Goal: Task Accomplishment & Management: Use online tool/utility

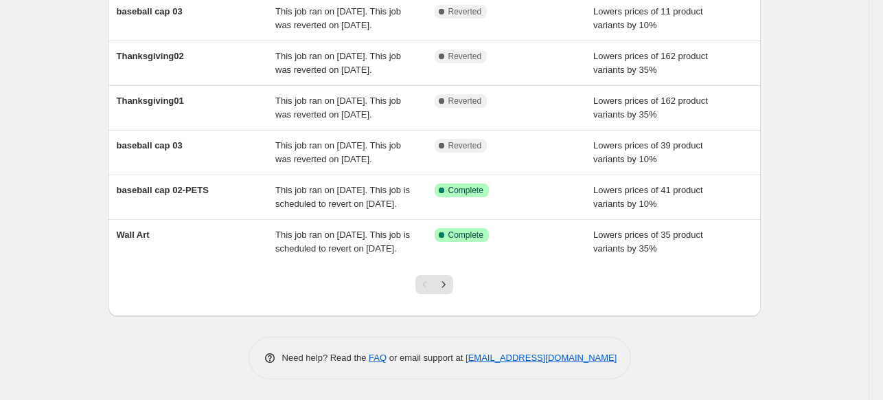
scroll to position [443, 0]
click at [439, 281] on icon "Next" at bounding box center [444, 284] width 14 height 14
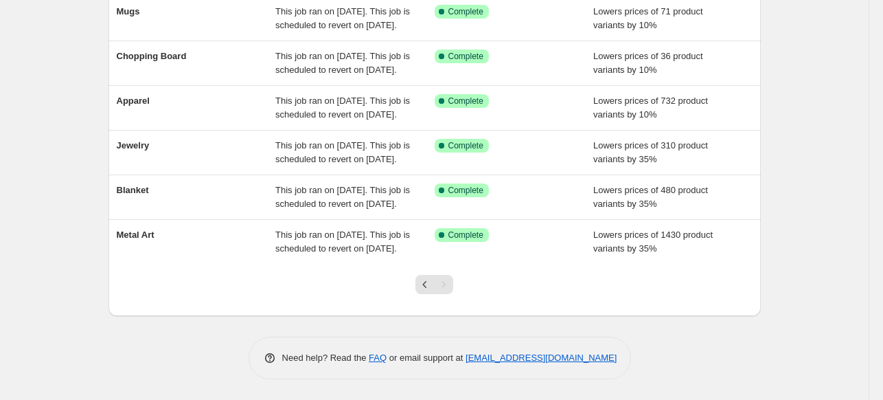
scroll to position [268, 0]
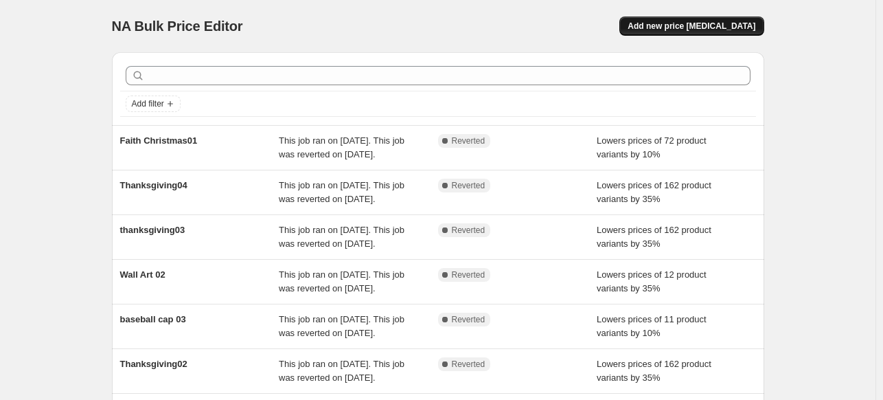
click at [700, 31] on span "Add new price [MEDICAL_DATA]" at bounding box center [692, 26] width 128 height 11
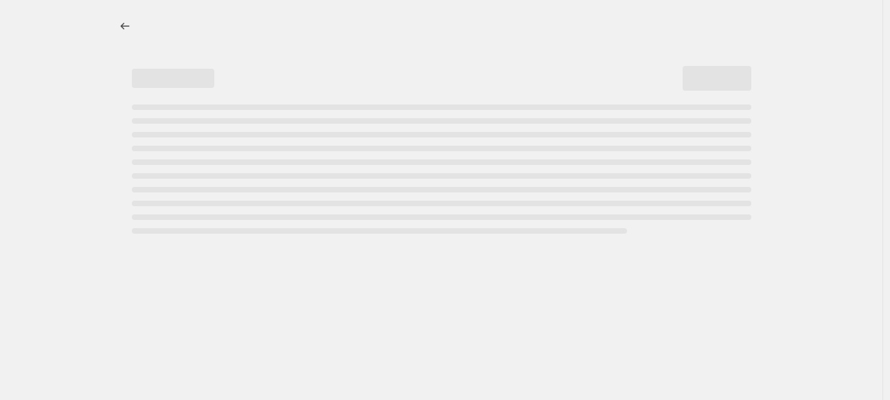
select select "percentage"
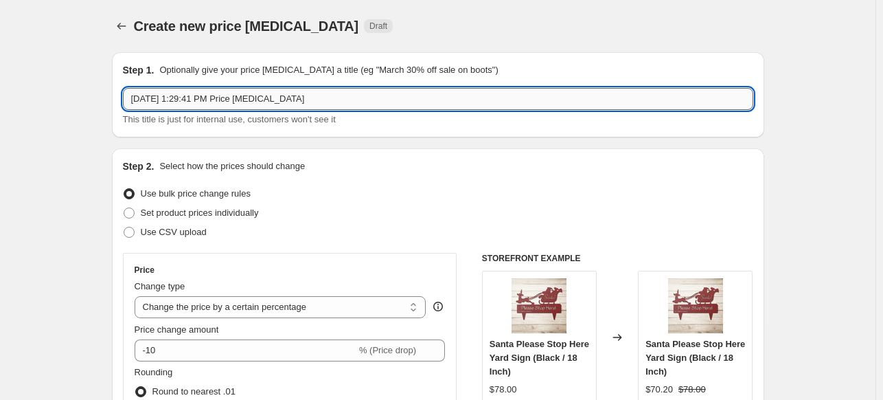
drag, startPoint x: 299, startPoint y: 102, endPoint x: 136, endPoint y: 106, distance: 163.5
click at [135, 106] on input "Sep 1, 2025, 1:29:41 PM Price change job" at bounding box center [438, 99] width 630 height 22
type input "Metal Art"
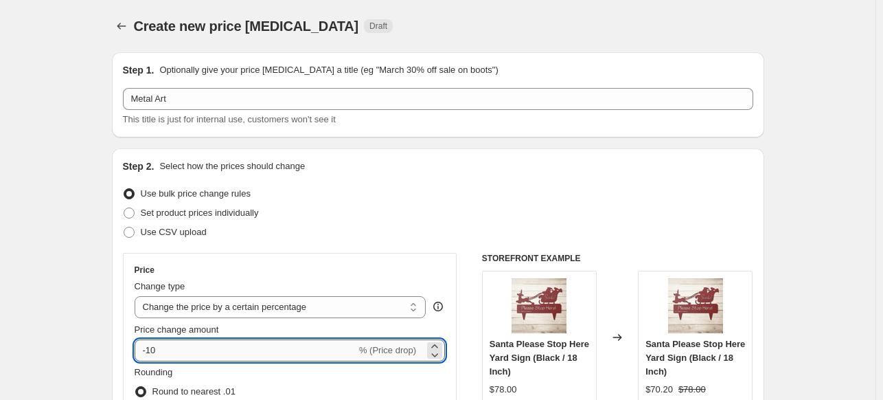
drag, startPoint x: 181, startPoint y: 351, endPoint x: 151, endPoint y: 355, distance: 30.5
click at [151, 355] on input "-10" at bounding box center [246, 350] width 222 height 22
click at [154, 351] on input "-135" at bounding box center [246, 350] width 222 height 22
type input "-35"
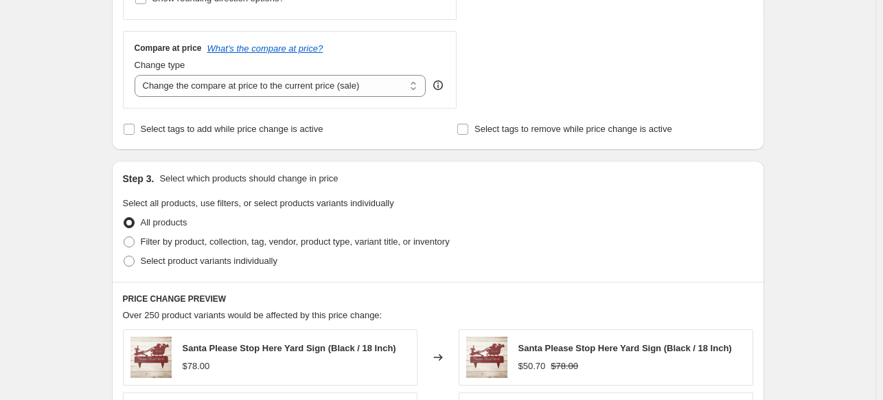
scroll to position [487, 0]
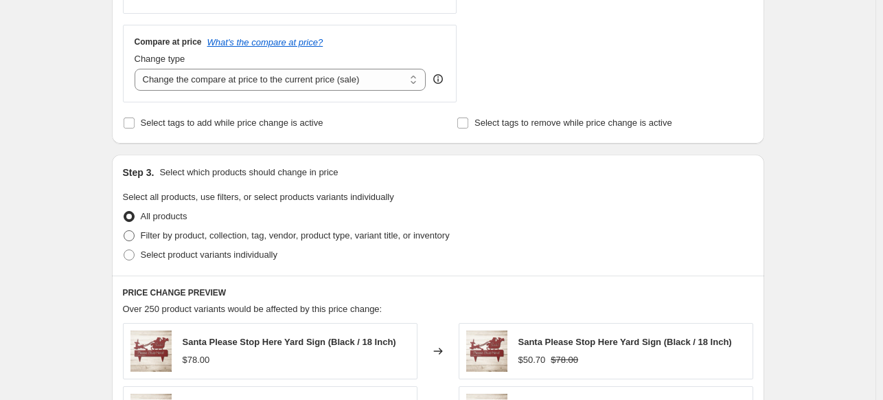
click at [131, 231] on span at bounding box center [129, 235] width 11 height 11
click at [124, 231] on input "Filter by product, collection, tag, vendor, product type, variant title, or inv…" at bounding box center [124, 230] width 1 height 1
radio input "true"
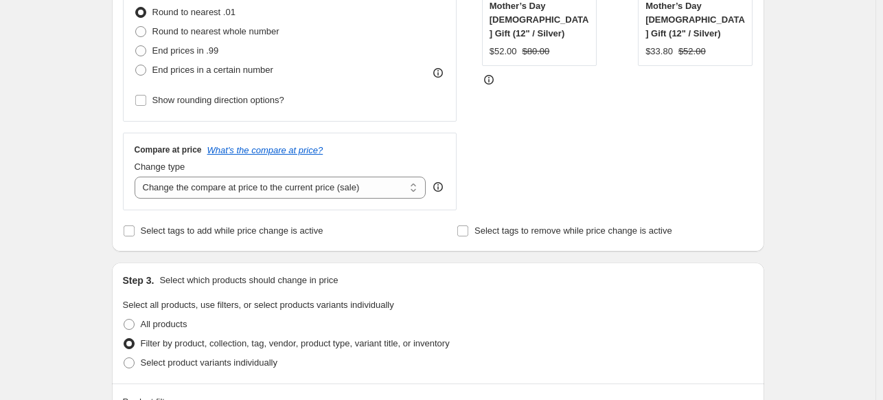
scroll to position [311, 0]
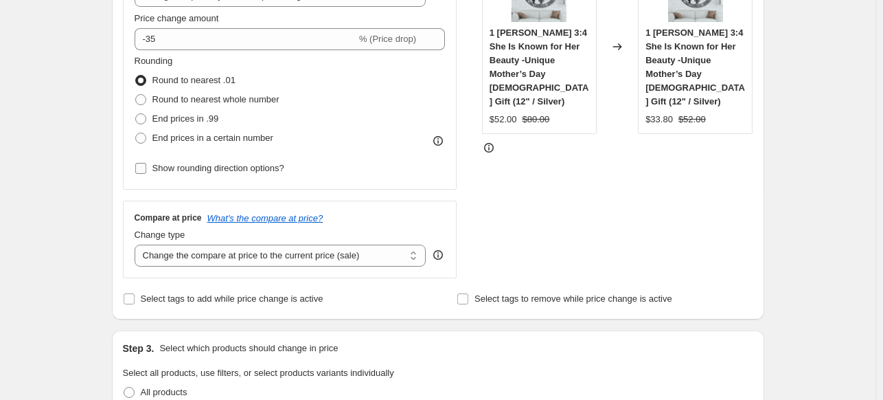
click at [140, 168] on input "Show rounding direction options?" at bounding box center [140, 168] width 11 height 11
checkbox input "true"
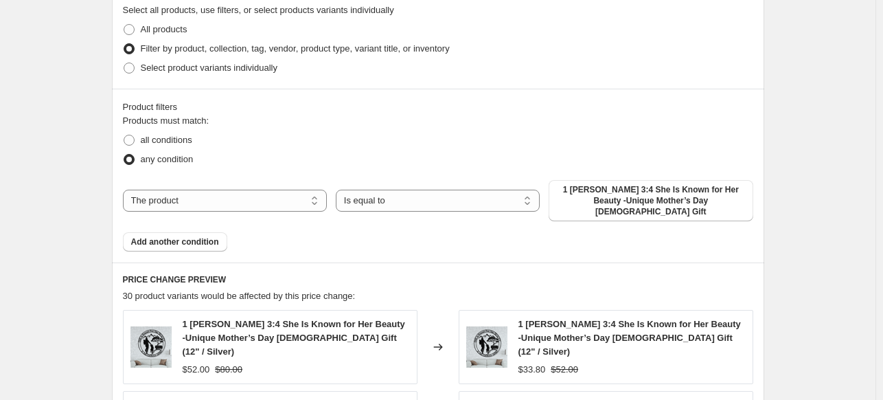
scroll to position [766, 0]
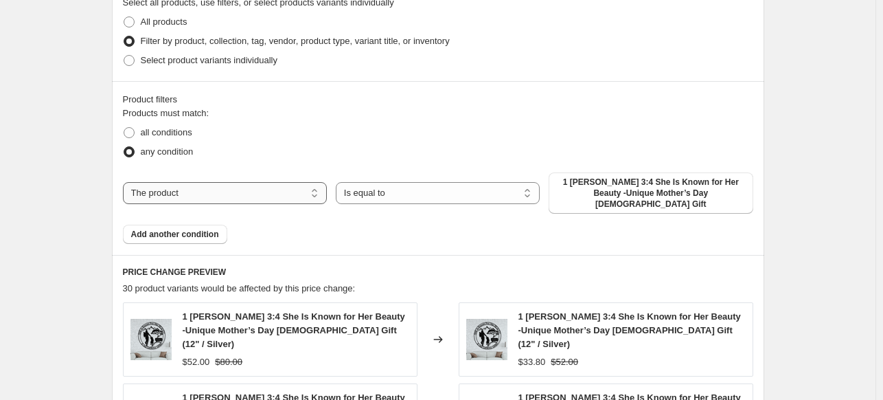
click at [261, 188] on select "The product The product's collection The product's tag The product's vendor The…" at bounding box center [225, 193] width 204 height 22
select select "collection"
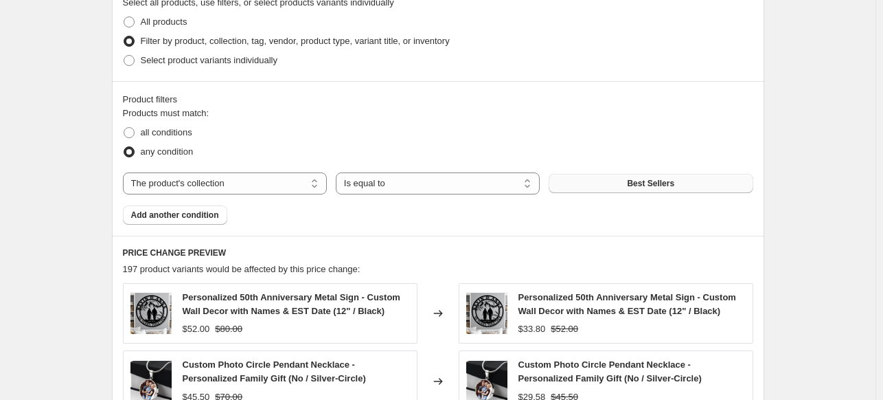
click at [650, 186] on span "Best Sellers" at bounding box center [650, 183] width 47 height 11
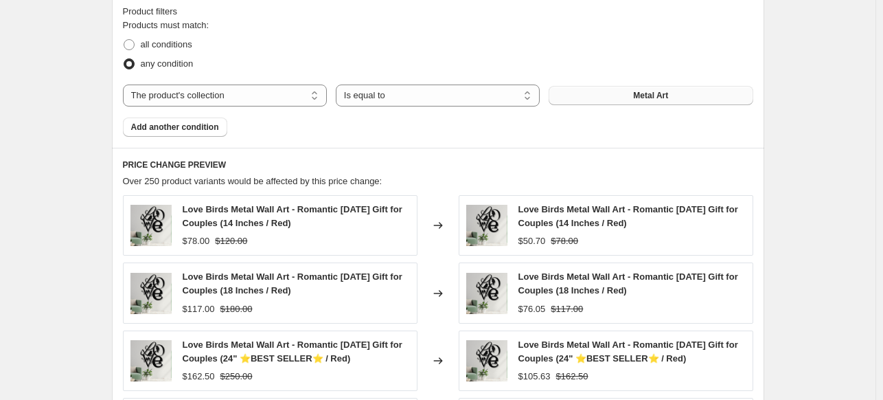
scroll to position [1233, 0]
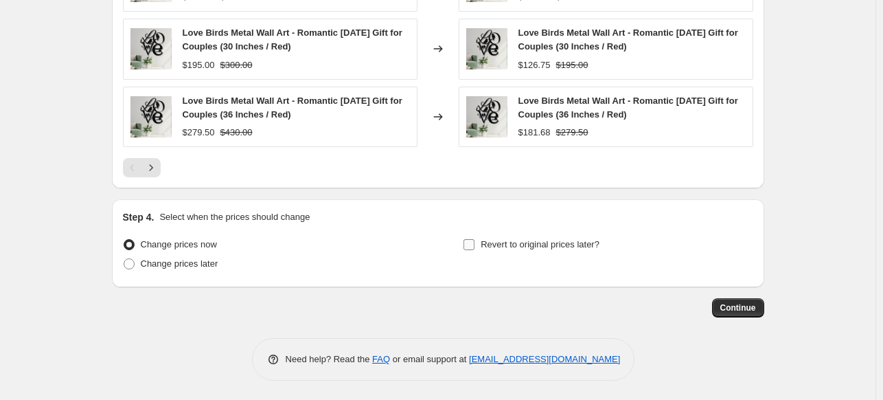
click at [474, 242] on input "Revert to original prices later?" at bounding box center [469, 244] width 11 height 11
checkbox input "true"
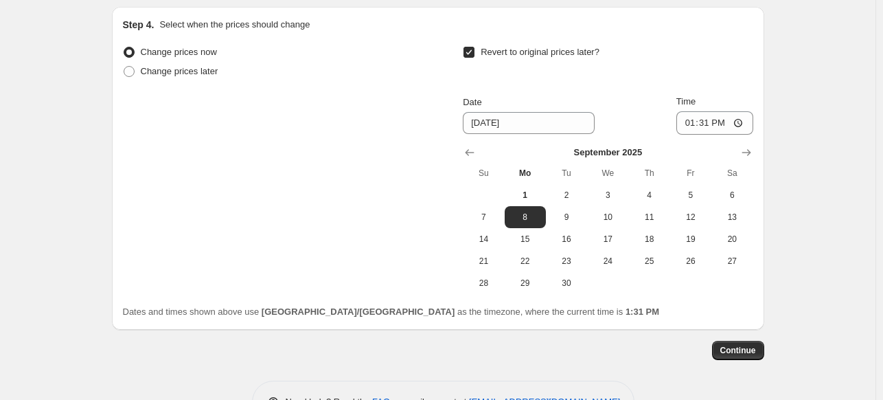
scroll to position [1450, 0]
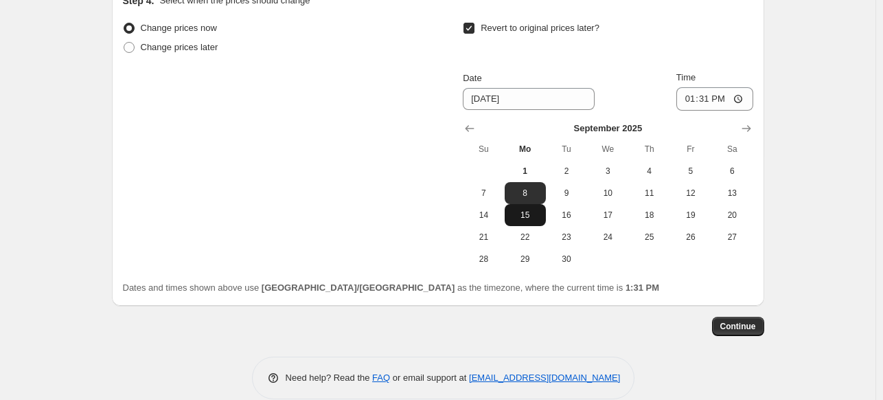
click at [540, 218] on span "15" at bounding box center [525, 214] width 30 height 11
type input "[DATE]"
click at [749, 329] on span "Continue" at bounding box center [738, 326] width 36 height 11
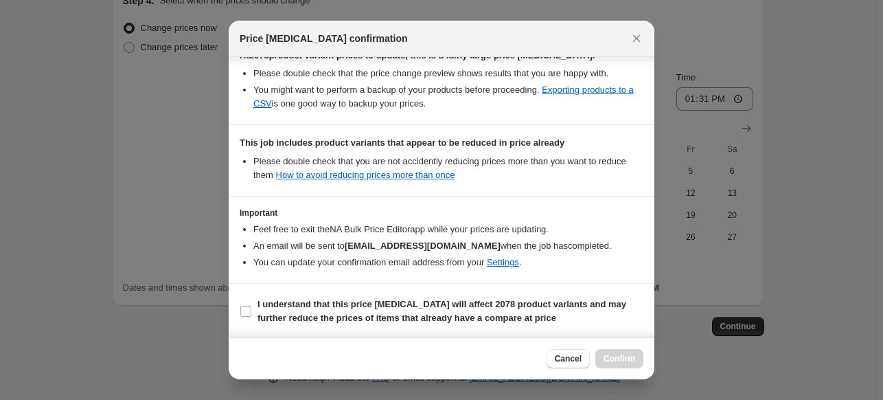
scroll to position [253, 0]
click at [661, 287] on div at bounding box center [441, 200] width 883 height 400
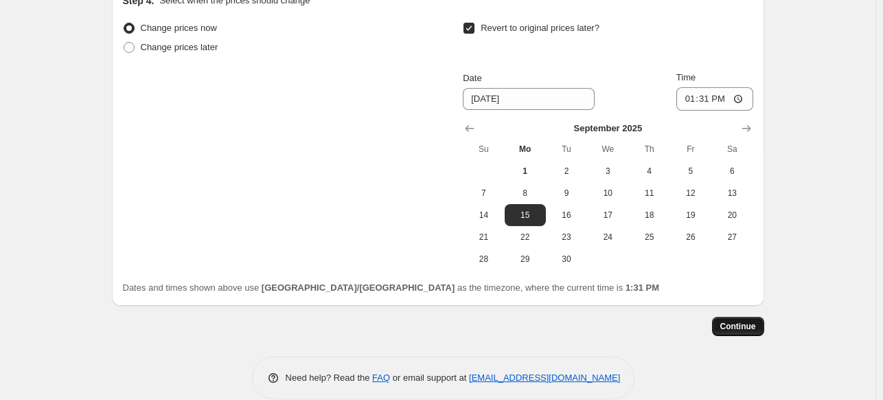
click at [747, 332] on button "Continue" at bounding box center [738, 326] width 52 height 19
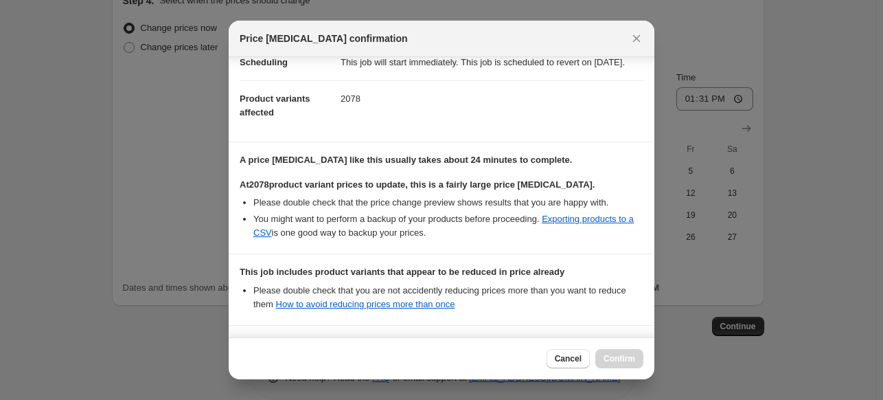
scroll to position [266, 0]
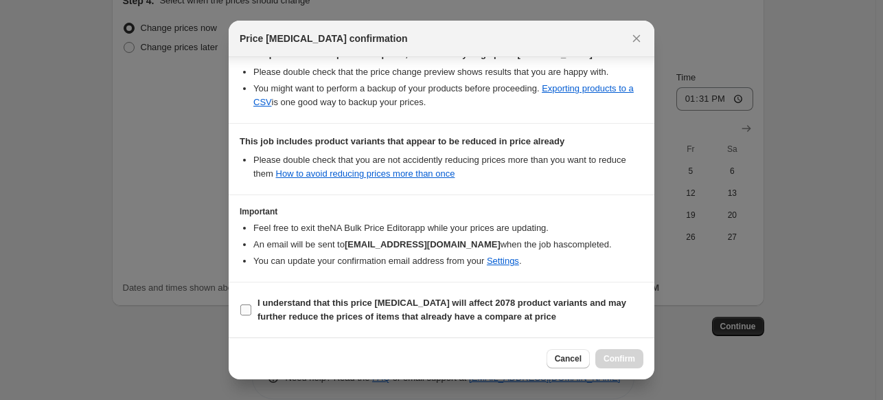
click at [247, 311] on input "I understand that this price change job will affect 2078 product variants and m…" at bounding box center [245, 309] width 11 height 11
checkbox input "true"
click at [636, 361] on button "Confirm" at bounding box center [619, 358] width 48 height 19
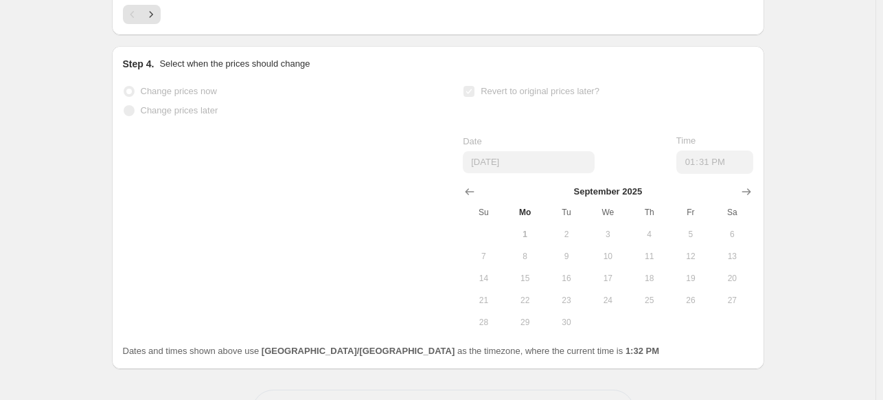
scroll to position [1485, 0]
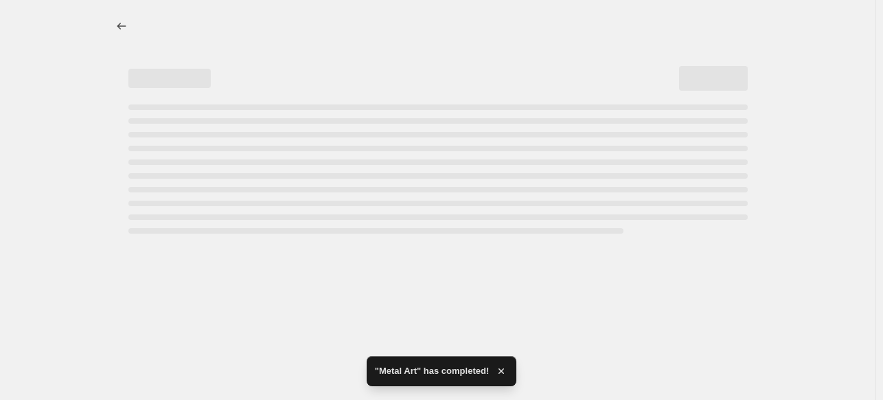
select select "percentage"
select select "collection"
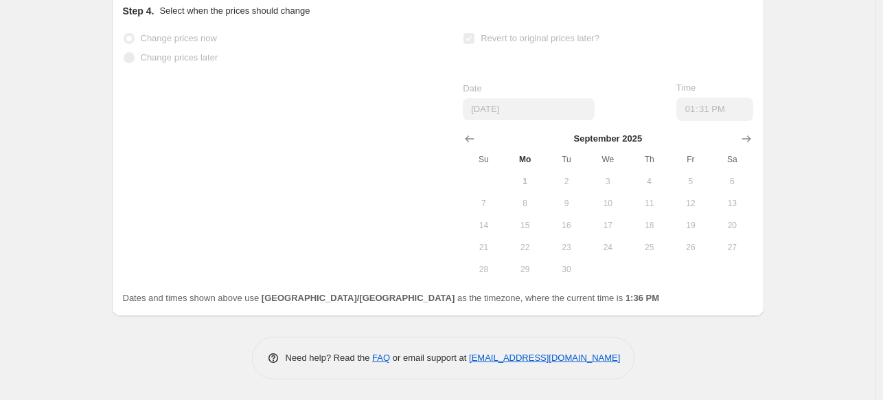
scroll to position [0, 0]
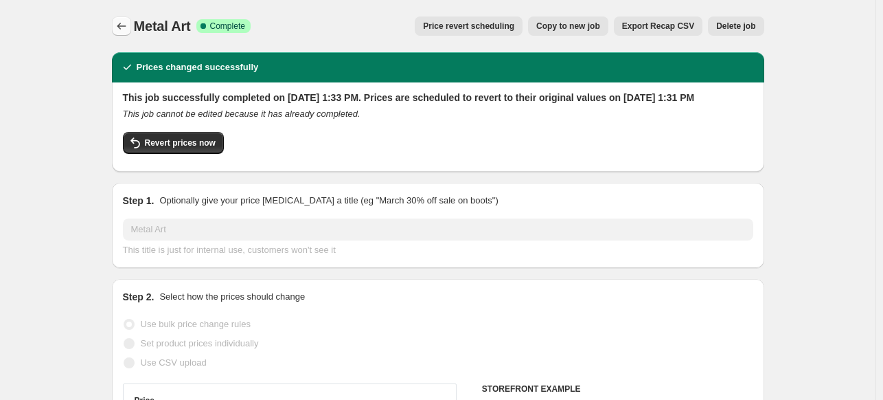
click at [123, 22] on icon "Price change jobs" at bounding box center [122, 26] width 14 height 14
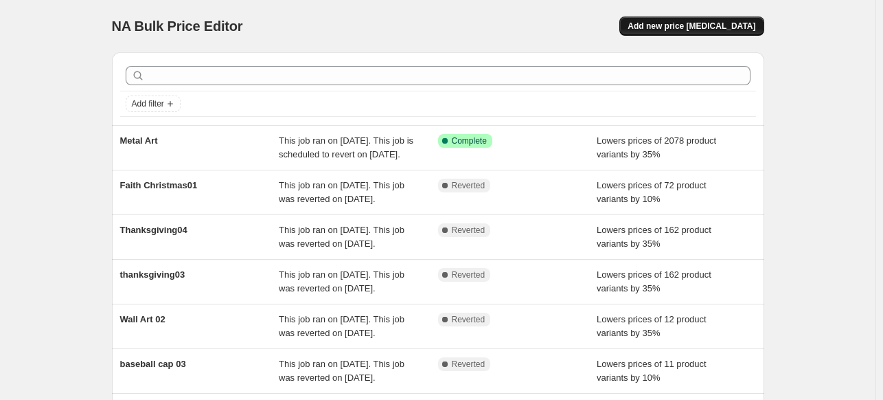
click at [727, 27] on span "Add new price [MEDICAL_DATA]" at bounding box center [692, 26] width 128 height 11
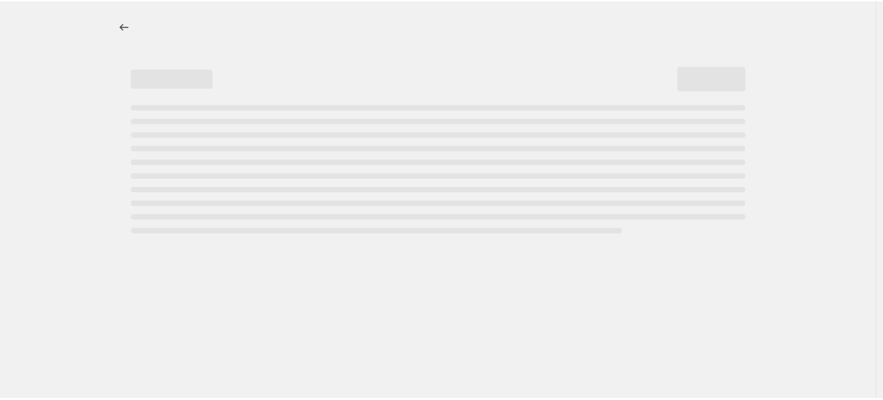
select select "percentage"
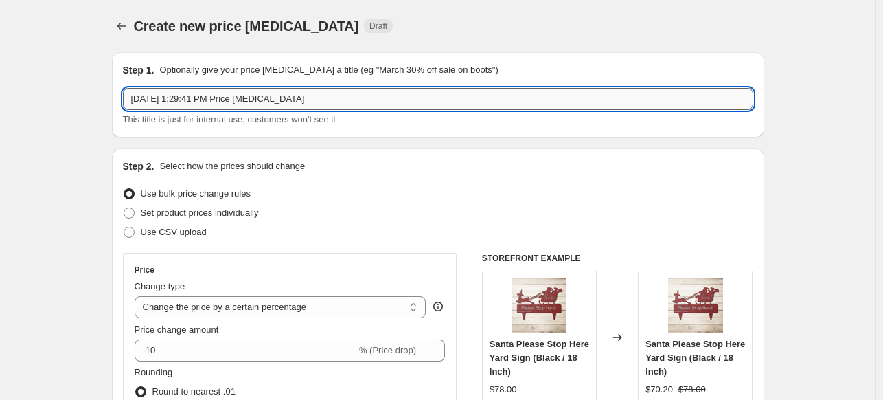
drag, startPoint x: 312, startPoint y: 98, endPoint x: 132, endPoint y: 103, distance: 180.7
click at [132, 100] on input "Sep 1, 2025, 1:29:41 PM Price change job" at bounding box center [438, 99] width 630 height 22
type input "Blanket"
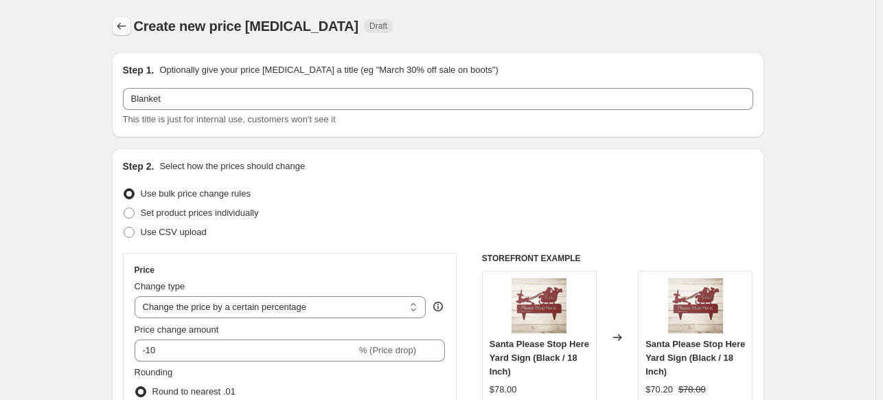
click at [118, 25] on icon "Price change jobs" at bounding box center [122, 26] width 14 height 14
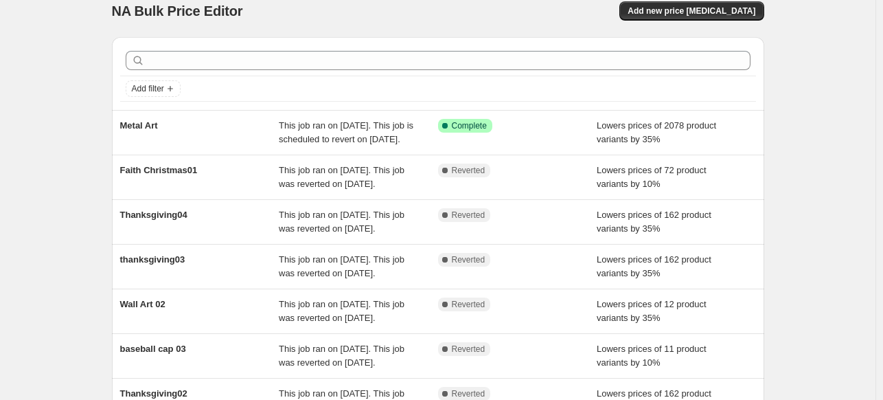
scroll to position [17, 0]
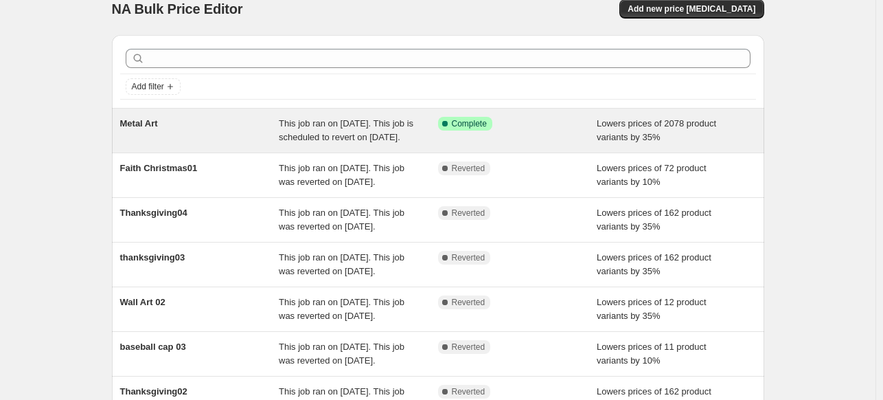
click at [253, 124] on div "Metal Art" at bounding box center [199, 130] width 159 height 27
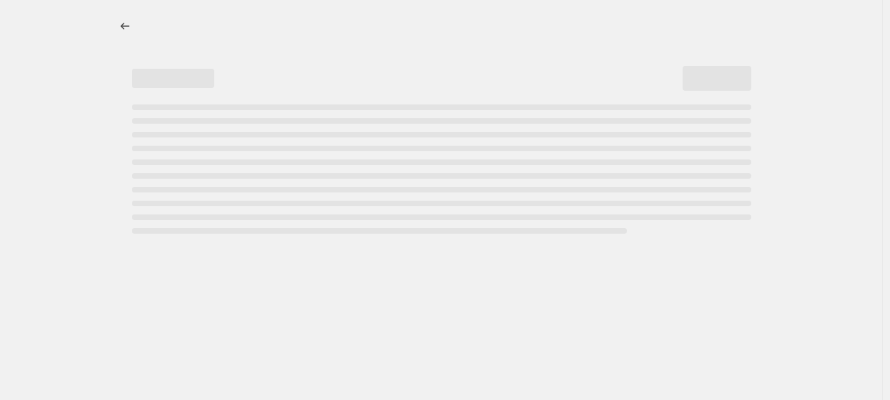
select select "percentage"
select select "collection"
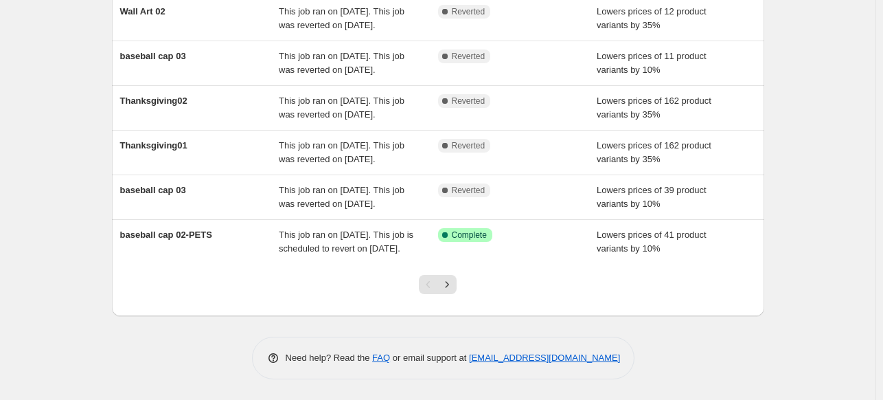
scroll to position [443, 0]
click at [446, 290] on icon "Next" at bounding box center [447, 284] width 14 height 14
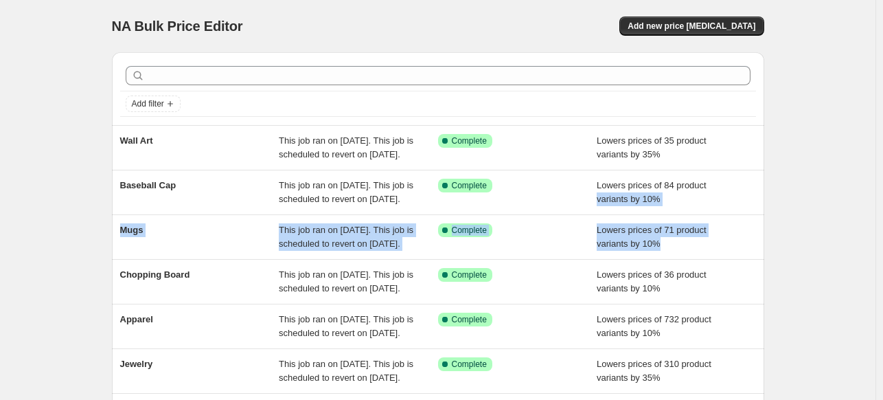
drag, startPoint x: 882, startPoint y: 198, endPoint x: 889, endPoint y: 295, distance: 96.4
click at [883, 295] on html "Home Settings Plans Skip to content NA Bulk Price Editor. This page is ready NA…" at bounding box center [441, 200] width 883 height 400
click at [852, 264] on div "NA Bulk Price Editor. This page is ready NA Bulk Price Editor Add new price [ME…" at bounding box center [438, 309] width 876 height 618
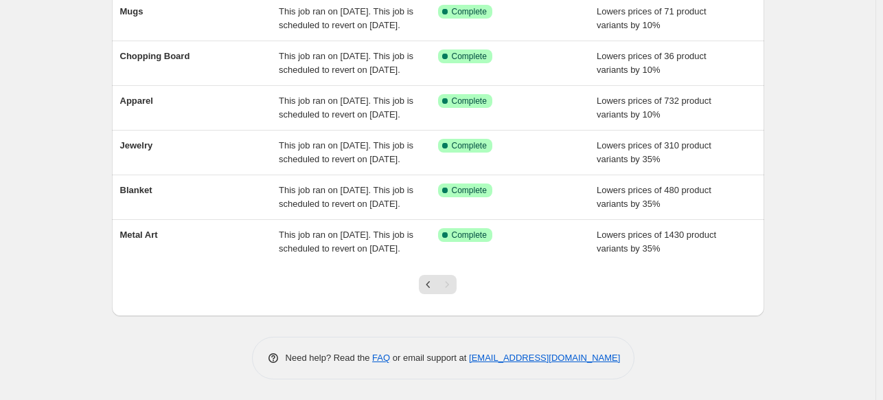
scroll to position [327, 0]
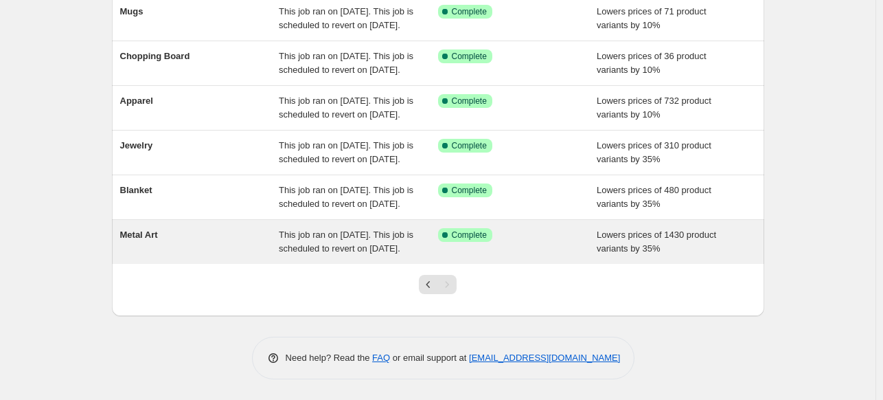
click at [173, 233] on div "Metal Art" at bounding box center [199, 241] width 159 height 27
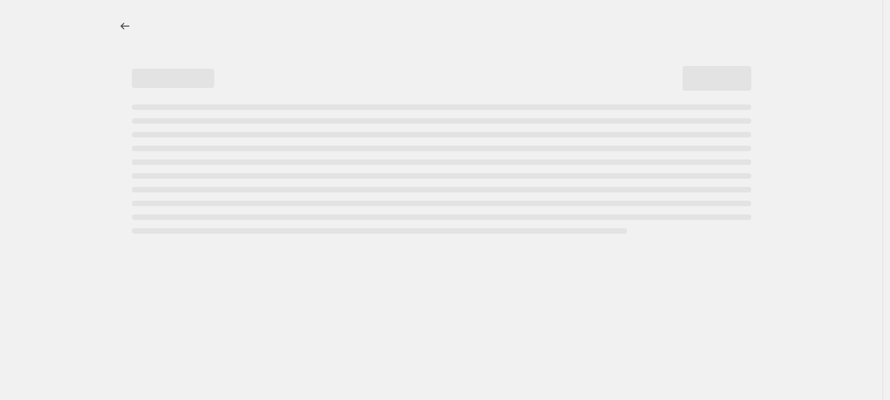
select select "percentage"
select select "collection"
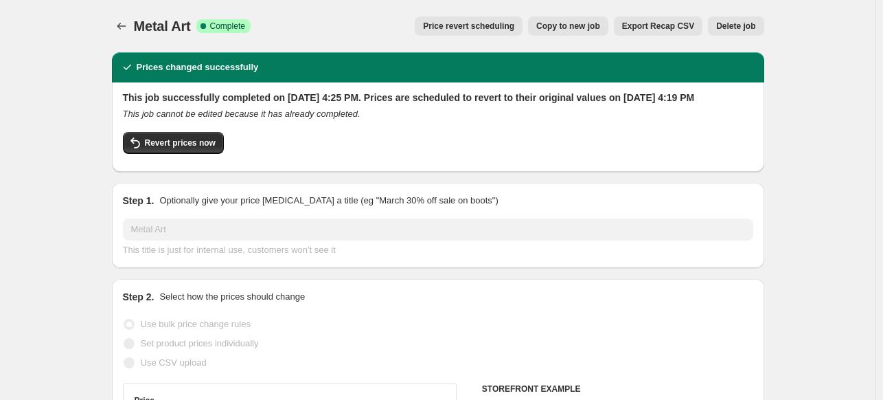
click at [761, 27] on button "Delete job" at bounding box center [736, 25] width 56 height 19
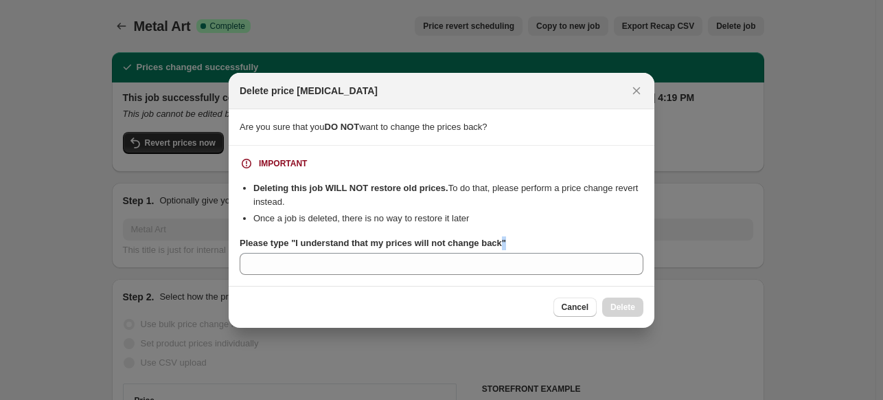
drag, startPoint x: 496, startPoint y: 245, endPoint x: 288, endPoint y: 250, distance: 208.1
click at [288, 250] on div "Please type "I understand that my prices will not change back"" at bounding box center [442, 255] width 404 height 38
click at [494, 247] on b "Please type "I understand that my prices will not change back"" at bounding box center [373, 243] width 266 height 10
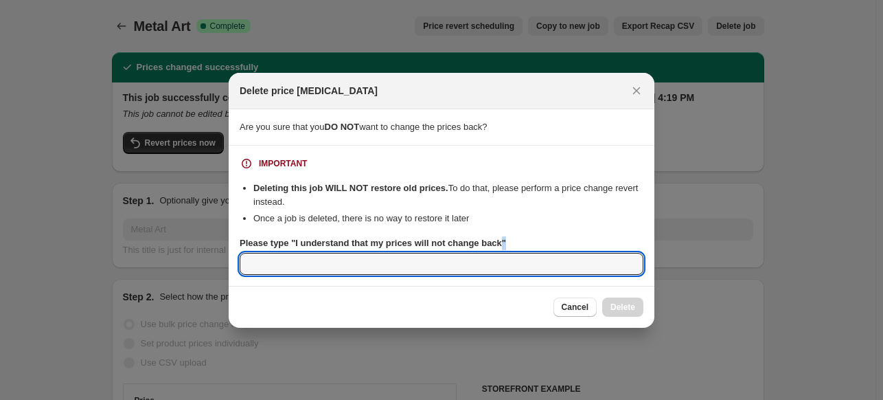
click at [494, 253] on input "Please type "I understand that my prices will not change back"" at bounding box center [442, 264] width 404 height 22
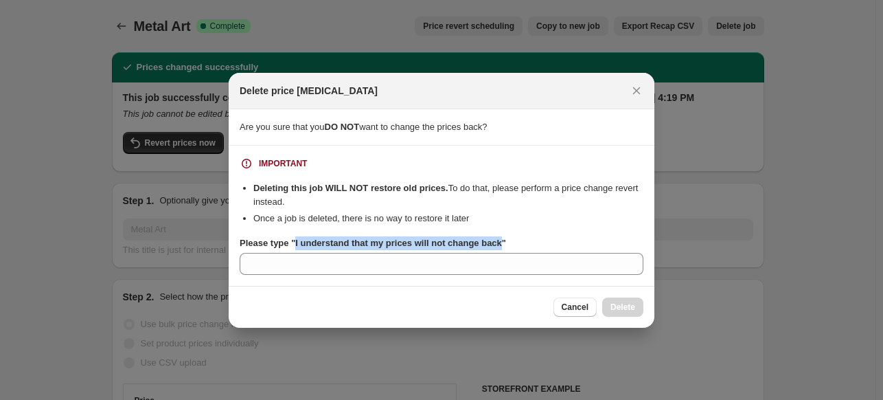
drag, startPoint x: 496, startPoint y: 242, endPoint x: 293, endPoint y: 243, distance: 203.9
click at [293, 243] on b "Please type "I understand that my prices will not change back"" at bounding box center [373, 243] width 266 height 10
copy b "I understand that my prices will not change back"
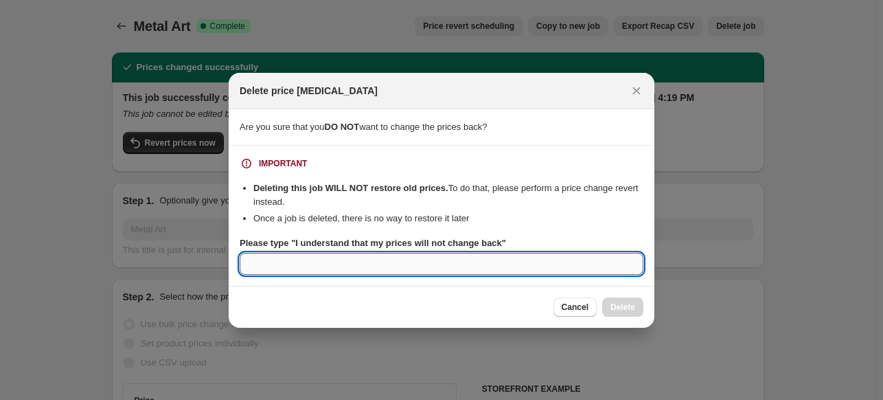
click at [263, 267] on input "Please type "I understand that my prices will not change back"" at bounding box center [442, 264] width 404 height 22
paste input "I understand that my prices will not change back"
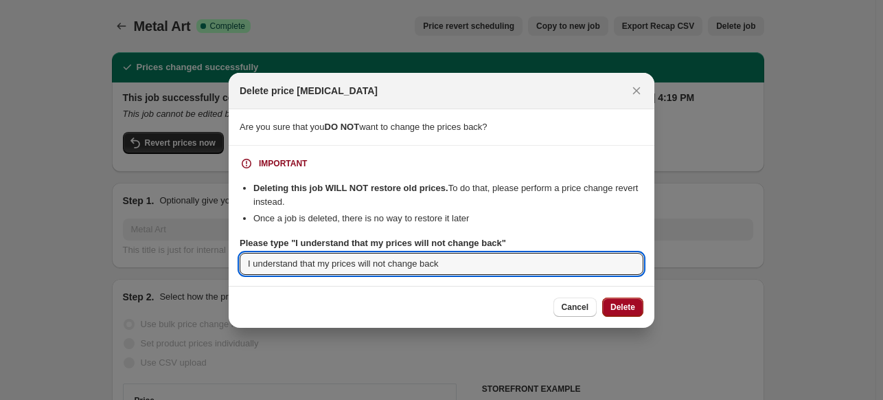
type input "I understand that my prices will not change back"
click at [622, 311] on span "Delete" at bounding box center [622, 306] width 25 height 11
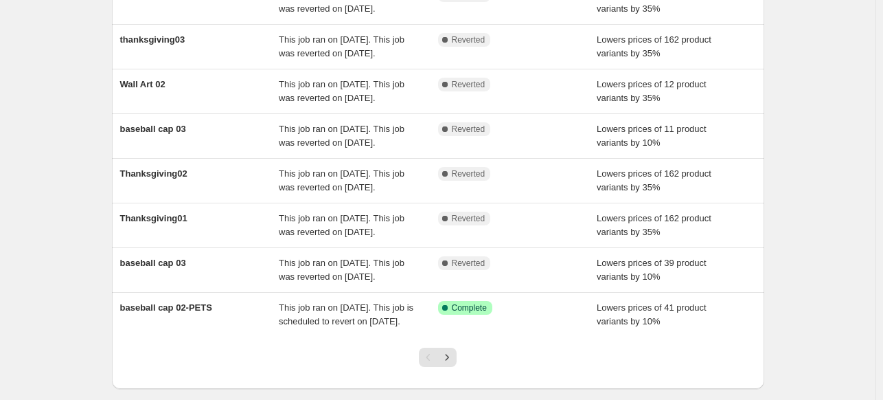
scroll to position [443, 0]
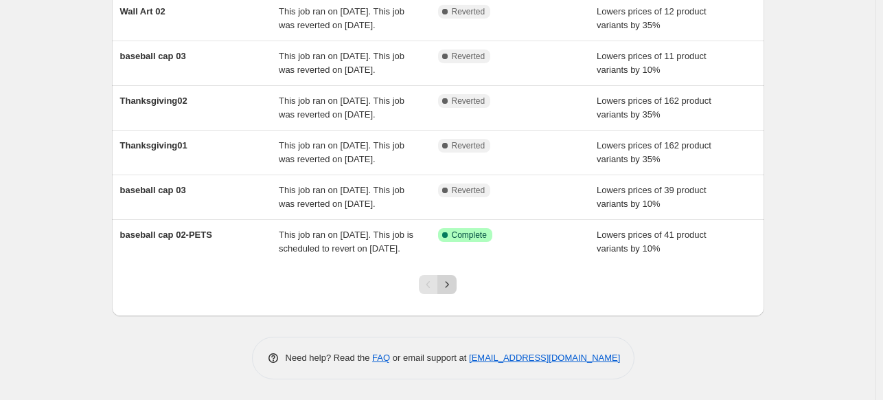
click at [450, 286] on icon "Next" at bounding box center [447, 284] width 14 height 14
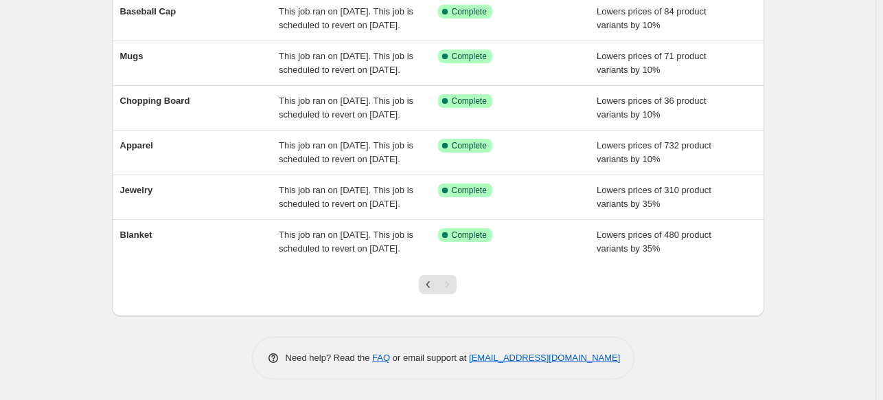
scroll to position [195, 0]
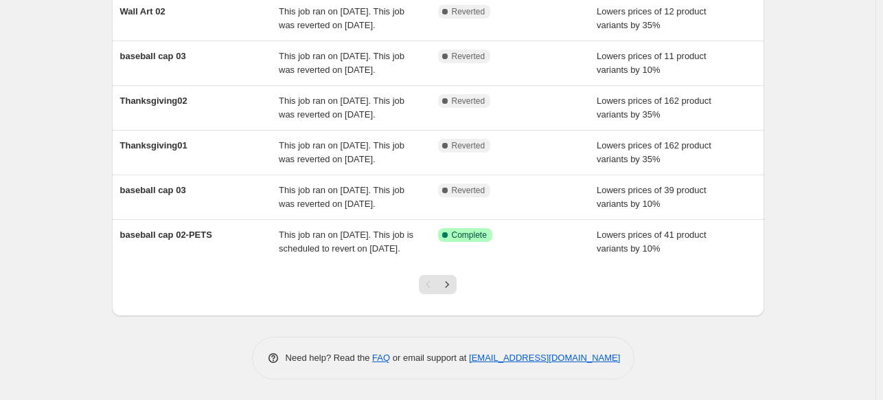
scroll to position [388, 0]
click at [454, 291] on icon "Next" at bounding box center [447, 284] width 14 height 14
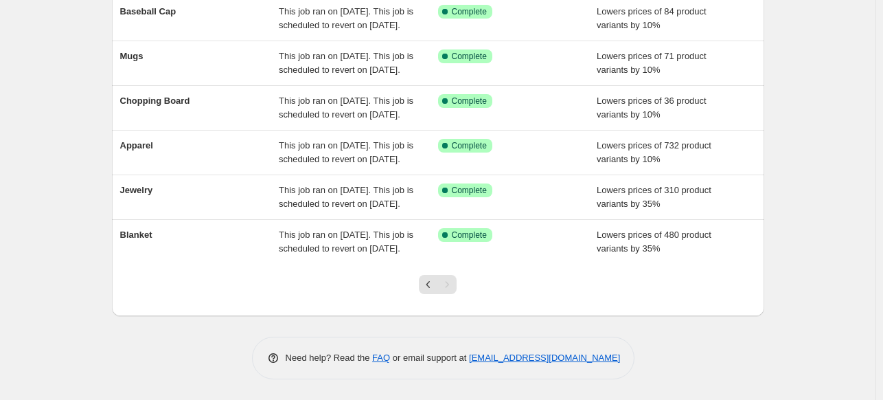
scroll to position [241, 0]
click at [431, 291] on icon "Previous" at bounding box center [429, 284] width 14 height 14
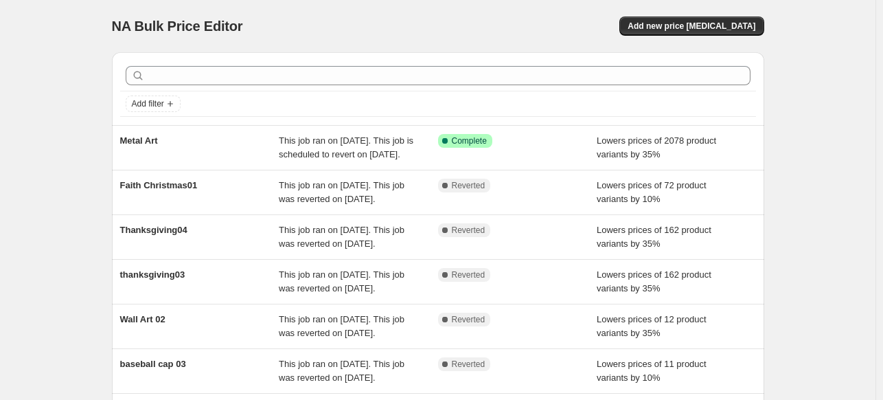
drag, startPoint x: 884, startPoint y: 152, endPoint x: 889, endPoint y: 171, distance: 19.8
click at [883, 171] on html "Home Settings Plans Skip to content NA Bulk Price Editor. This page is ready NA…" at bounding box center [441, 200] width 883 height 400
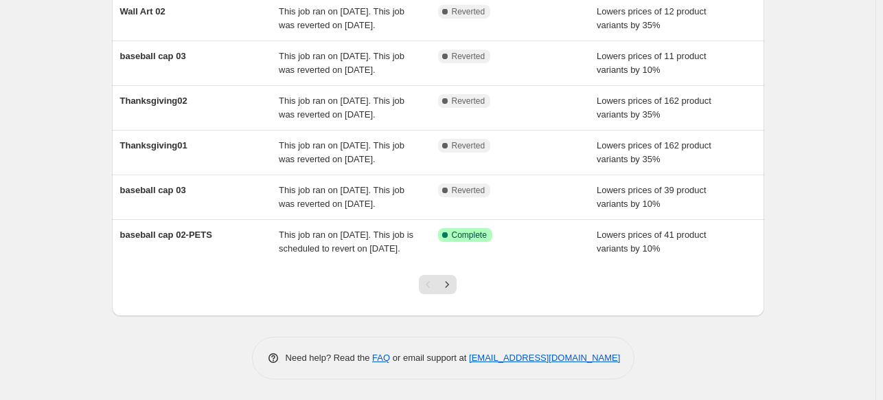
scroll to position [386, 0]
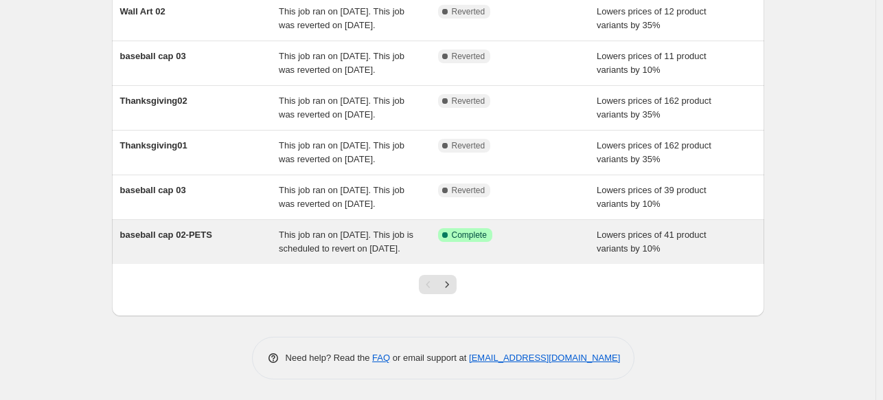
click at [508, 242] on div "Success Complete Complete" at bounding box center [507, 235] width 139 height 14
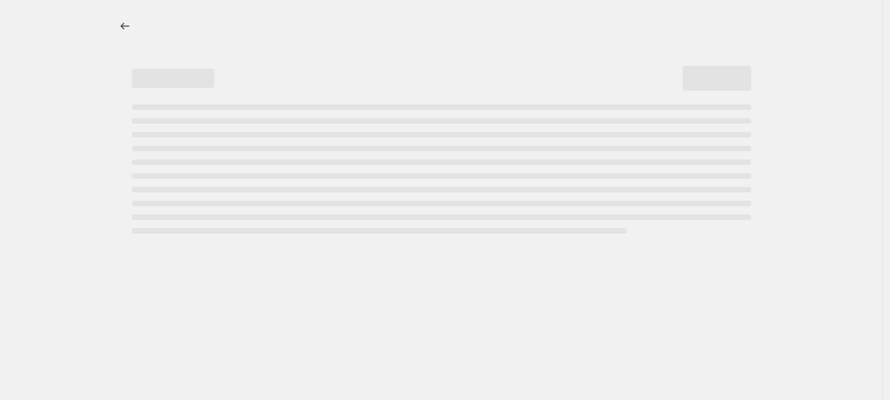
select select "percentage"
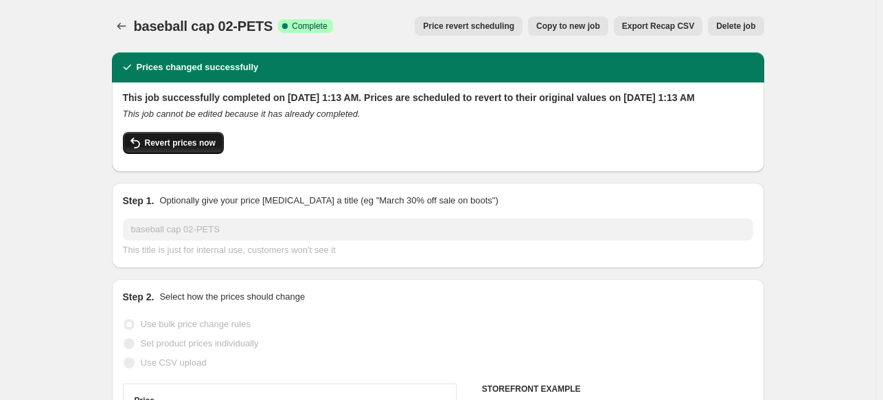
click at [139, 151] on icon "button" at bounding box center [135, 143] width 16 height 16
checkbox input "false"
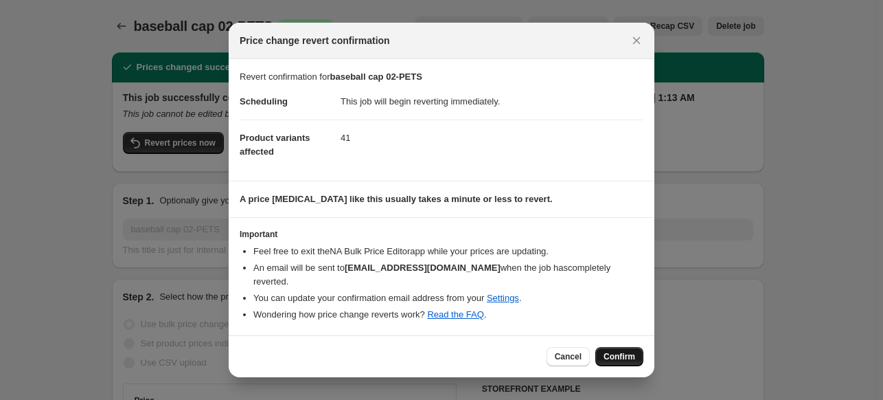
click at [626, 354] on span "Confirm" at bounding box center [620, 356] width 32 height 11
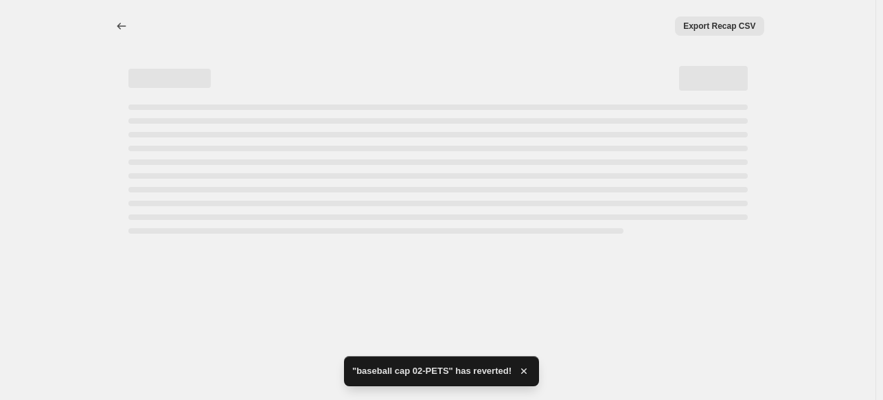
select select "percentage"
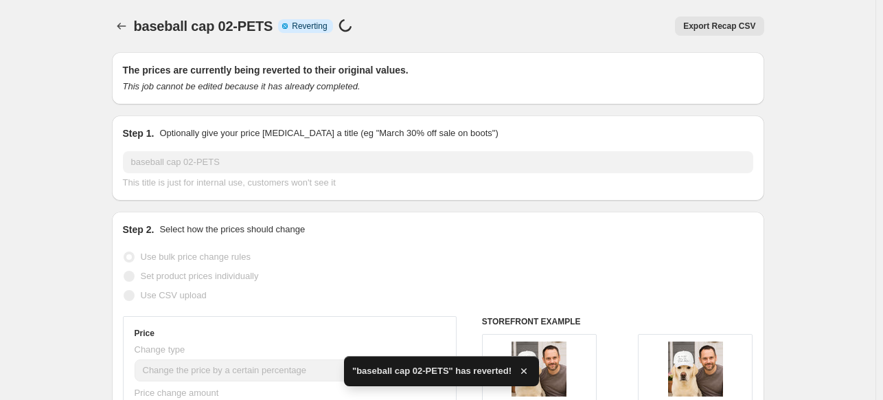
checkbox input "true"
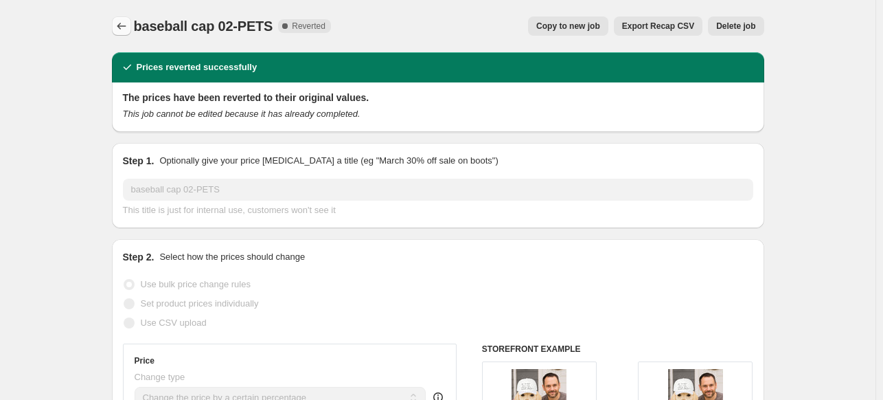
click at [122, 25] on icon "Price change jobs" at bounding box center [121, 26] width 9 height 7
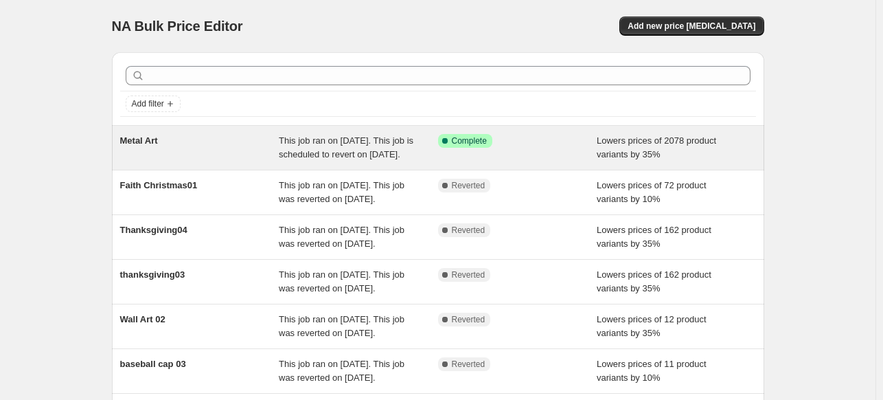
click at [505, 146] on div "Success Complete Complete" at bounding box center [507, 141] width 139 height 14
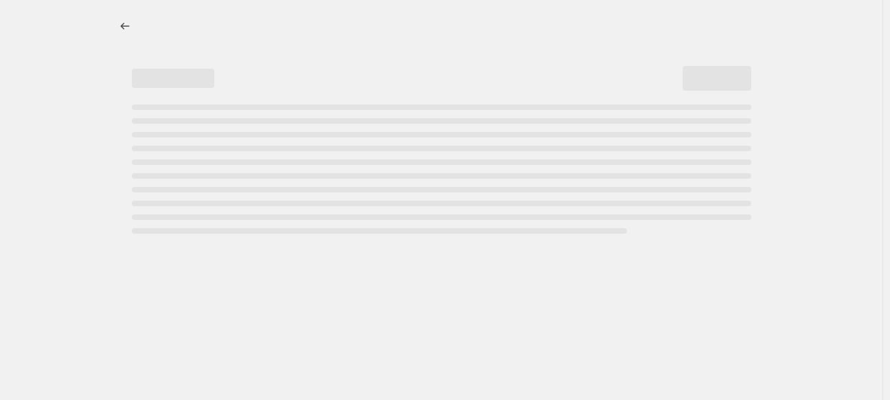
select select "percentage"
select select "collection"
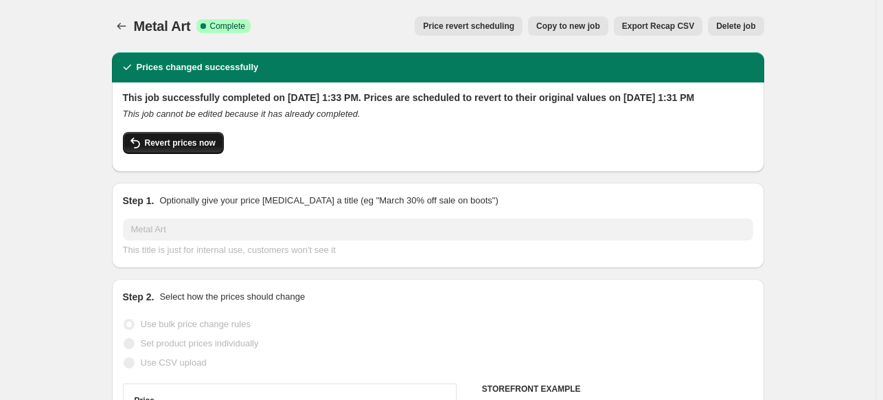
click at [186, 148] on span "Revert prices now" at bounding box center [180, 142] width 71 height 11
checkbox input "false"
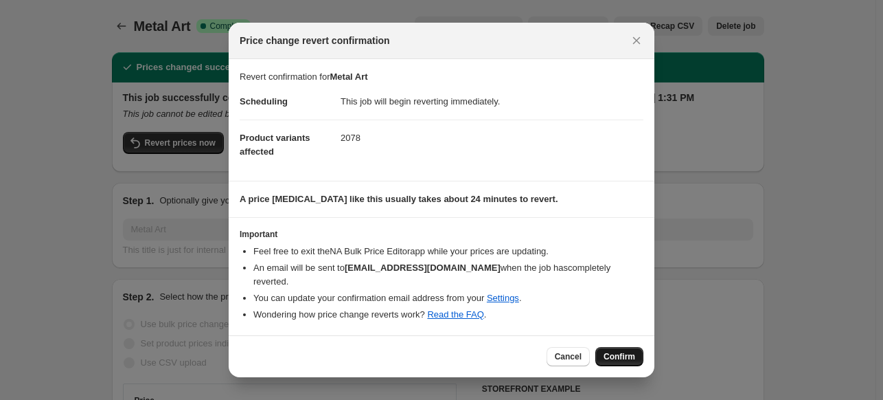
click at [637, 347] on button "Confirm" at bounding box center [619, 356] width 48 height 19
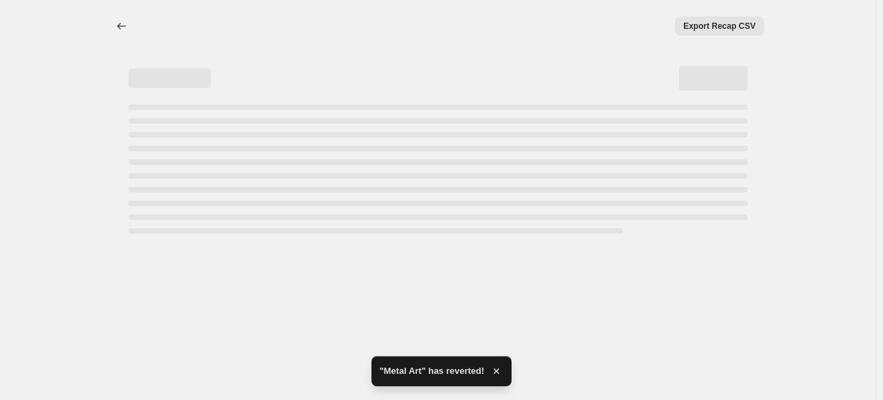
select select "percentage"
select select "collection"
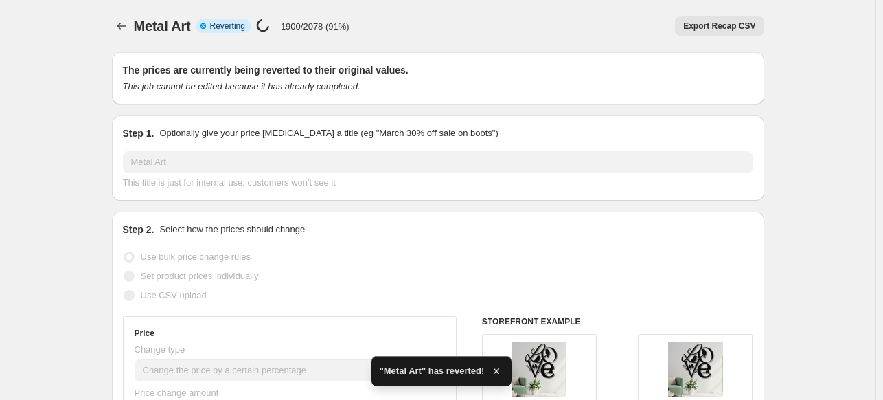
checkbox input "true"
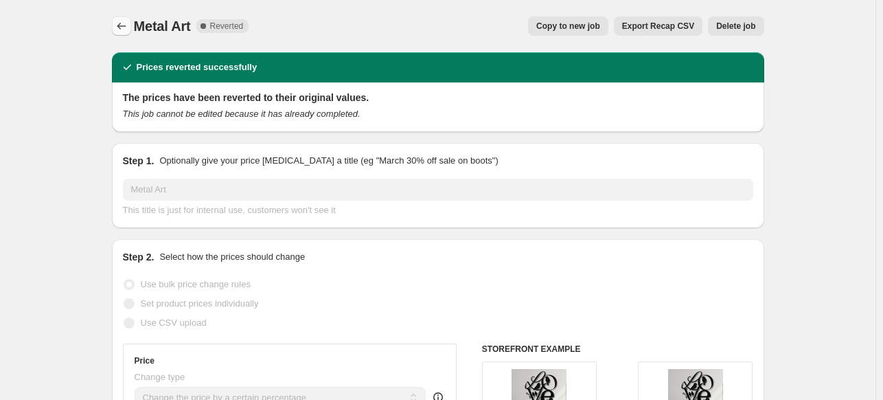
click at [125, 25] on icon "Price change jobs" at bounding box center [122, 26] width 14 height 14
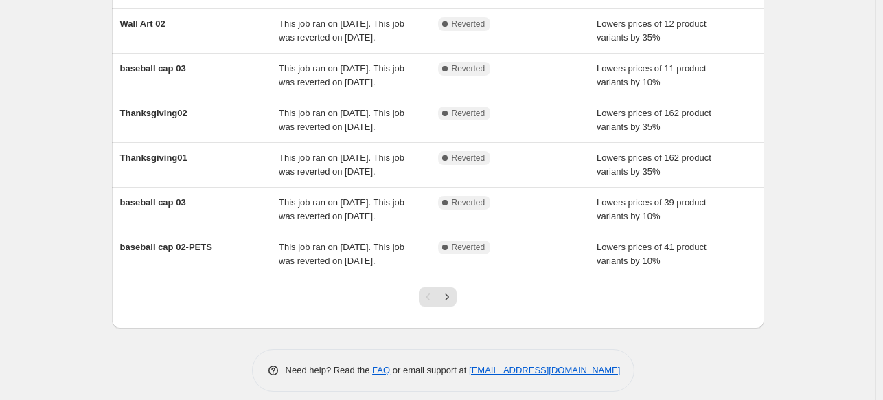
scroll to position [443, 0]
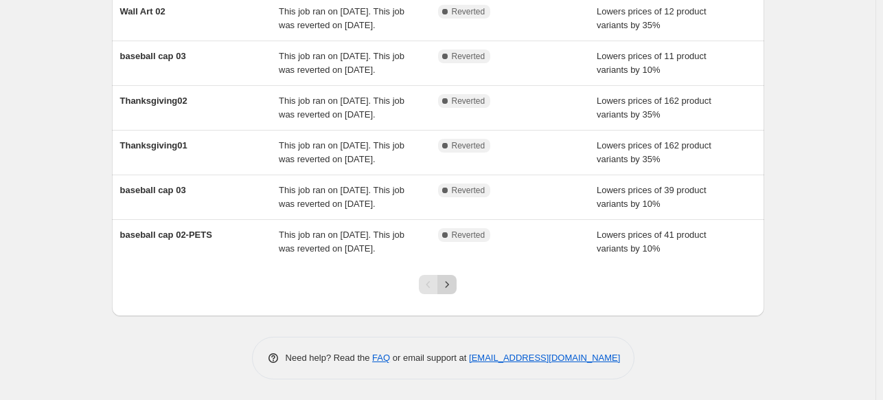
click at [447, 281] on icon "Next" at bounding box center [447, 284] width 14 height 14
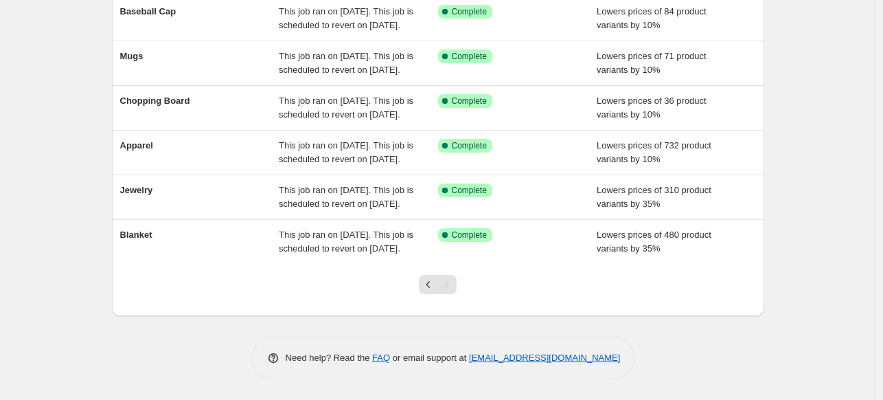
scroll to position [236, 0]
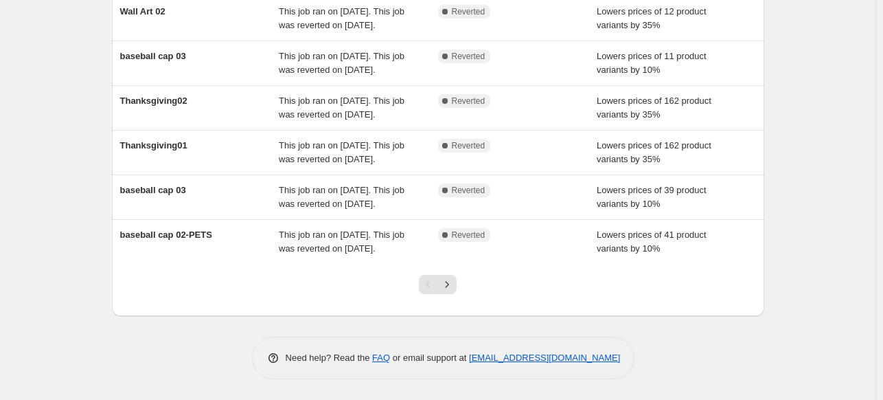
scroll to position [418, 0]
click at [452, 291] on icon "Next" at bounding box center [447, 284] width 14 height 14
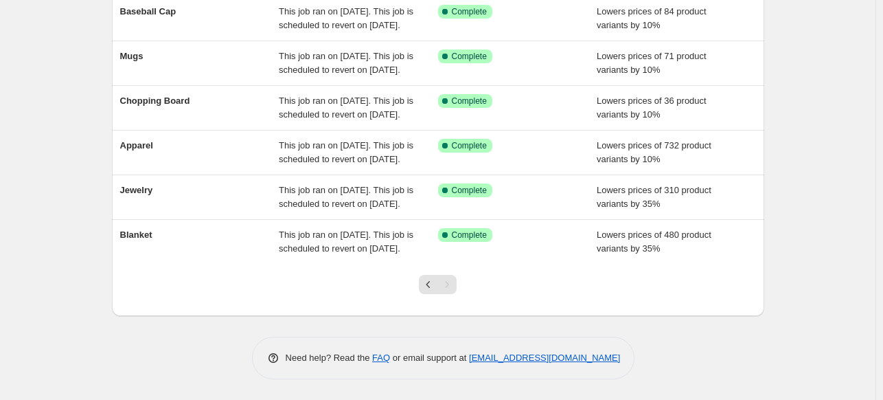
scroll to position [172, 0]
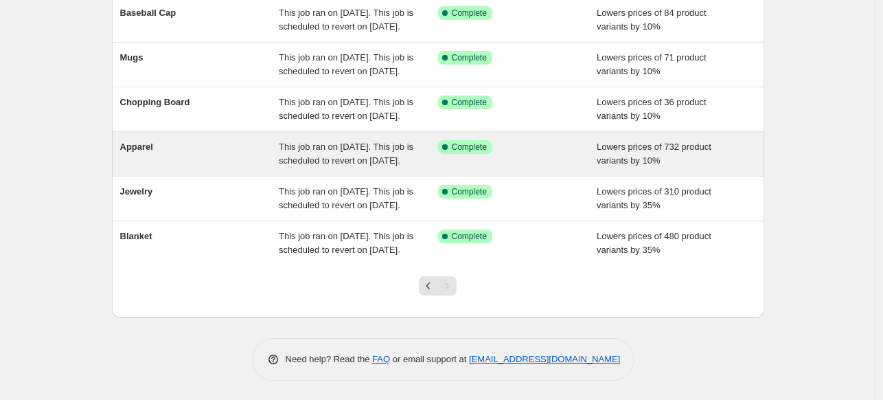
click at [129, 152] on span "Apparel" at bounding box center [136, 146] width 33 height 10
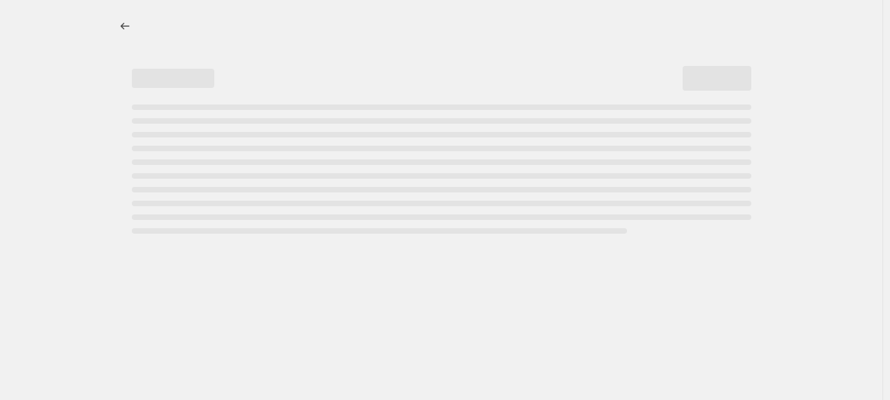
select select "percentage"
select select "collection"
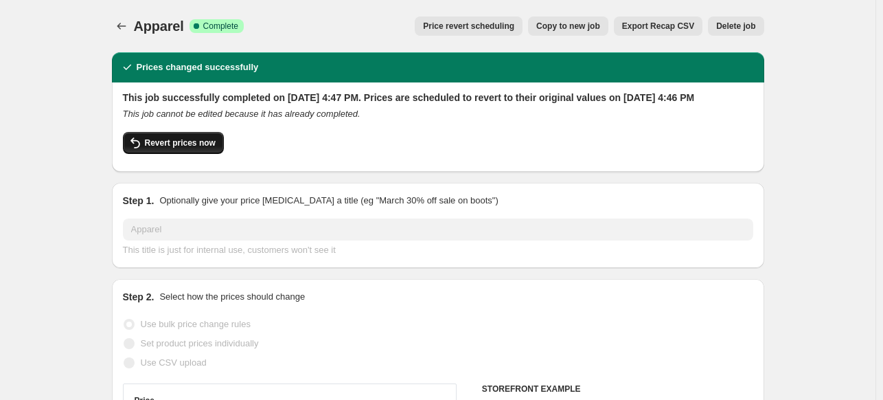
click at [209, 149] on button "Revert prices now" at bounding box center [173, 143] width 101 height 22
checkbox input "false"
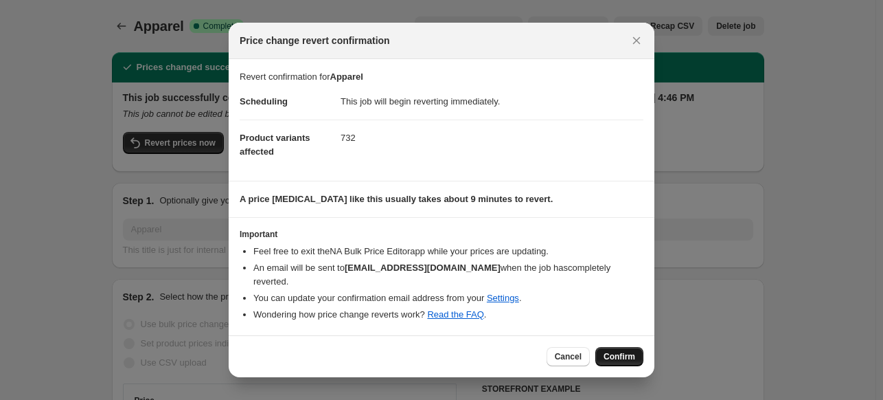
click at [637, 356] on button "Confirm" at bounding box center [619, 356] width 48 height 19
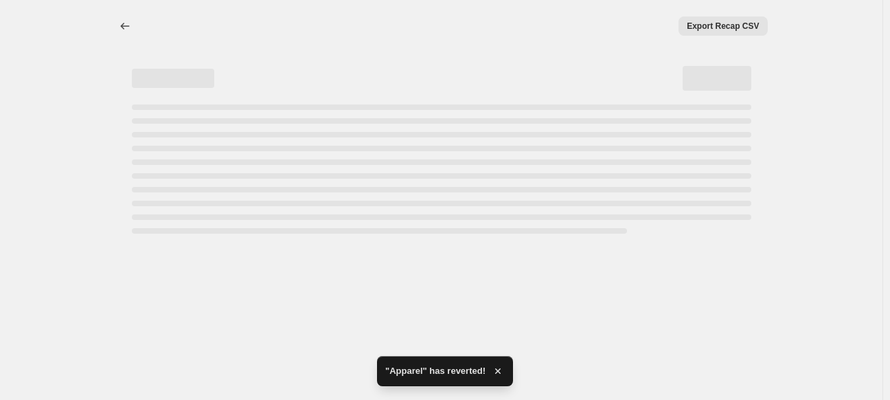
select select "percentage"
select select "collection"
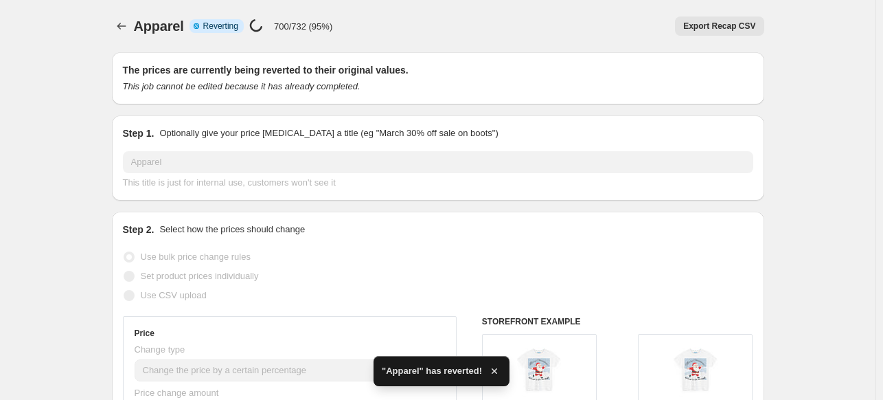
checkbox input "true"
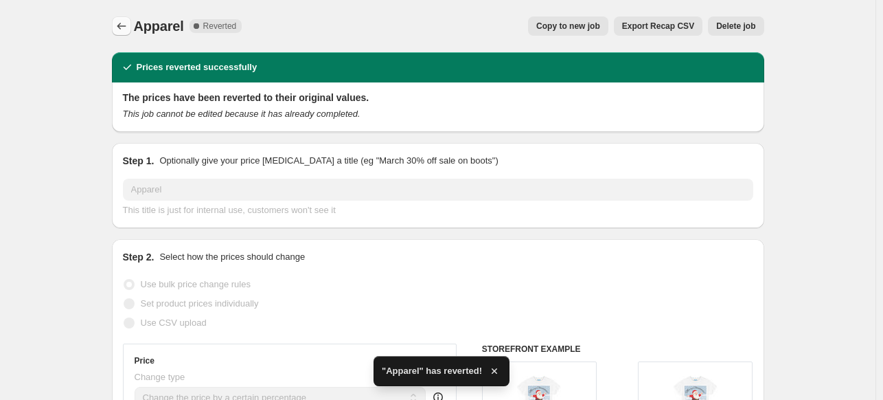
click at [120, 25] on icon "Price change jobs" at bounding box center [122, 26] width 14 height 14
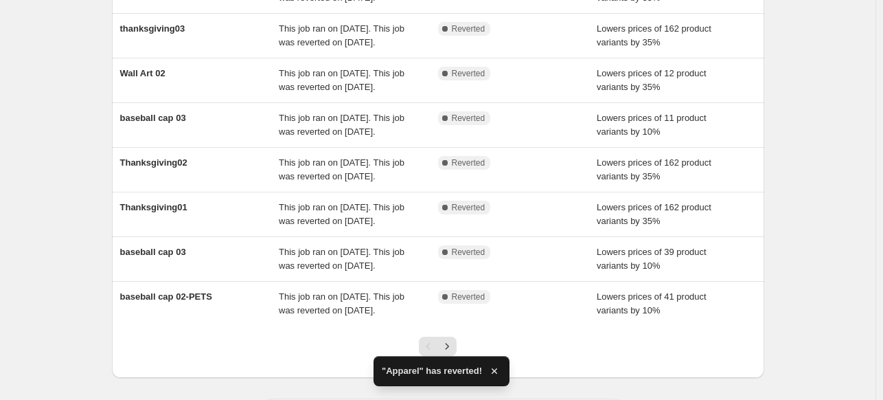
scroll to position [443, 0]
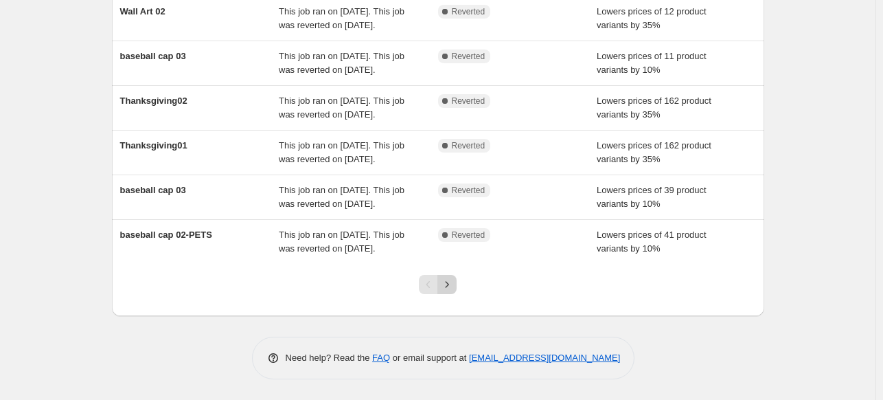
click at [451, 288] on icon "Next" at bounding box center [447, 284] width 14 height 14
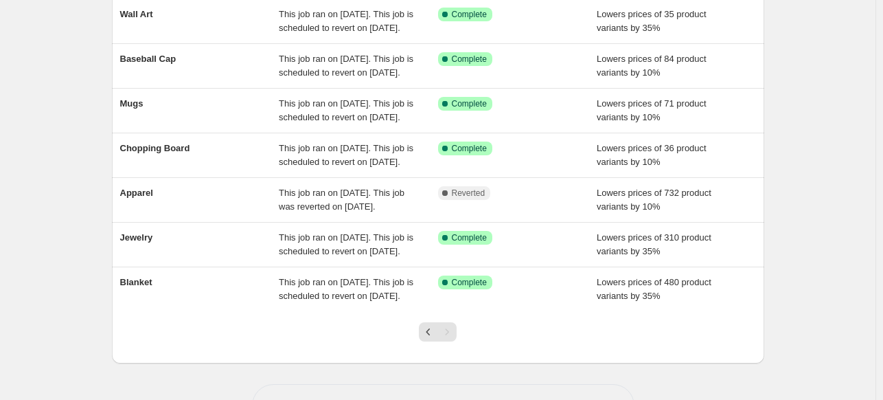
scroll to position [120, 0]
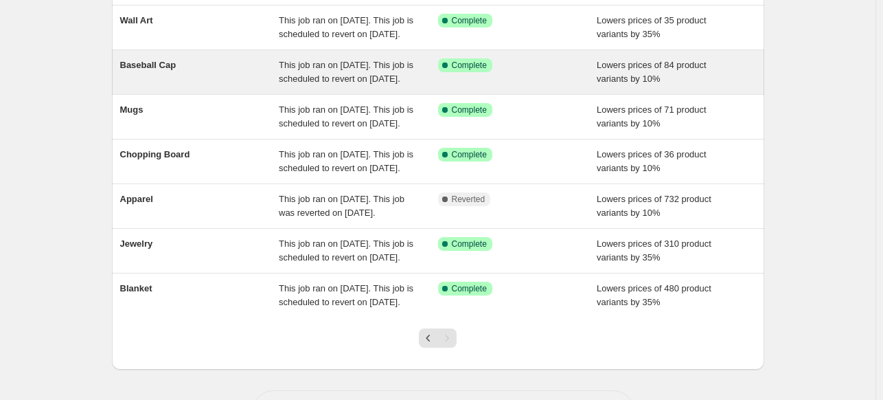
click at [143, 70] on span "Baseball Cap" at bounding box center [148, 65] width 56 height 10
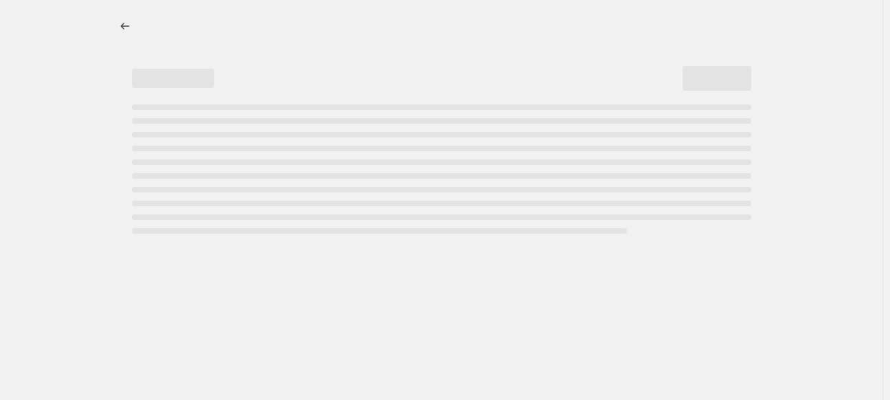
select select "percentage"
select select "collection"
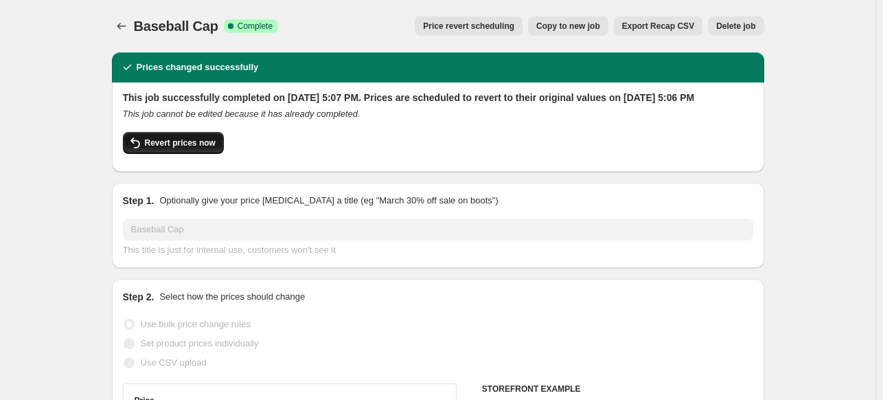
click at [201, 154] on button "Revert prices now" at bounding box center [173, 143] width 101 height 22
checkbox input "false"
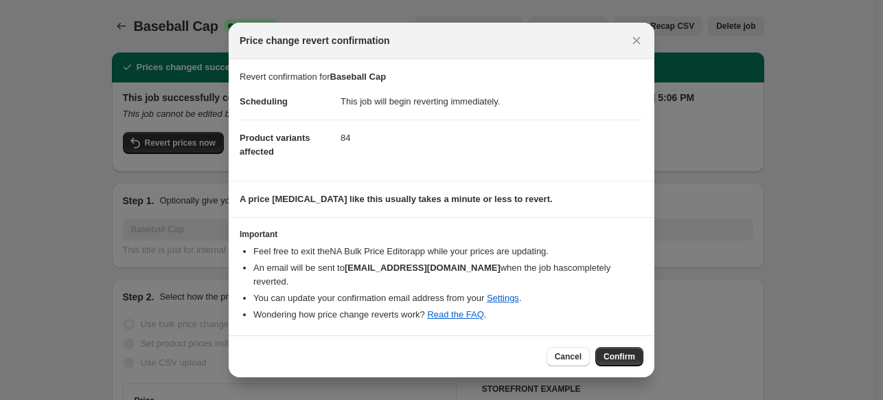
click at [627, 355] on button "Confirm" at bounding box center [619, 356] width 48 height 19
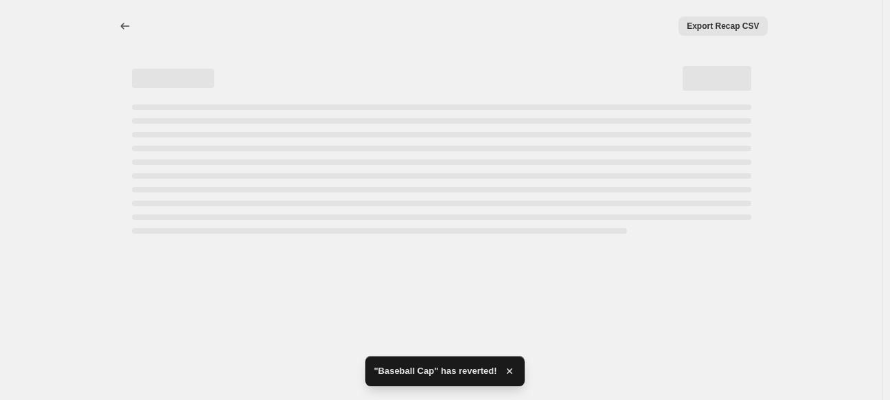
select select "percentage"
select select "collection"
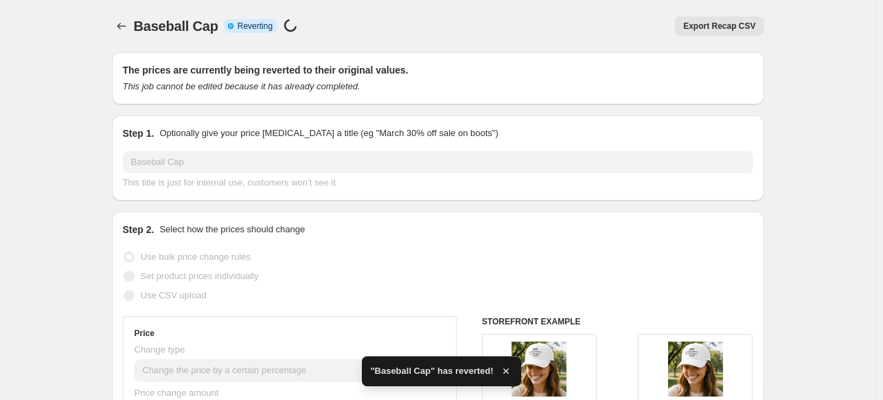
checkbox input "true"
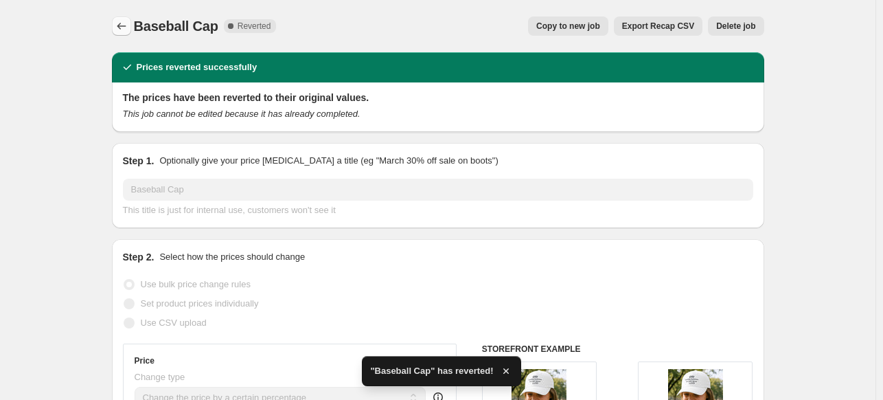
click at [125, 23] on icon "Price change jobs" at bounding box center [122, 26] width 14 height 14
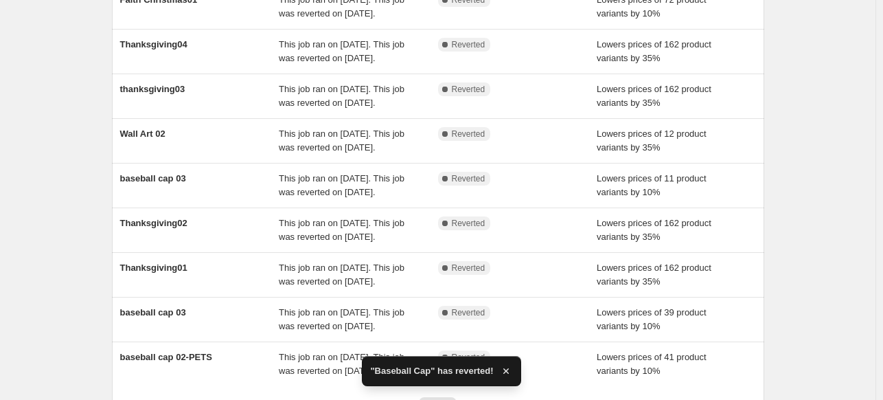
scroll to position [443, 0]
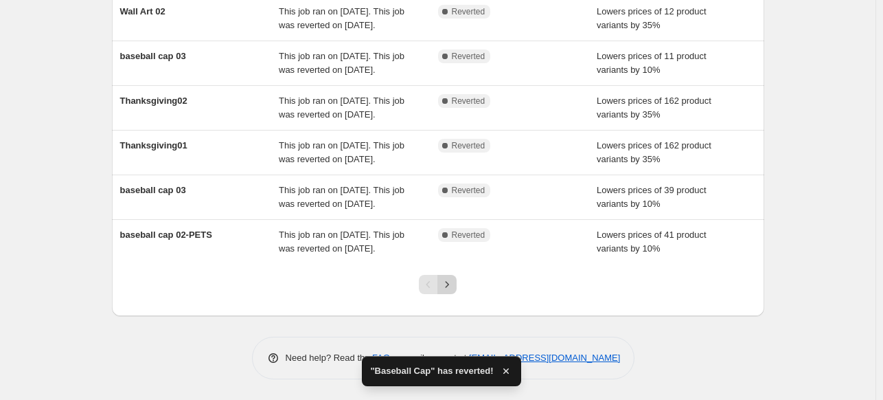
click at [457, 287] on button "Next" at bounding box center [446, 284] width 19 height 19
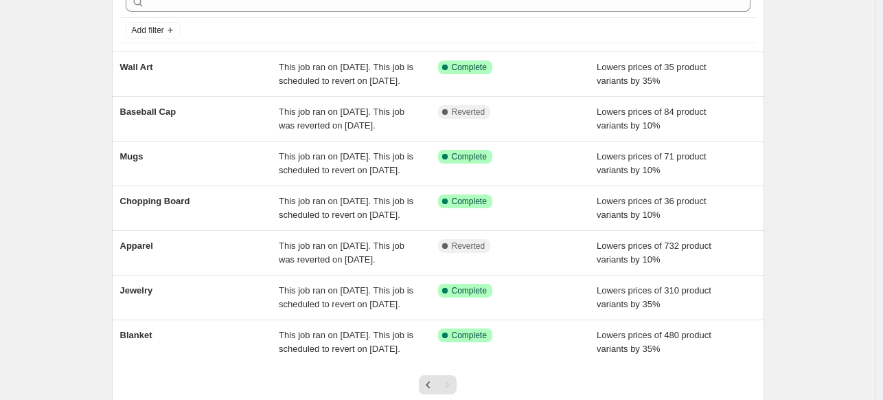
scroll to position [62, 0]
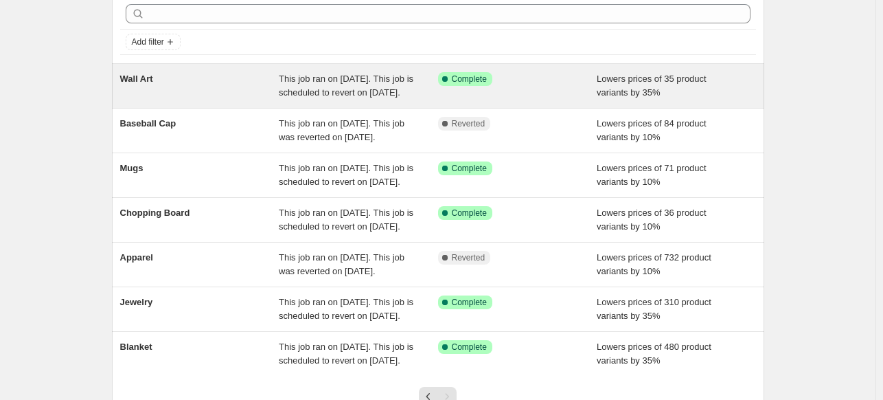
click at [216, 78] on div "Wall Art" at bounding box center [199, 85] width 159 height 27
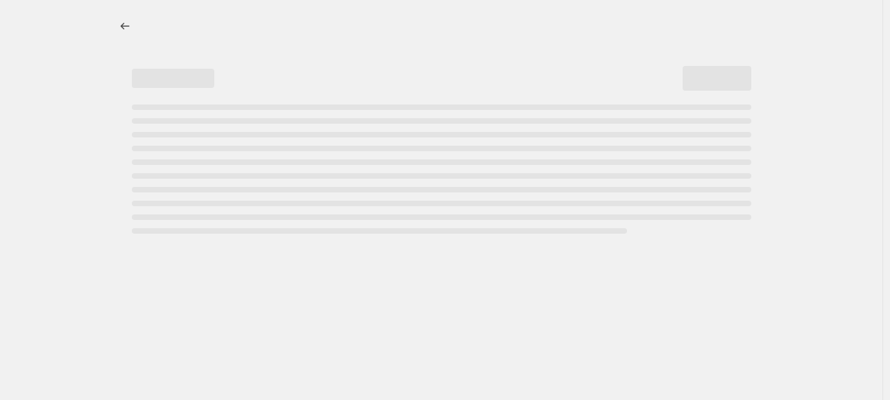
select select "percentage"
select select "collection"
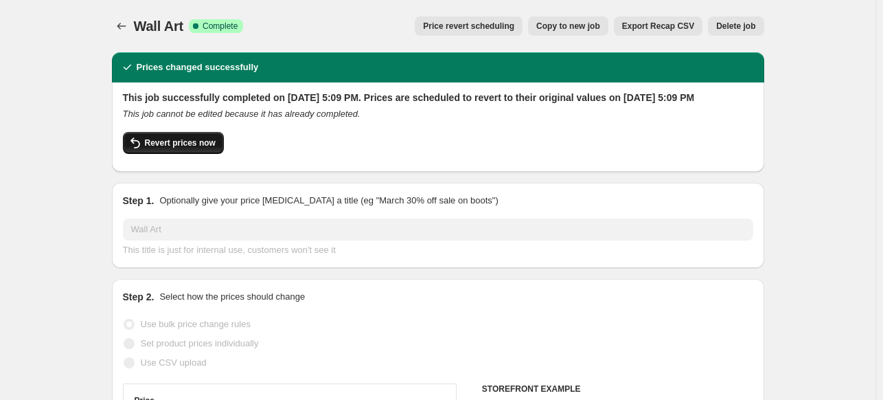
click at [189, 148] on span "Revert prices now" at bounding box center [180, 142] width 71 height 11
checkbox input "false"
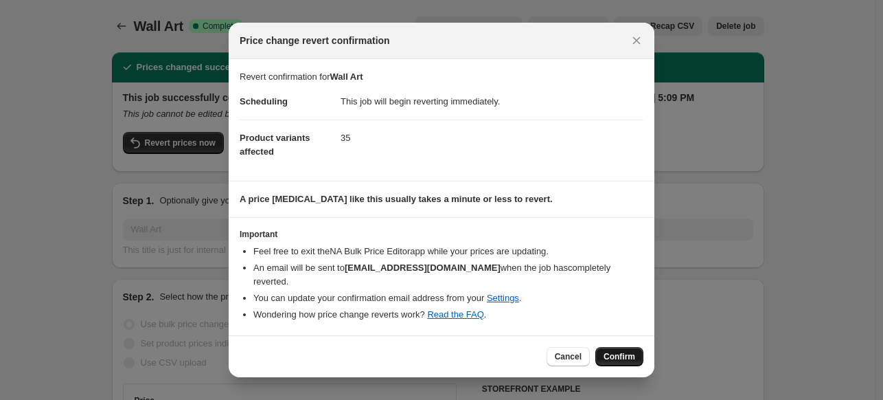
click at [626, 351] on span "Confirm" at bounding box center [620, 356] width 32 height 11
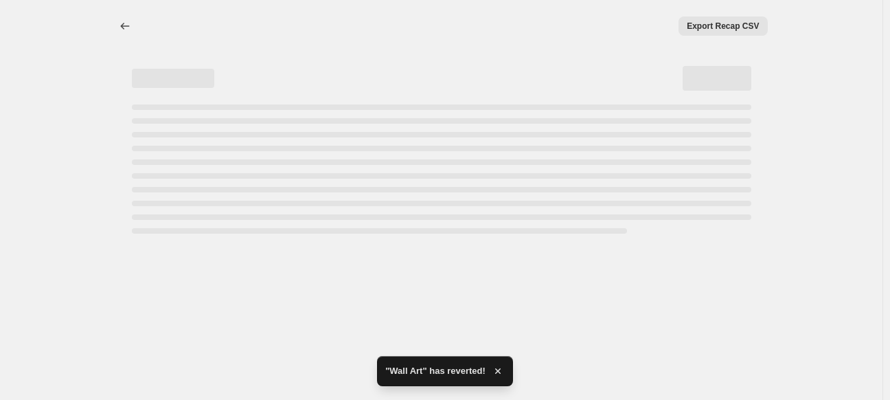
select select "percentage"
select select "collection"
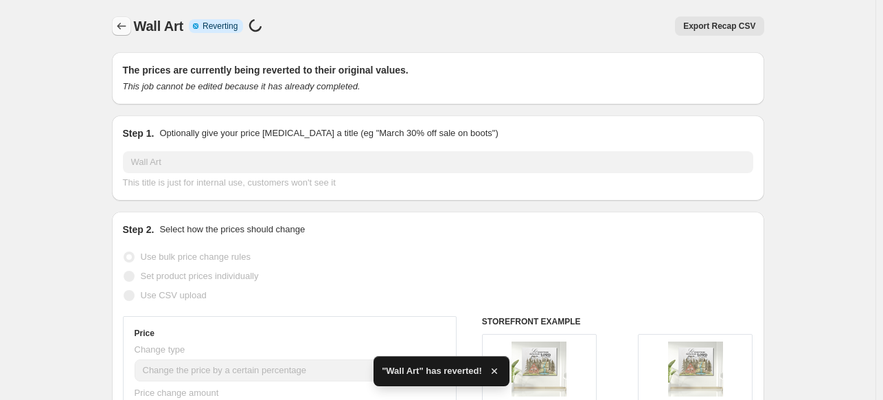
checkbox input "true"
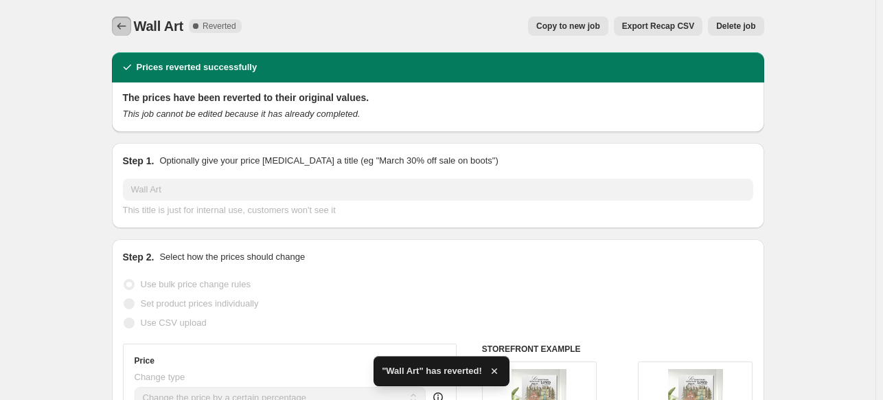
click at [131, 25] on button "Price change jobs" at bounding box center [121, 25] width 19 height 19
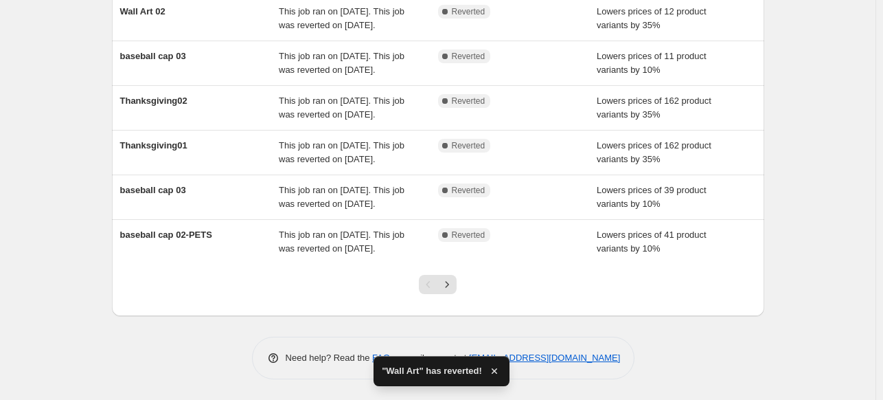
scroll to position [443, 0]
click at [448, 282] on icon "Next" at bounding box center [447, 284] width 14 height 14
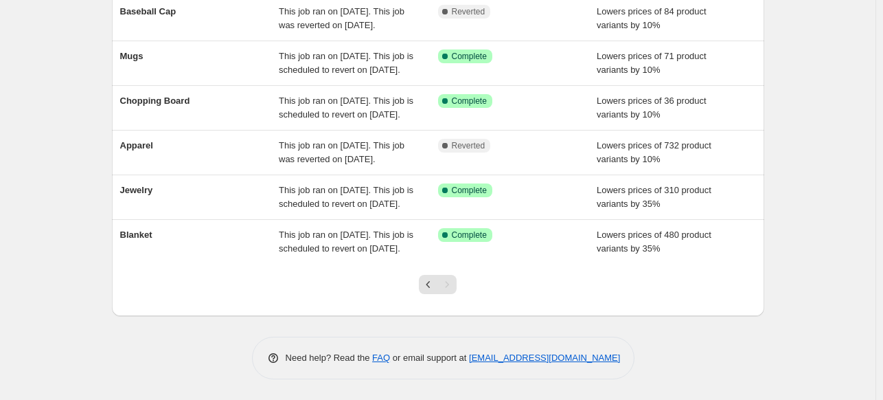
scroll to position [194, 0]
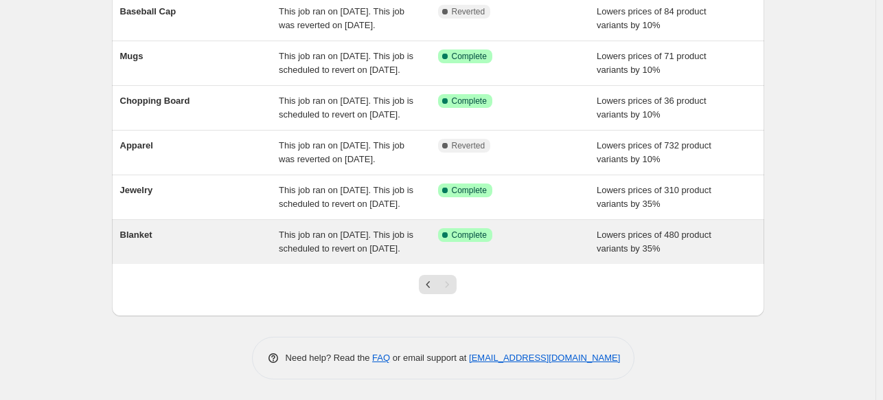
click at [207, 255] on div "Blanket" at bounding box center [199, 241] width 159 height 27
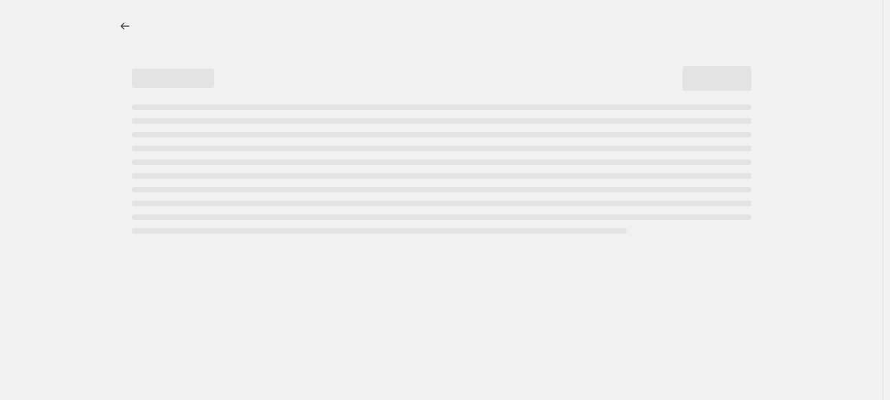
select select "percentage"
select select "collection"
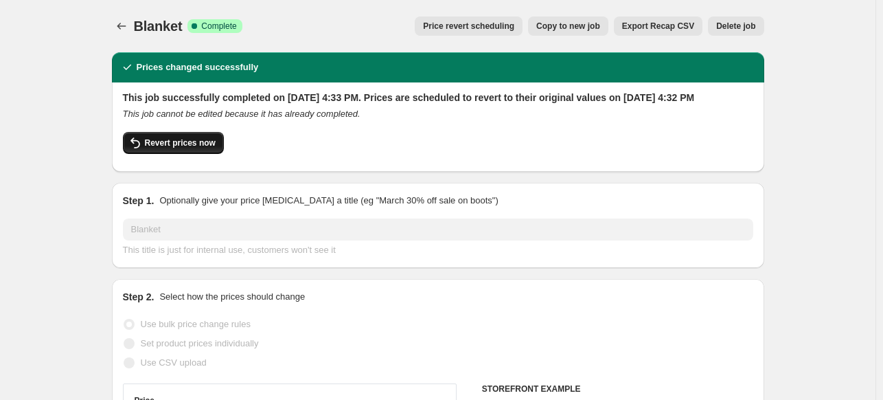
click at [192, 148] on span "Revert prices now" at bounding box center [180, 142] width 71 height 11
checkbox input "false"
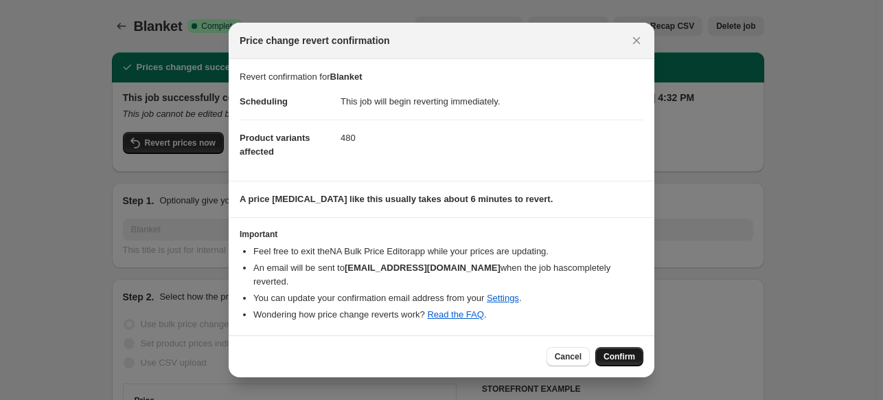
click at [621, 351] on span "Confirm" at bounding box center [620, 356] width 32 height 11
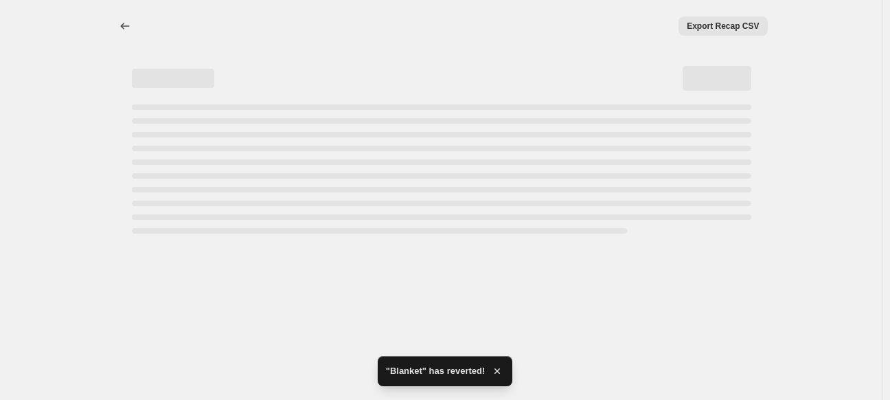
select select "percentage"
select select "collection"
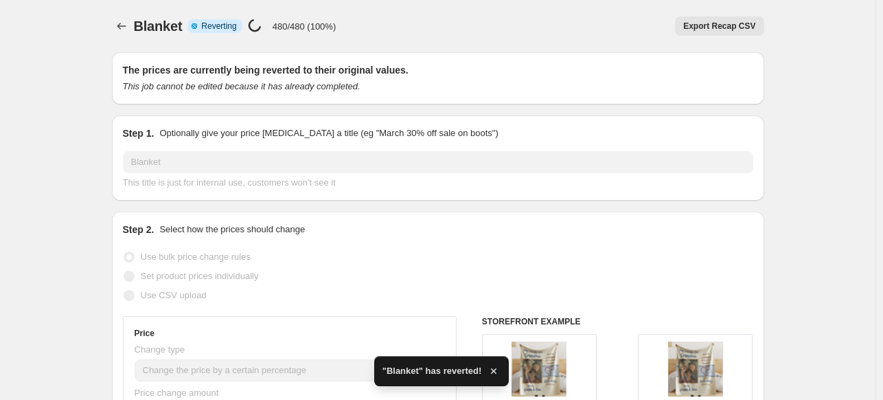
checkbox input "true"
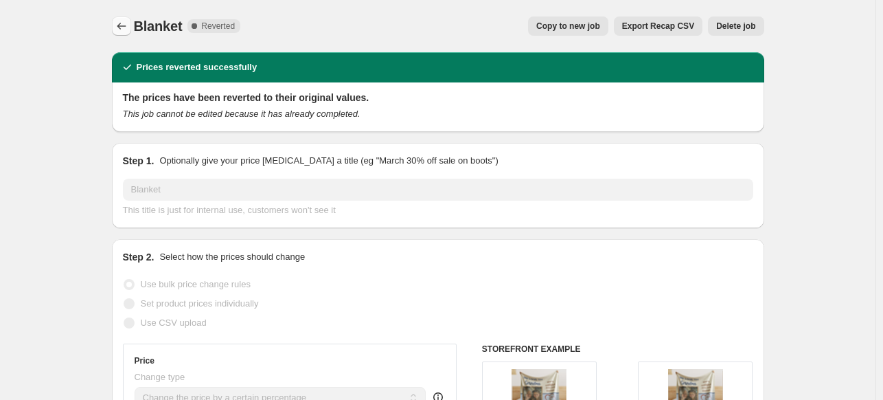
click at [124, 26] on icon "Price change jobs" at bounding box center [121, 26] width 9 height 7
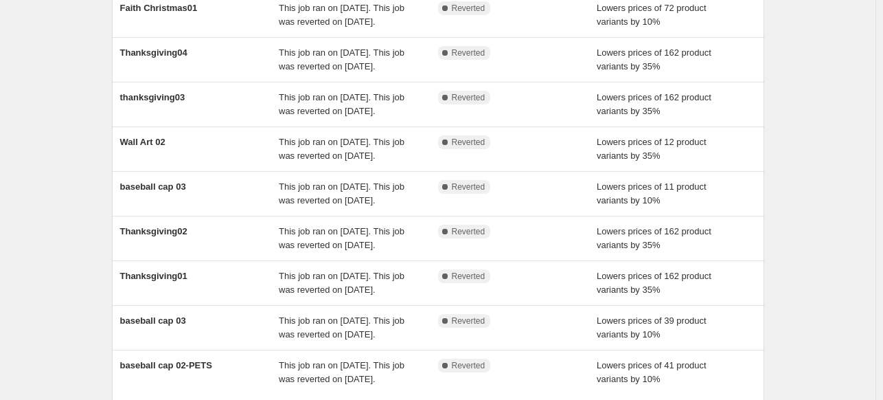
scroll to position [443, 0]
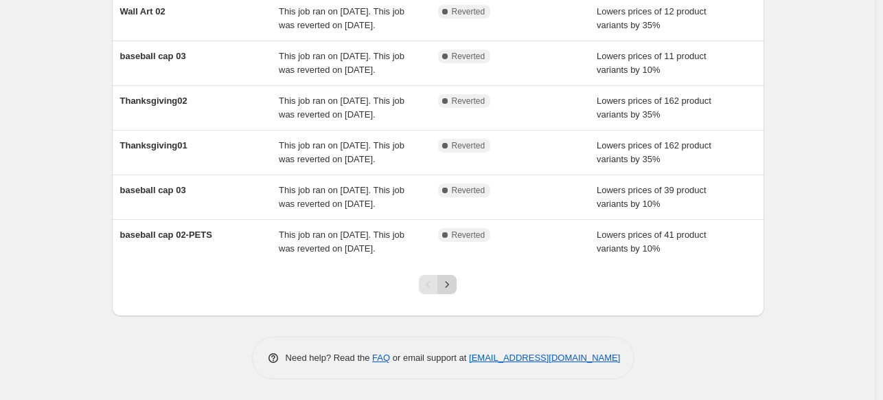
click at [454, 290] on icon "Next" at bounding box center [447, 284] width 14 height 14
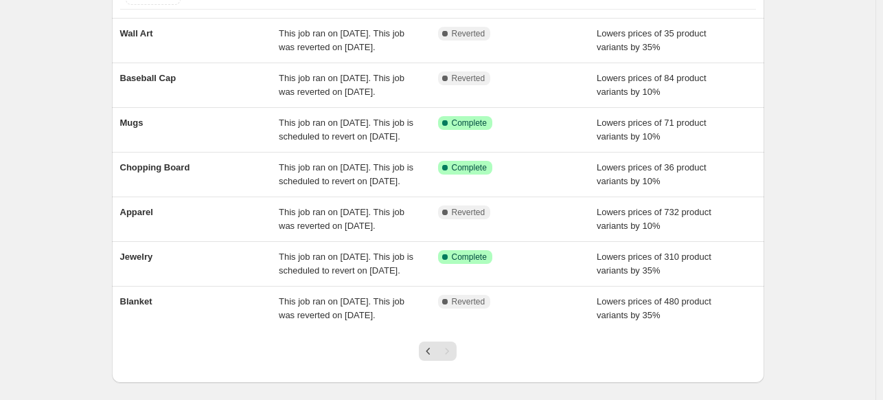
scroll to position [126, 0]
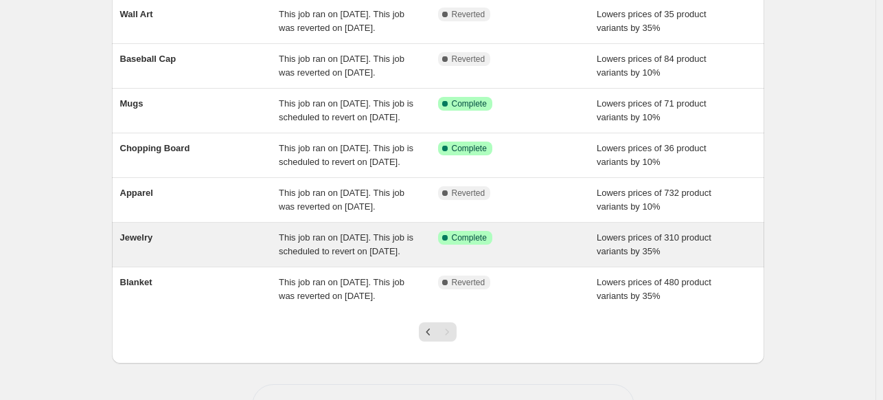
click at [230, 258] on div "Jewelry" at bounding box center [199, 244] width 159 height 27
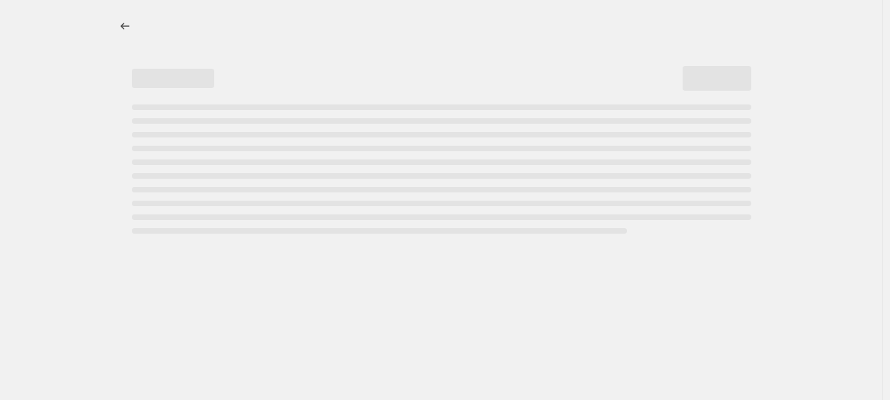
select select "percentage"
select select "collection"
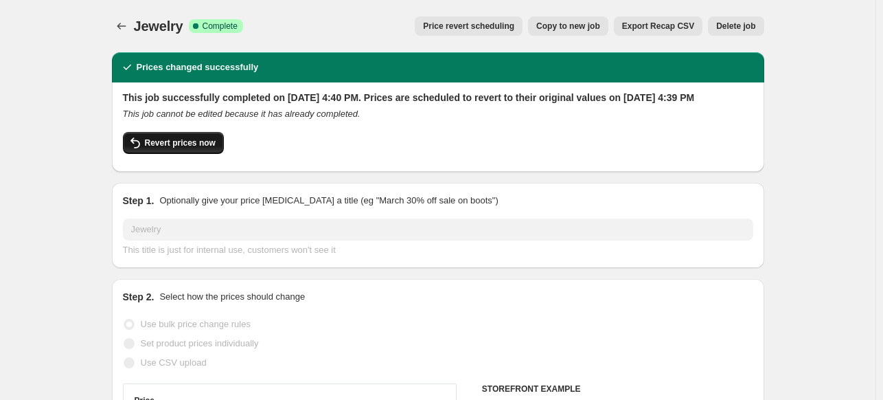
click at [140, 151] on icon "button" at bounding box center [135, 143] width 16 height 16
checkbox input "false"
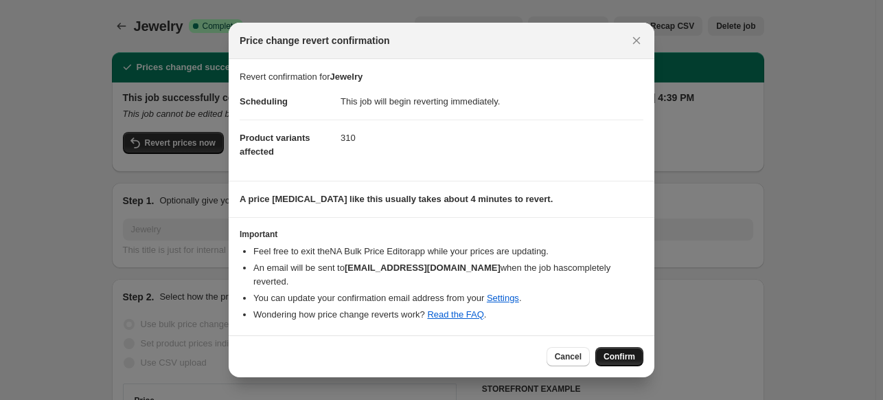
click at [623, 354] on button "Confirm" at bounding box center [619, 356] width 48 height 19
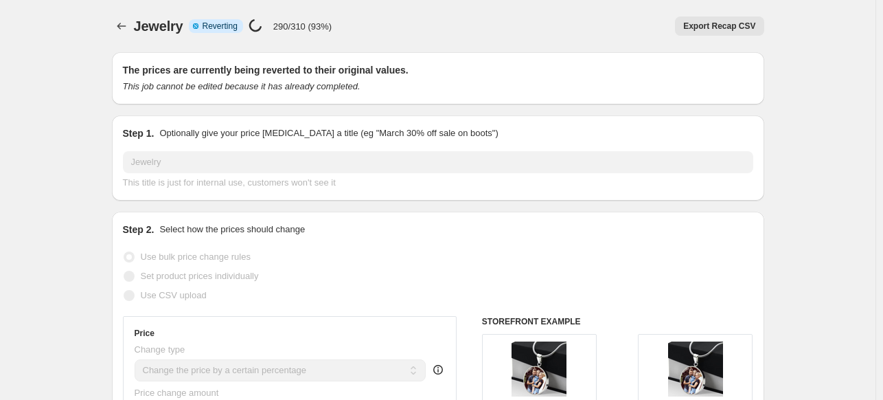
select select "percentage"
select select "collection"
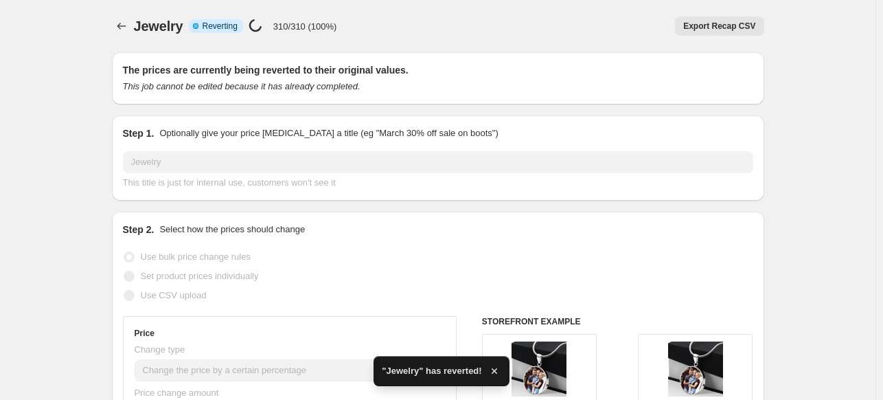
checkbox input "true"
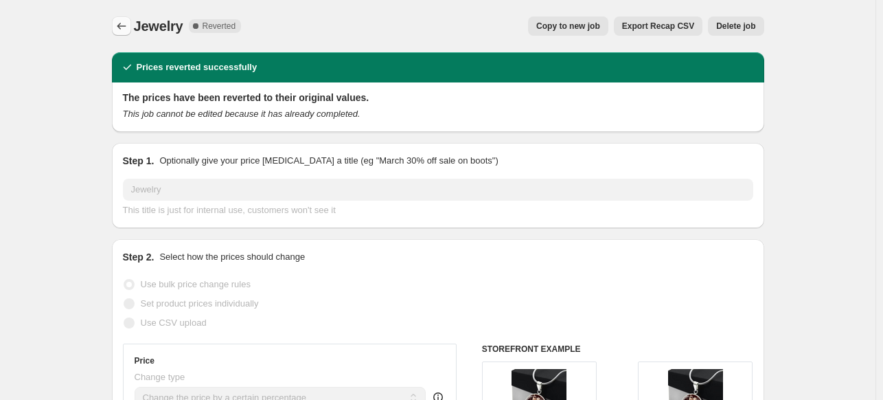
click at [117, 23] on button "Price change jobs" at bounding box center [121, 25] width 19 height 19
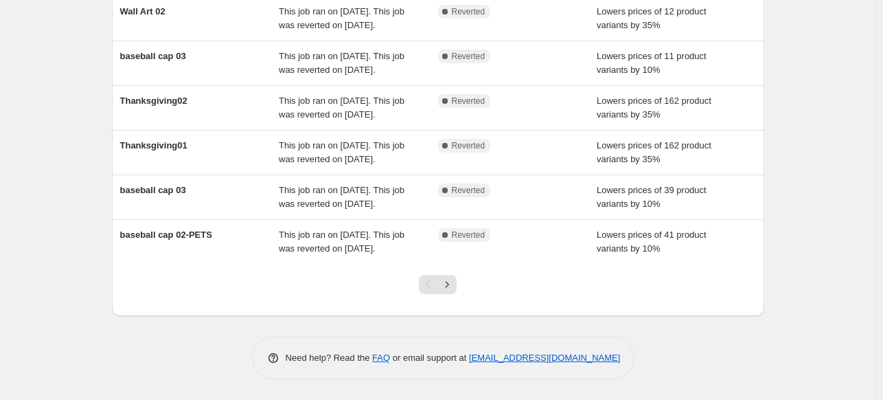
scroll to position [443, 0]
click at [449, 285] on icon "Next" at bounding box center [447, 284] width 14 height 14
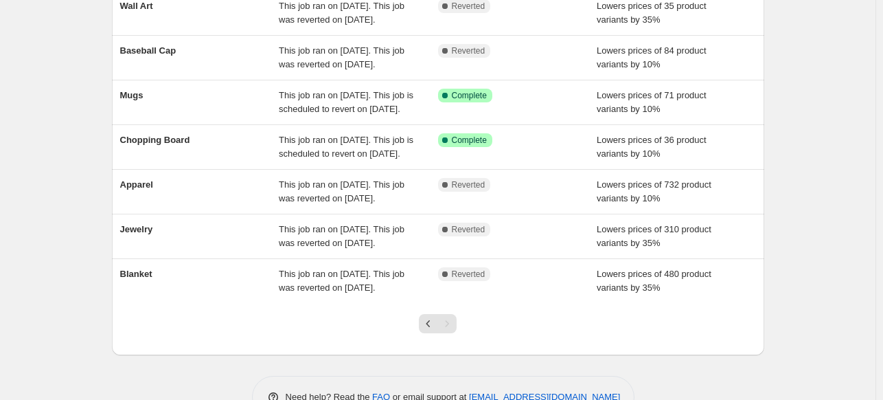
scroll to position [146, 0]
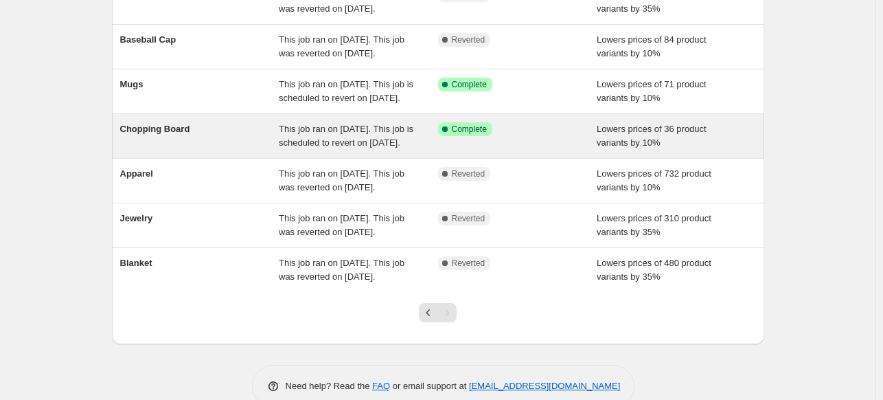
click at [229, 150] on div "Chopping Board" at bounding box center [199, 135] width 159 height 27
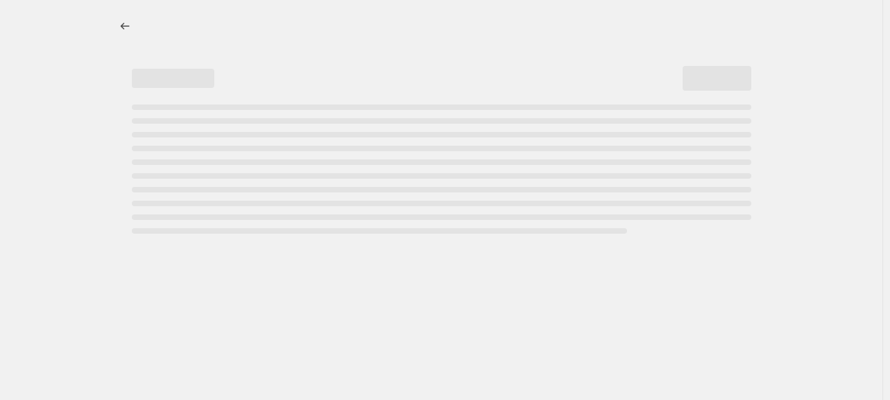
select select "percentage"
select select "collection"
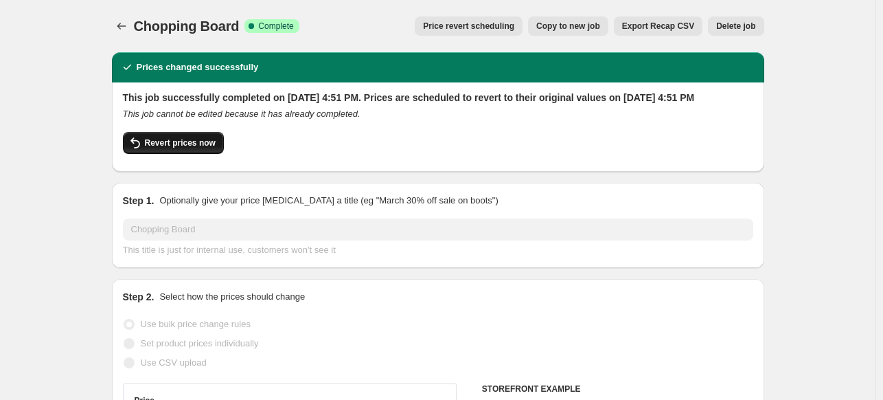
click at [148, 148] on span "Revert prices now" at bounding box center [180, 142] width 71 height 11
checkbox input "false"
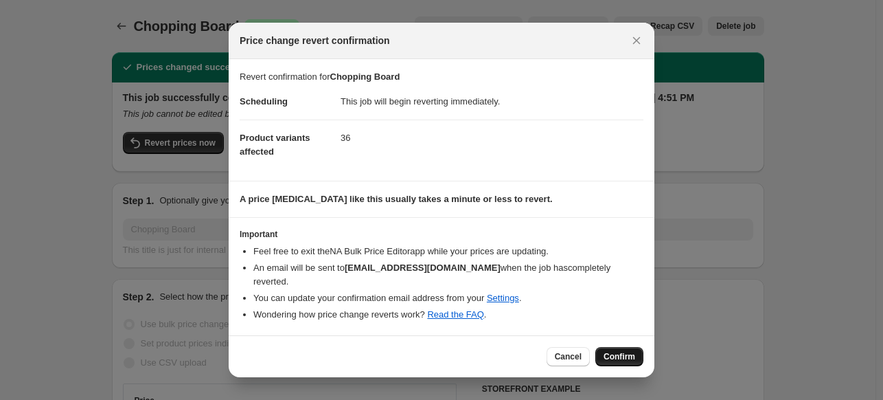
click at [628, 351] on span "Confirm" at bounding box center [620, 356] width 32 height 11
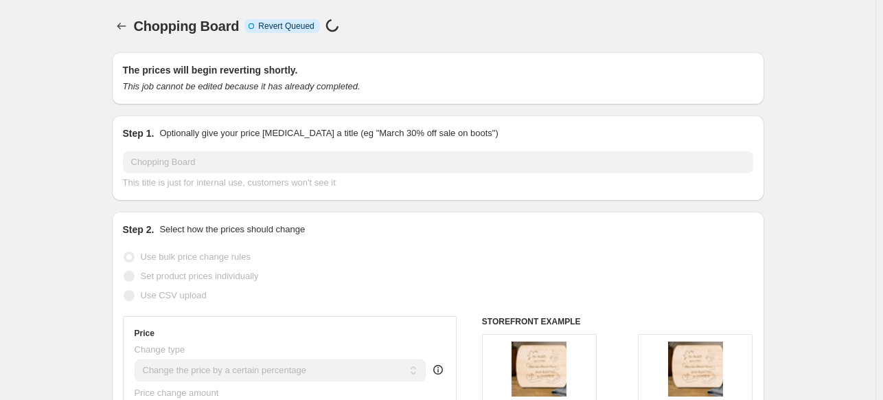
select select "percentage"
select select "collection"
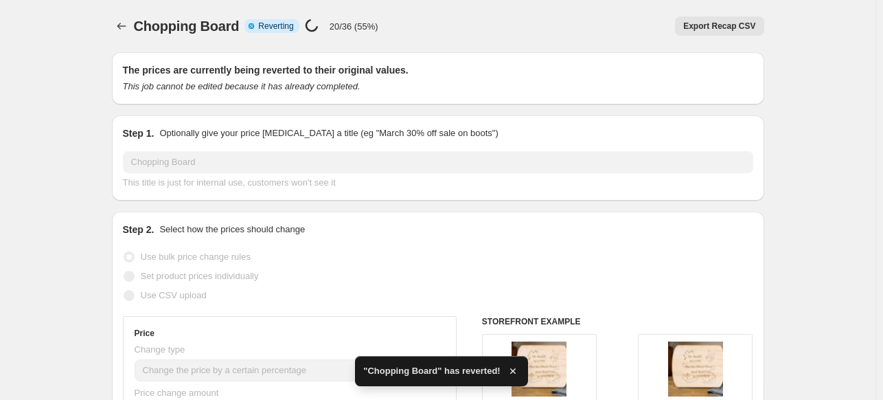
checkbox input "true"
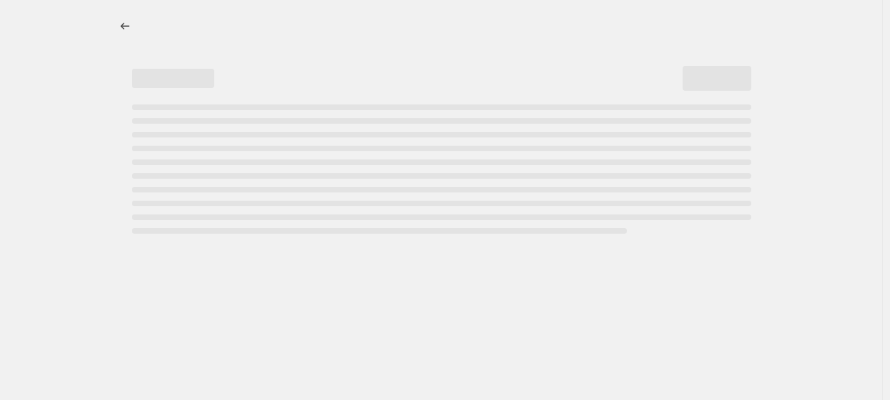
select select "percentage"
select select "collection"
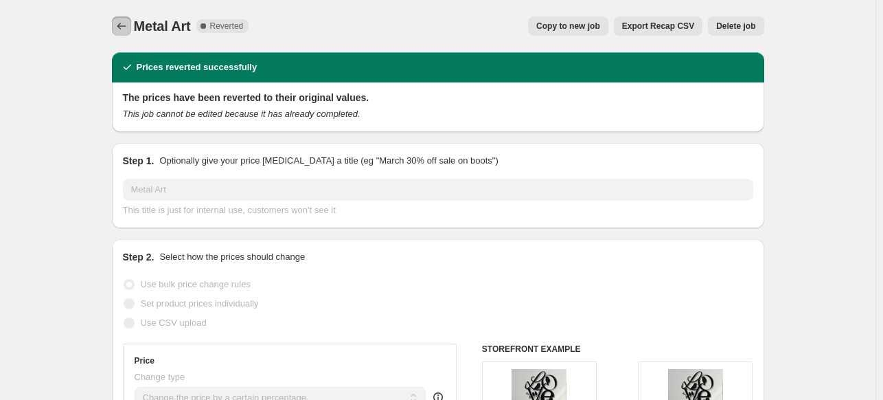
click at [128, 27] on icon "Price change jobs" at bounding box center [122, 26] width 14 height 14
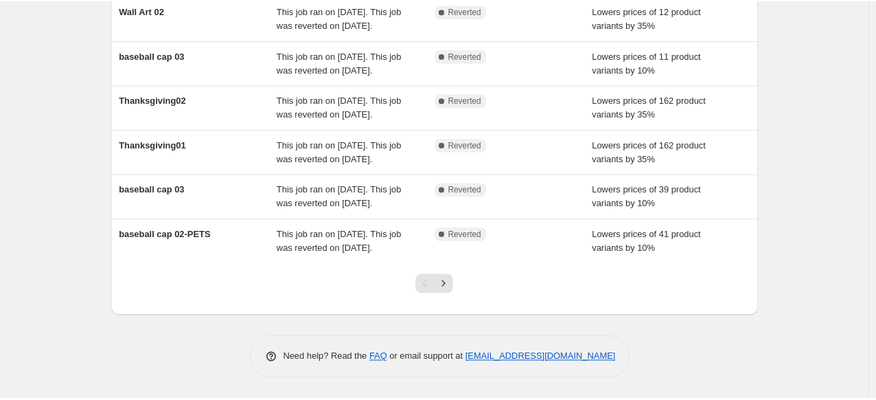
scroll to position [434, 0]
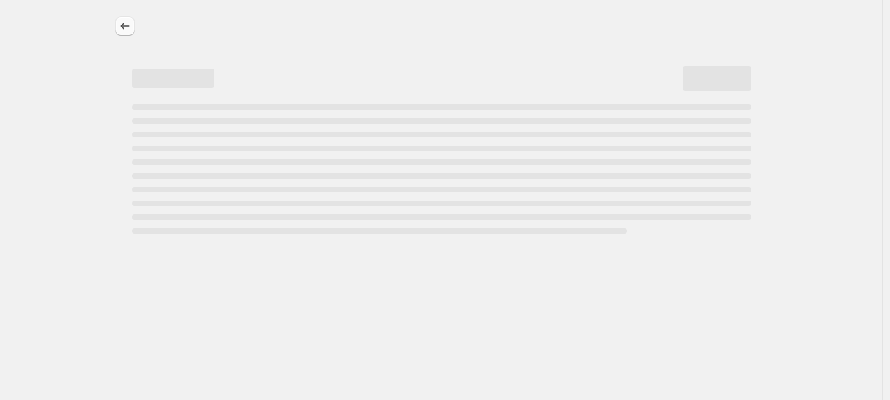
select select "percentage"
select select "collection"
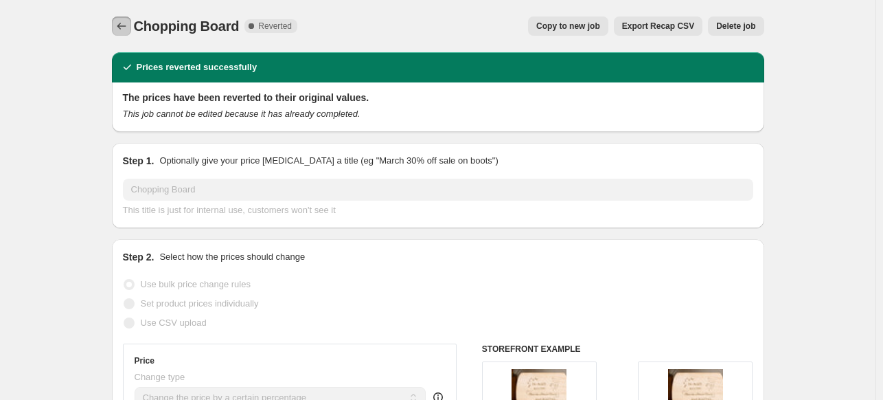
click at [121, 27] on icon "Price change jobs" at bounding box center [122, 26] width 14 height 14
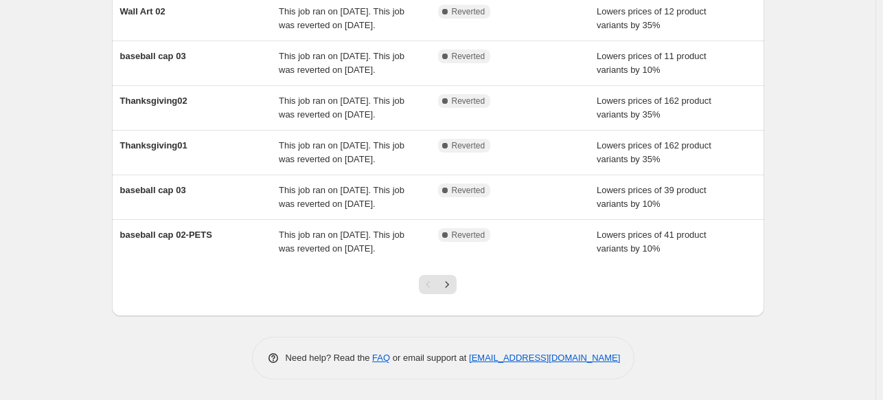
scroll to position [443, 0]
click at [447, 288] on icon "Next" at bounding box center [447, 284] width 14 height 14
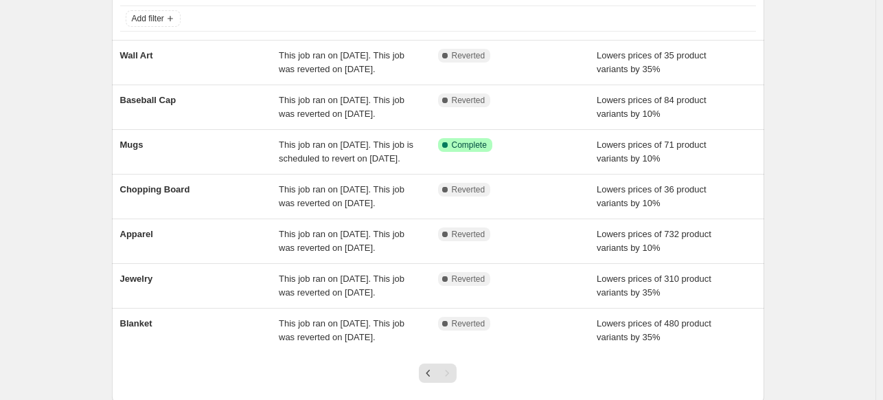
scroll to position [91, 0]
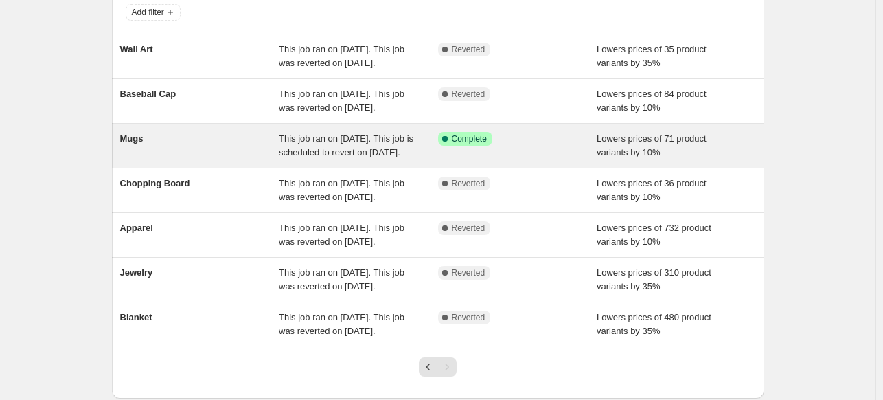
click at [514, 146] on div "Success Complete Complete" at bounding box center [507, 139] width 139 height 14
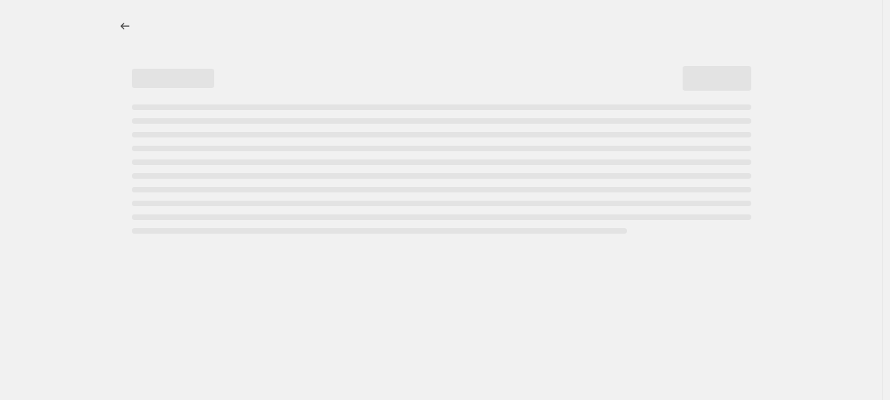
select select "percentage"
select select "collection"
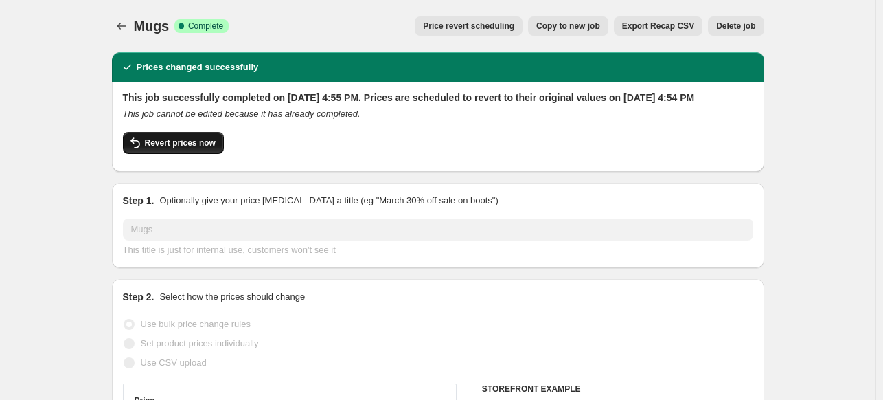
click at [171, 148] on span "Revert prices now" at bounding box center [180, 142] width 71 height 11
checkbox input "false"
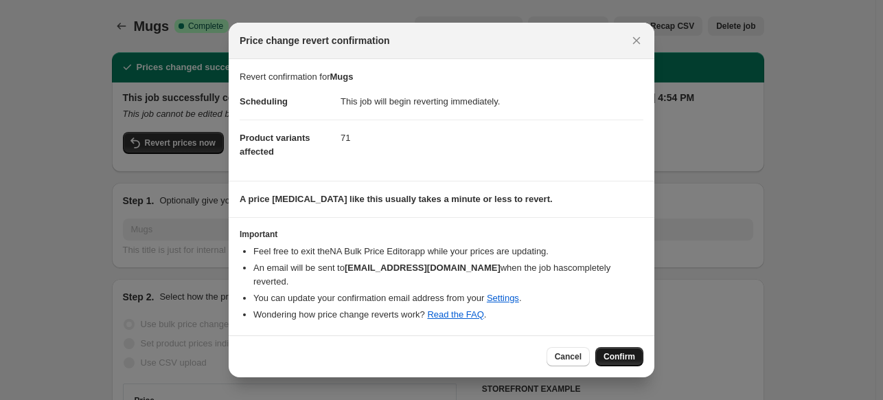
click at [629, 351] on span "Confirm" at bounding box center [620, 356] width 32 height 11
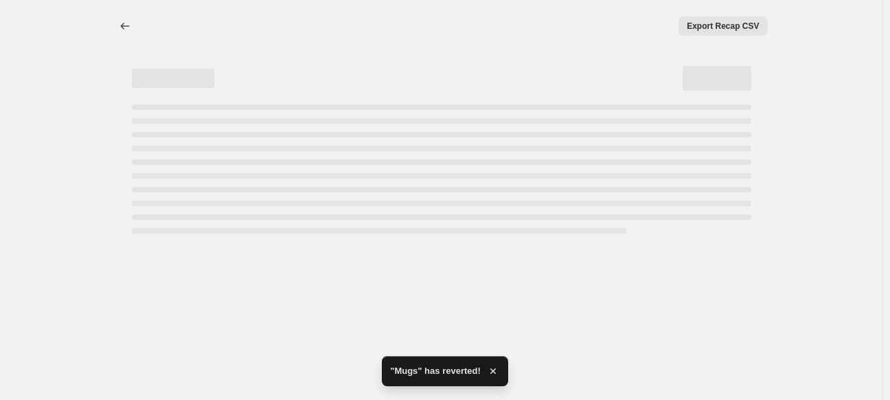
select select "percentage"
select select "collection"
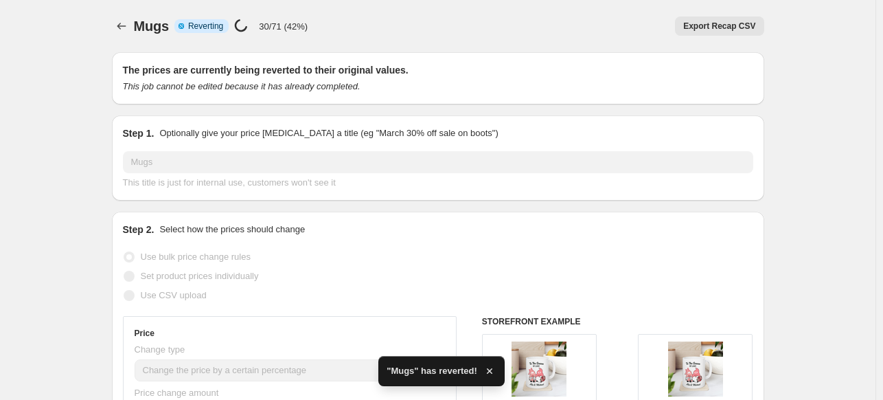
checkbox input "true"
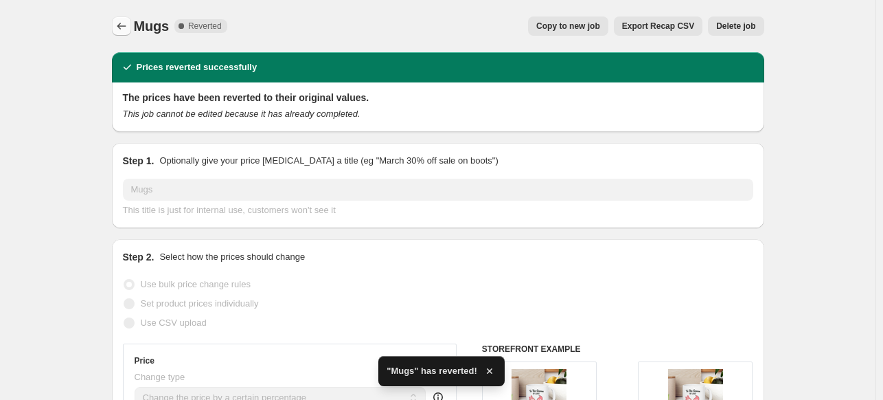
click at [127, 19] on button "Price change jobs" at bounding box center [121, 25] width 19 height 19
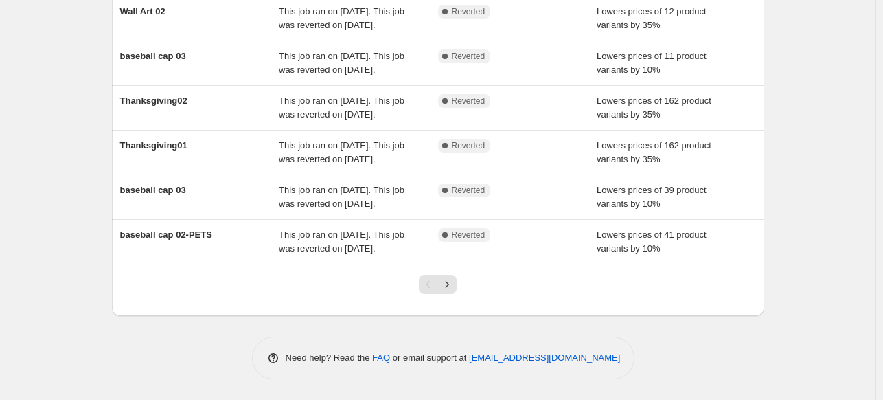
scroll to position [385, 0]
click at [448, 291] on icon "Next" at bounding box center [447, 284] width 14 height 14
click at [433, 284] on icon "Previous" at bounding box center [429, 284] width 14 height 14
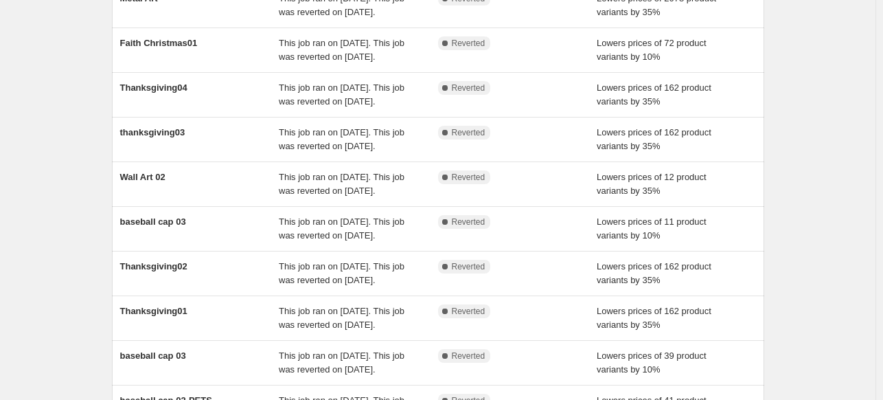
scroll to position [122, 0]
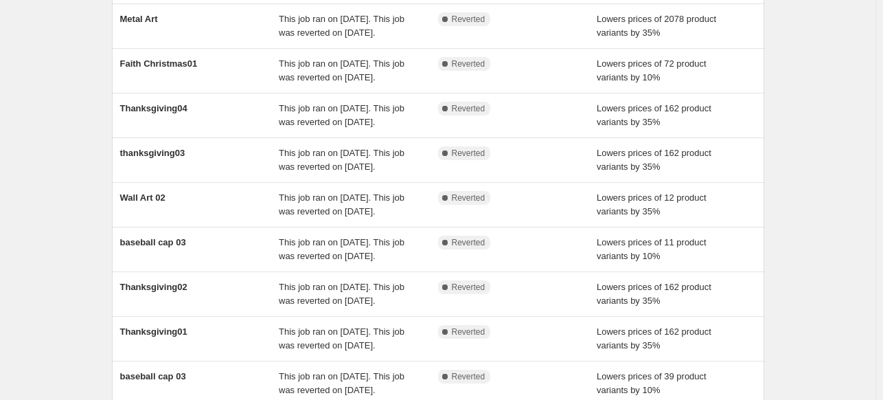
click at [45, 205] on div "NA Bulk Price Editor. This page is ready NA Bulk Price Editor Add new price [ME…" at bounding box center [438, 231] width 876 height 707
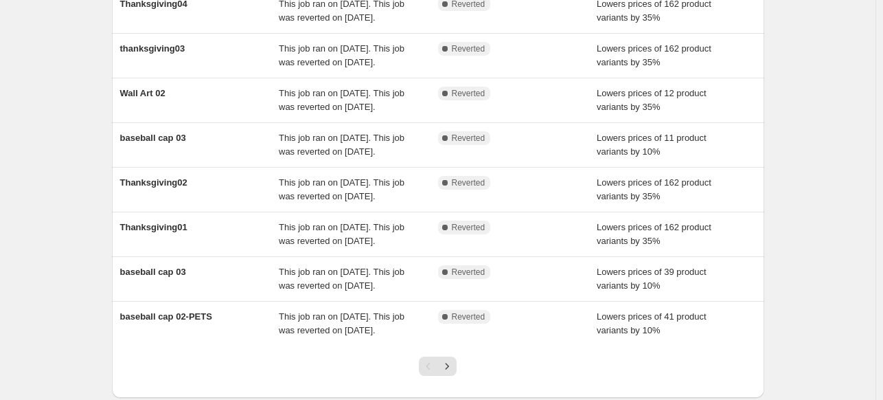
scroll to position [443, 0]
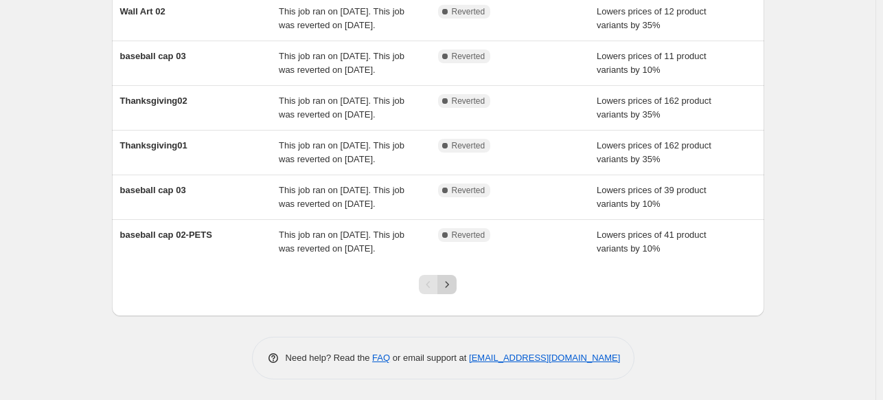
click at [448, 284] on icon "Next" at bounding box center [447, 284] width 14 height 14
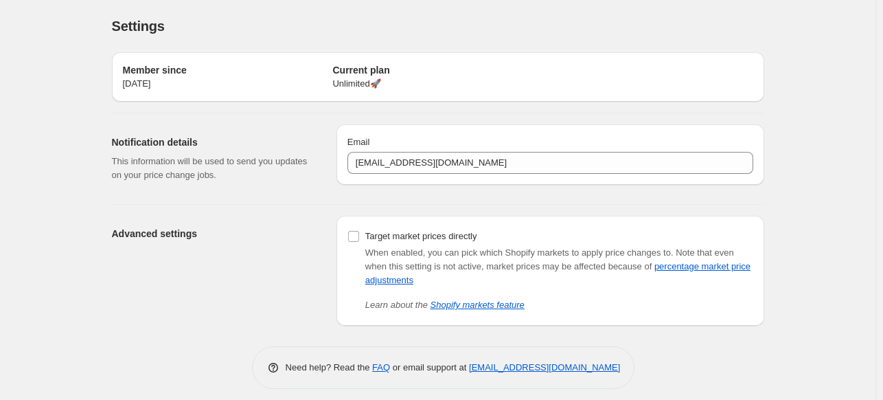
scroll to position [9, 0]
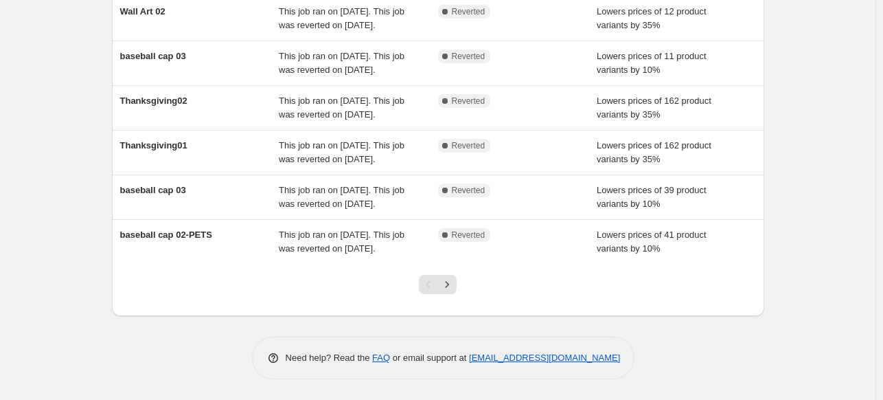
scroll to position [443, 0]
click at [451, 284] on icon "Next" at bounding box center [447, 284] width 14 height 14
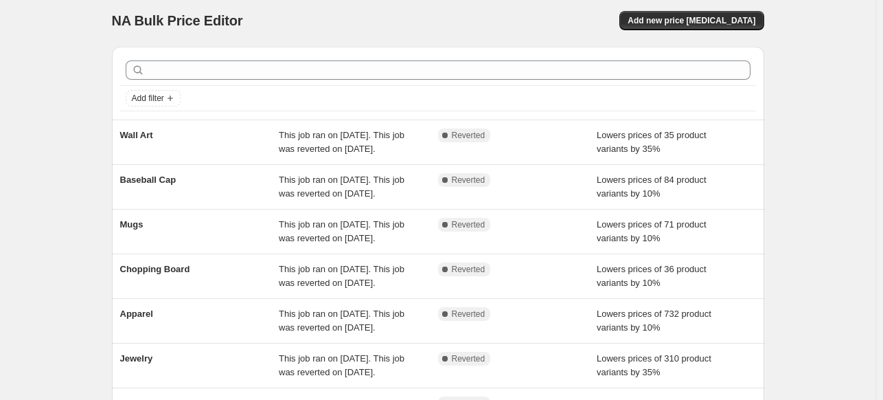
scroll to position [0, 0]
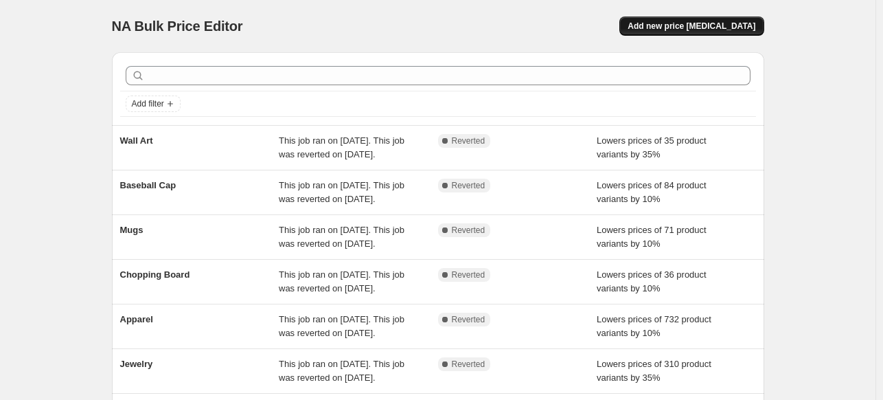
click at [728, 27] on span "Add new price [MEDICAL_DATA]" at bounding box center [692, 26] width 128 height 11
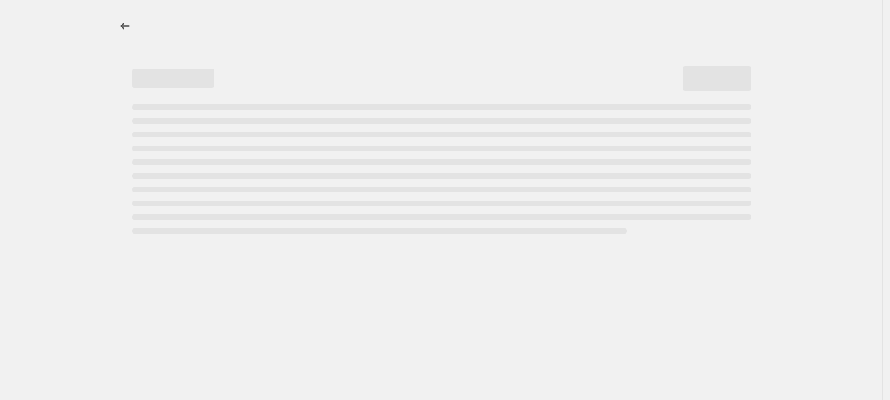
select select "percentage"
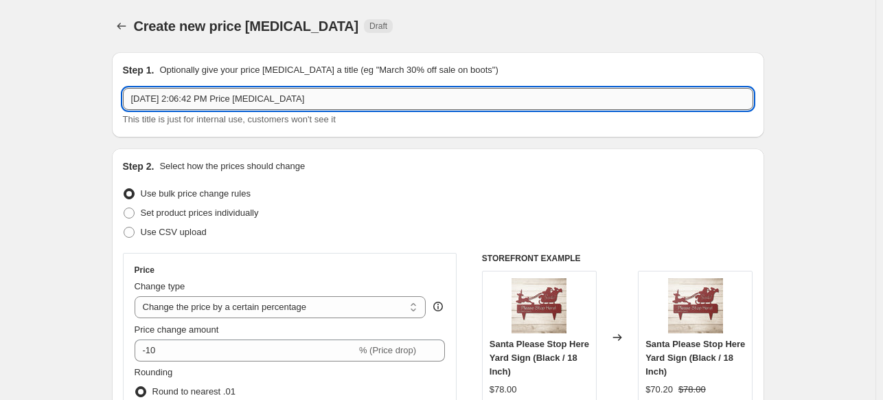
drag, startPoint x: 307, startPoint y: 102, endPoint x: 132, endPoint y: 97, distance: 175.2
click at [132, 97] on input "[DATE] 2:06:42 PM Price [MEDICAL_DATA]" at bounding box center [438, 99] width 630 height 22
type input "Apparel"
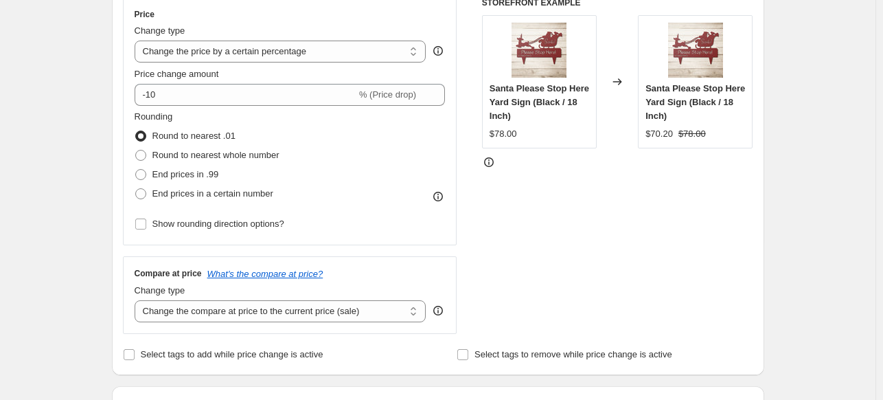
scroll to position [271, 0]
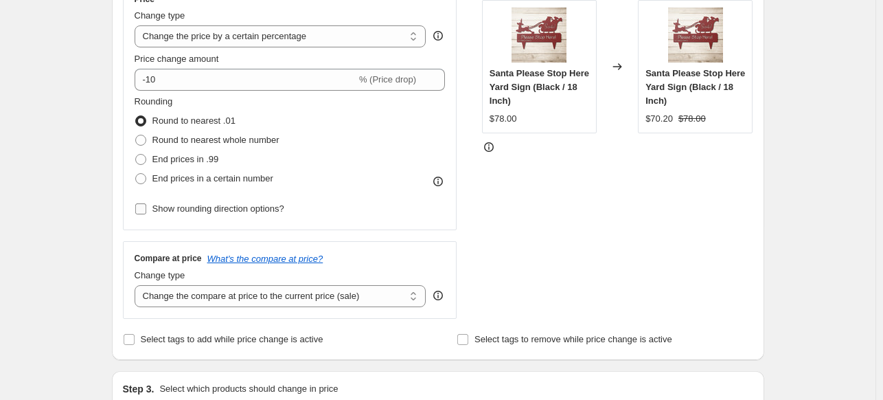
click at [142, 203] on span at bounding box center [141, 209] width 12 height 12
click at [142, 203] on input "Show rounding direction options?" at bounding box center [140, 208] width 11 height 11
checkbox input "true"
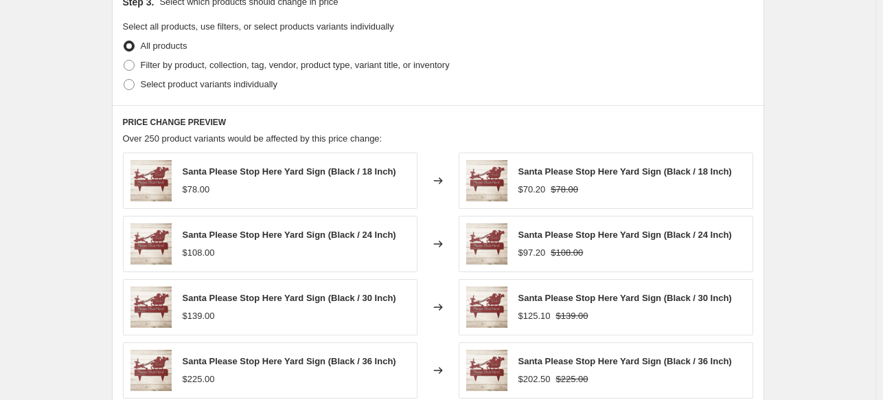
scroll to position [730, 0]
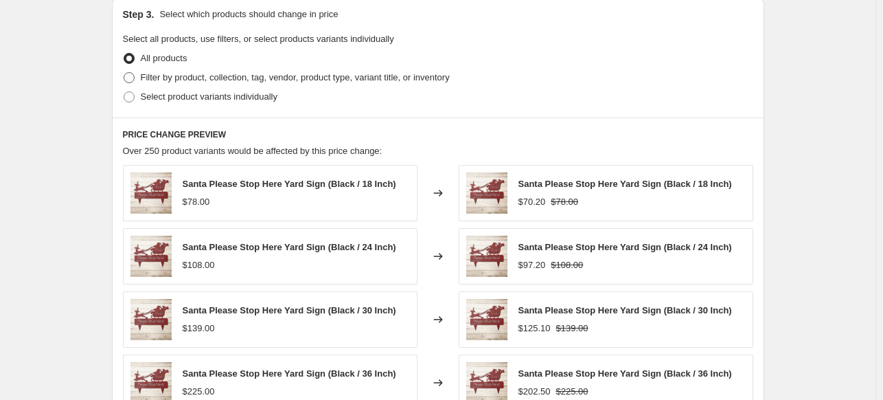
click at [135, 78] on span at bounding box center [129, 77] width 11 height 11
click at [124, 73] on input "Filter by product, collection, tag, vendor, product type, variant title, or inv…" at bounding box center [124, 72] width 1 height 1
radio input "true"
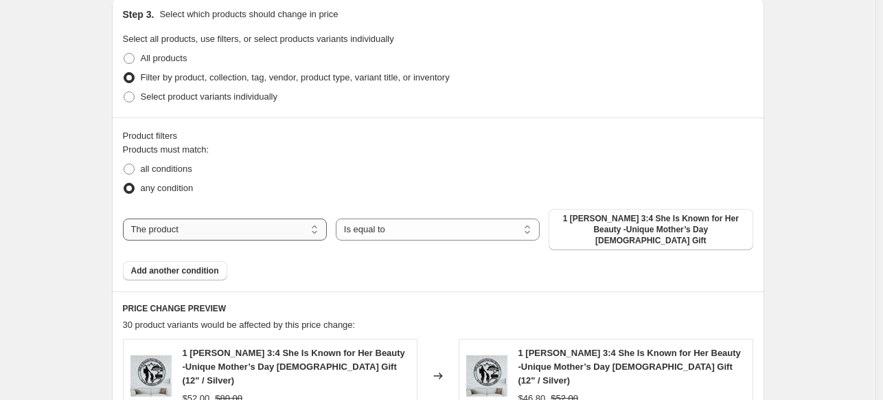
click at [198, 221] on select "The product The product's collection The product's tag The product's vendor The…" at bounding box center [225, 229] width 204 height 22
select select "collection"
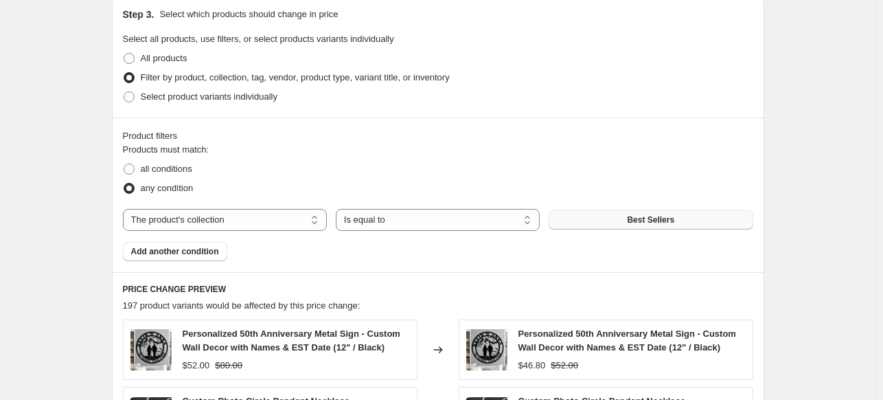
click at [689, 221] on button "Best Sellers" at bounding box center [651, 219] width 204 height 19
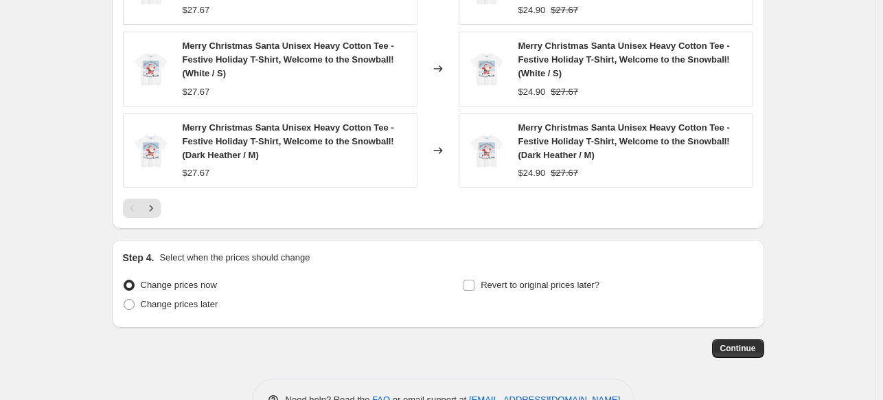
scroll to position [1302, 0]
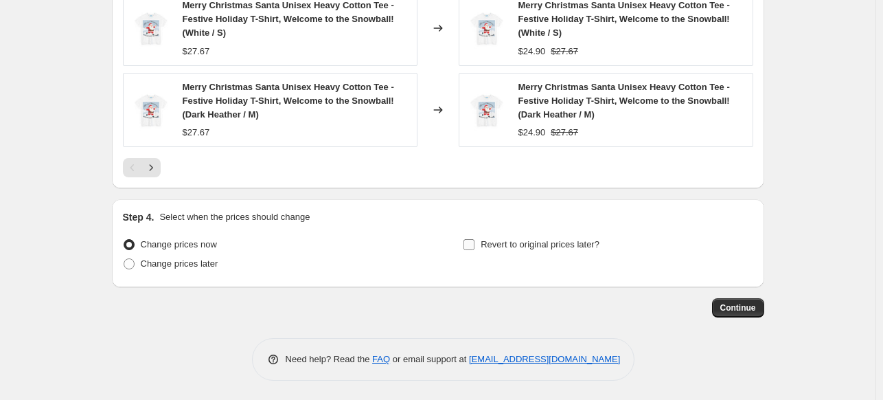
click at [472, 241] on input "Revert to original prices later?" at bounding box center [469, 244] width 11 height 11
checkbox input "true"
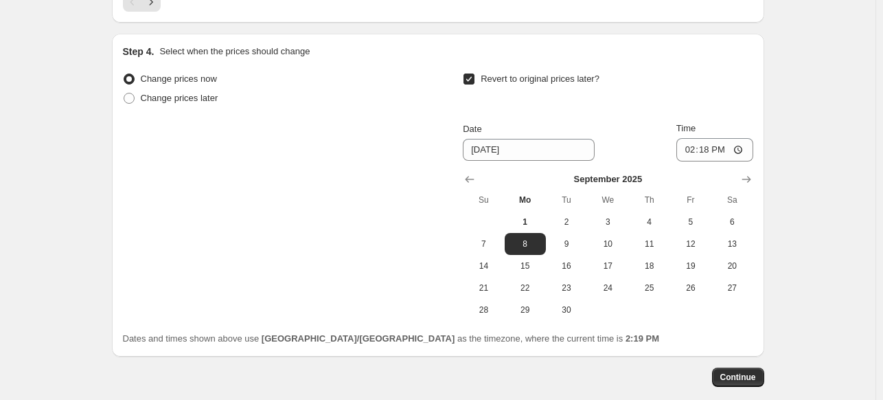
scroll to position [1476, 0]
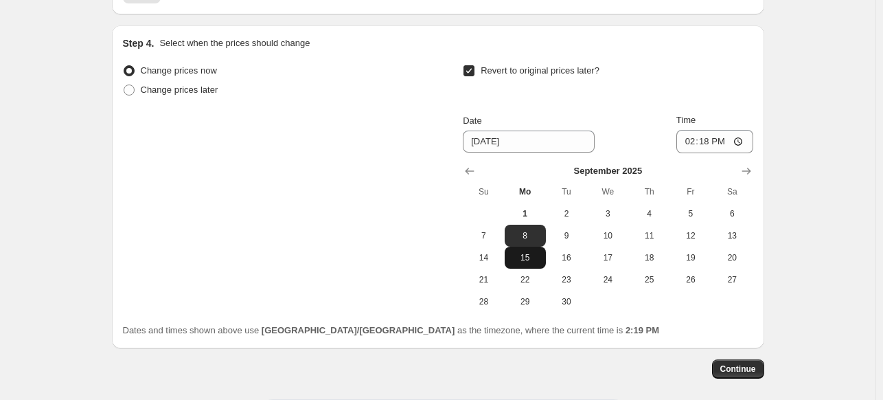
click at [535, 256] on span "15" at bounding box center [525, 257] width 30 height 11
type input "9/15/2025"
click at [756, 368] on span "Continue" at bounding box center [738, 368] width 36 height 11
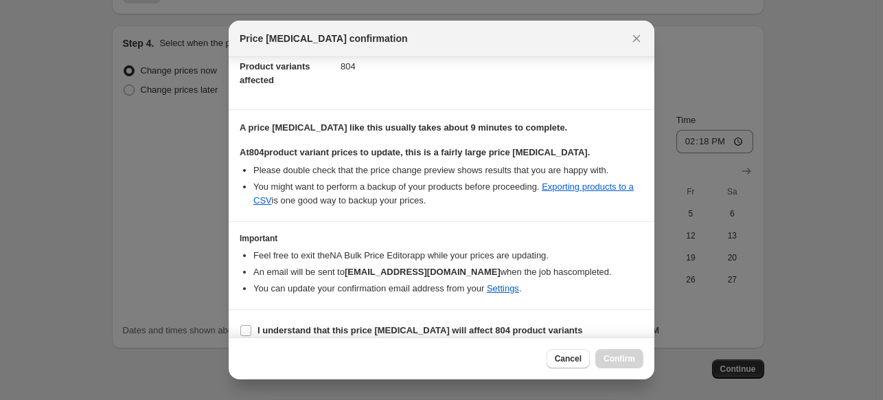
scroll to position [182, 0]
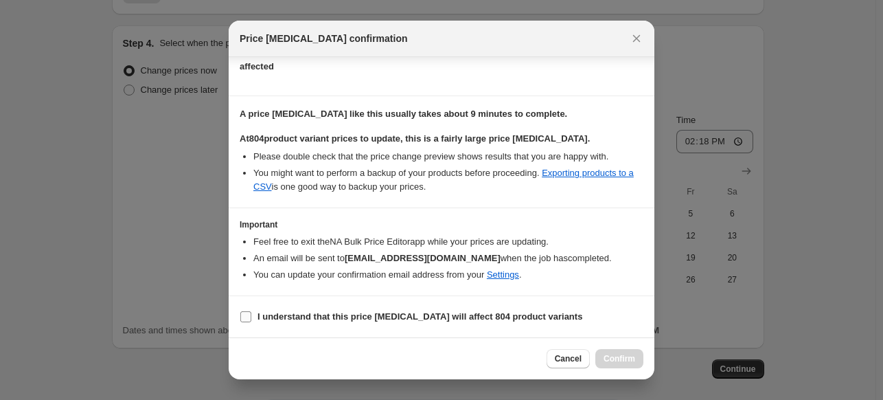
click at [240, 318] on input "I understand that this price change job will affect 804 product variants" at bounding box center [245, 316] width 11 height 11
checkbox input "true"
click at [637, 361] on button "Confirm" at bounding box center [619, 358] width 48 height 19
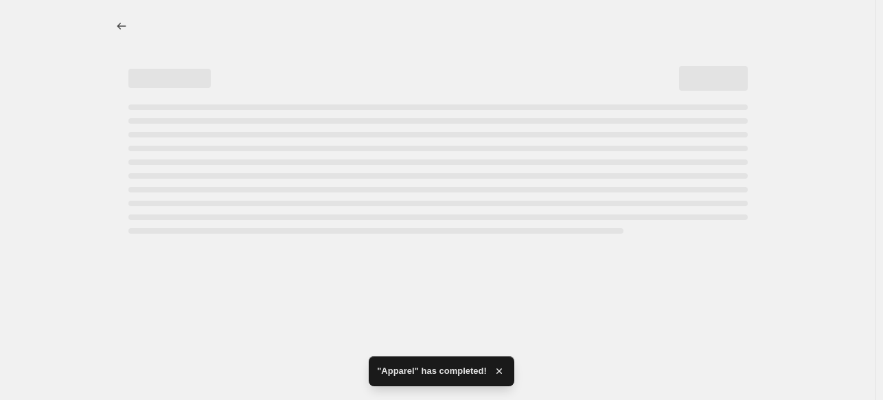
select select "percentage"
select select "collection"
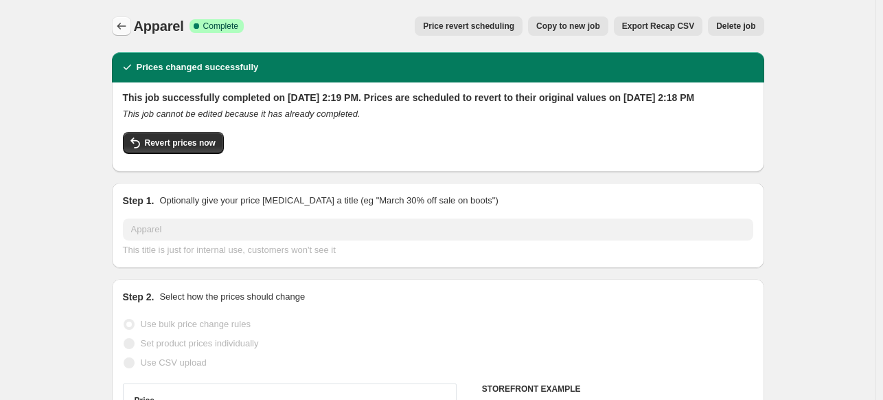
click at [123, 27] on icon "Price change jobs" at bounding box center [122, 26] width 14 height 14
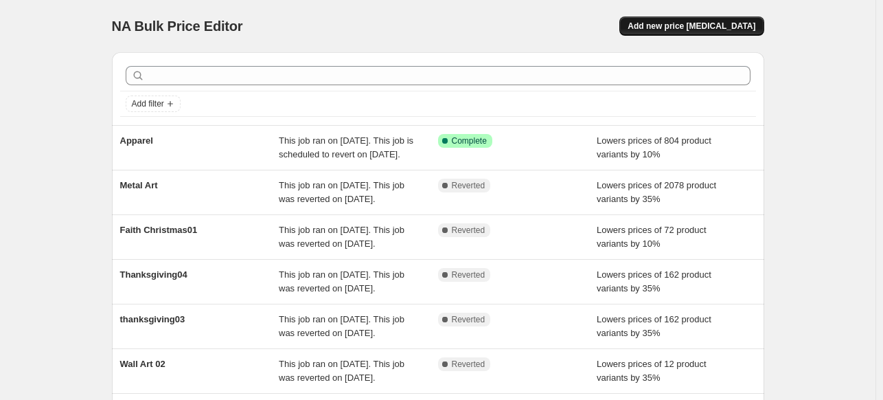
click at [743, 28] on span "Add new price [MEDICAL_DATA]" at bounding box center [692, 26] width 128 height 11
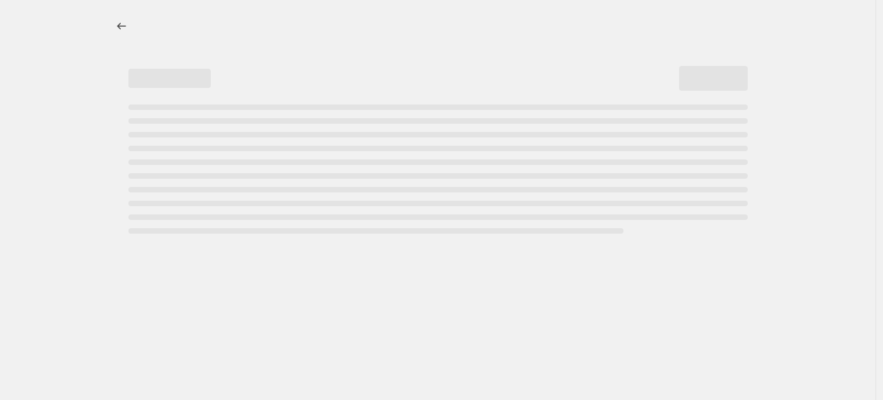
select select "percentage"
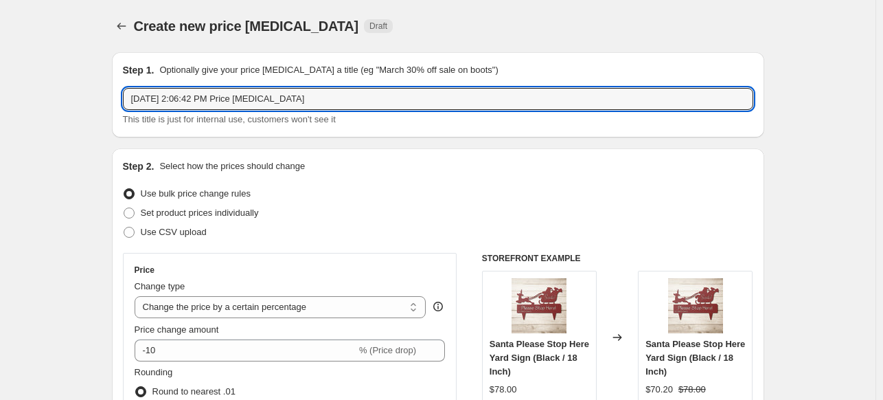
drag, startPoint x: 351, startPoint y: 93, endPoint x: 126, endPoint y: 82, distance: 225.5
click at [126, 82] on div "Step 1. Optionally give your price change job a title (eg "March 30% off sale o…" at bounding box center [438, 94] width 630 height 63
type input "Blanket"
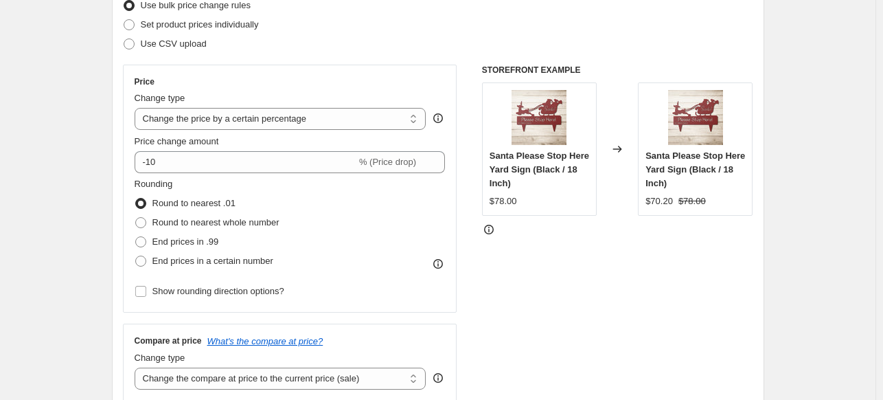
scroll to position [196, 0]
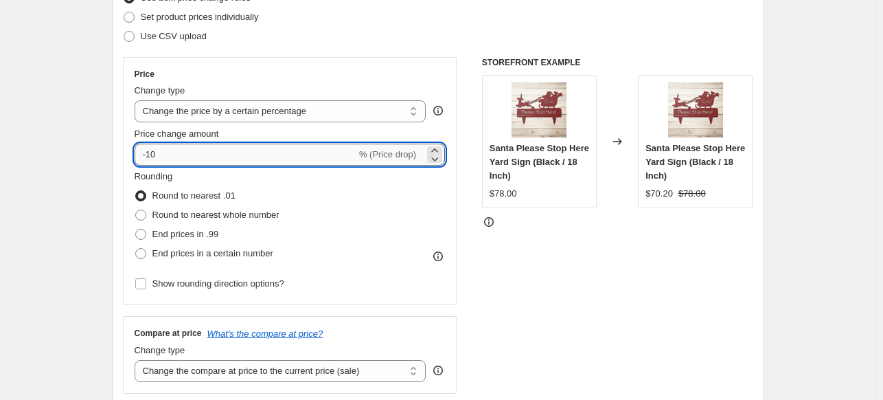
drag, startPoint x: 195, startPoint y: 155, endPoint x: 150, endPoint y: 152, distance: 44.7
click at [150, 152] on input "-10" at bounding box center [246, 155] width 222 height 22
type input "-35"
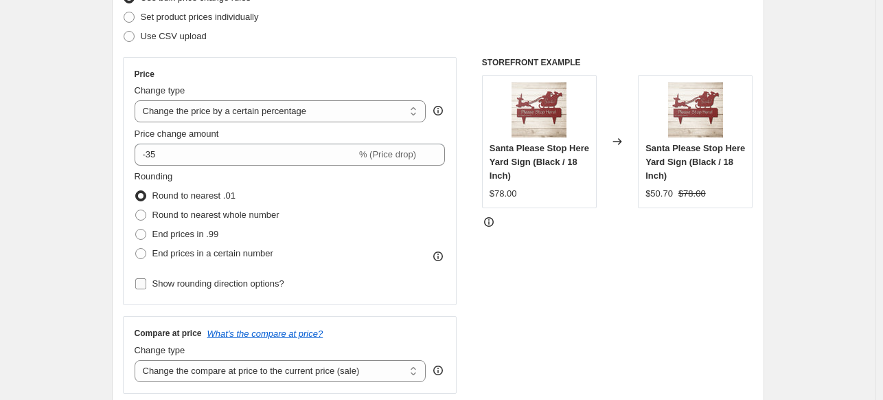
click at [143, 279] on input "Show rounding direction options?" at bounding box center [140, 283] width 11 height 11
checkbox input "true"
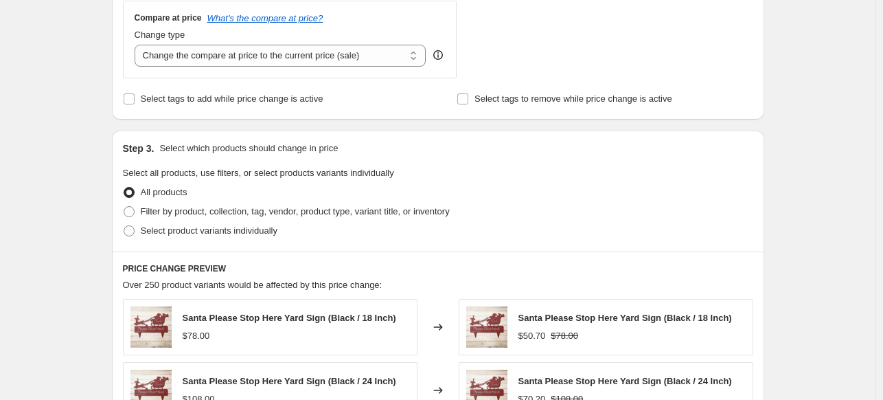
scroll to position [613, 0]
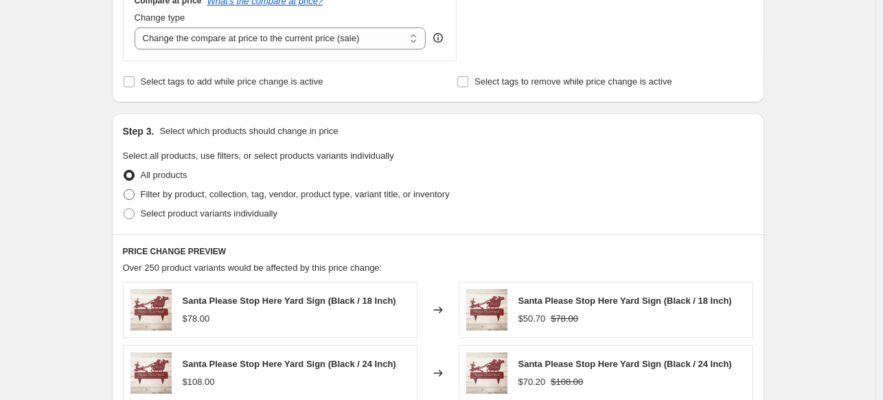
click at [134, 192] on span at bounding box center [129, 194] width 11 height 11
click at [124, 190] on input "Filter by product, collection, tag, vendor, product type, variant title, or inv…" at bounding box center [124, 189] width 1 height 1
radio input "true"
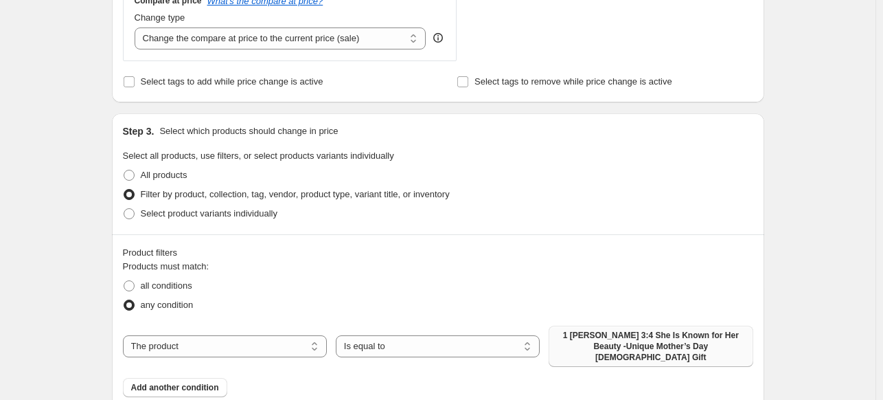
click at [667, 347] on span "1 Peter 3:4 She Is Known for Her Beauty -Unique Mother’s Day Christian Gift" at bounding box center [650, 346] width 187 height 33
click at [264, 335] on select "The product The product's collection The product's tag The product's vendor The…" at bounding box center [225, 346] width 204 height 22
select select "collection"
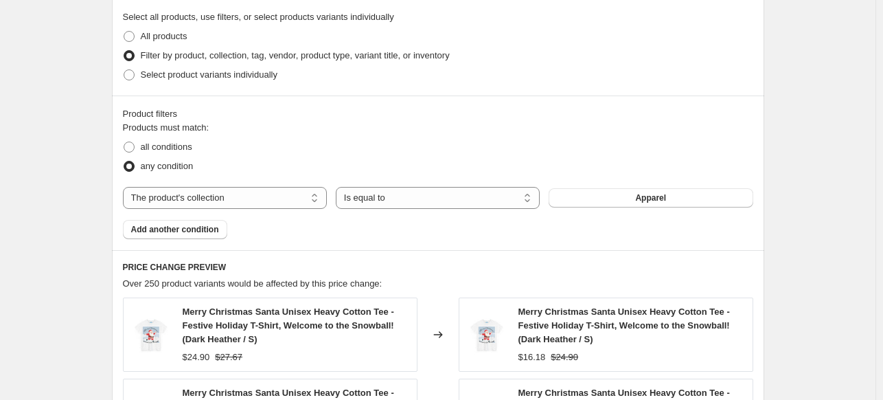
scroll to position [774, 0]
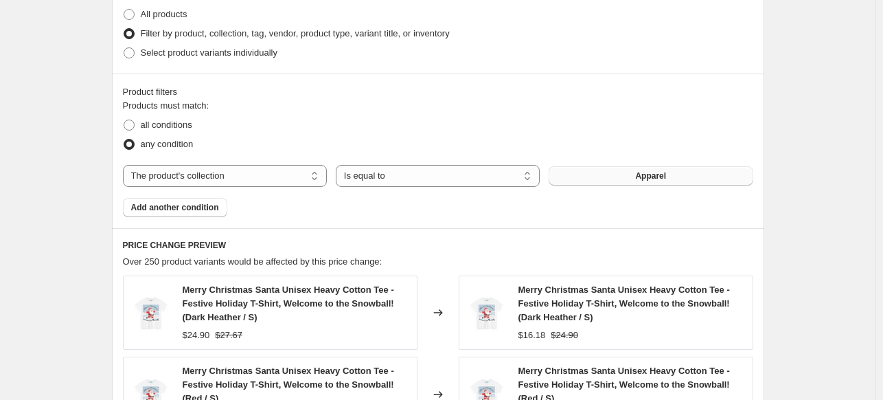
click at [626, 178] on button "Apparel" at bounding box center [651, 175] width 204 height 19
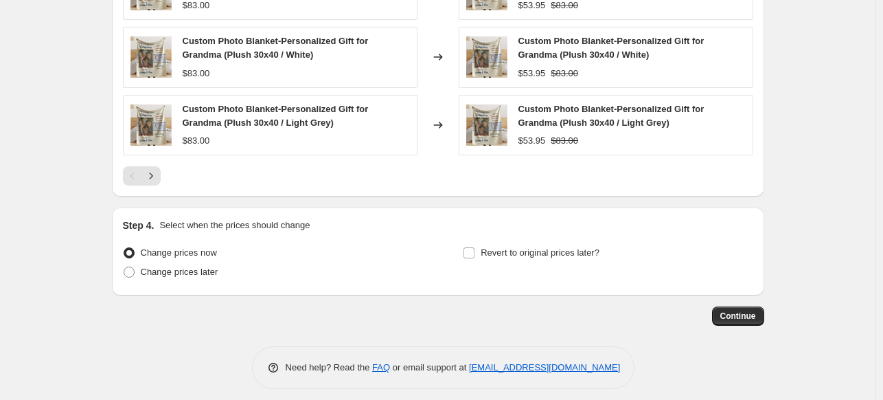
scroll to position [1233, 0]
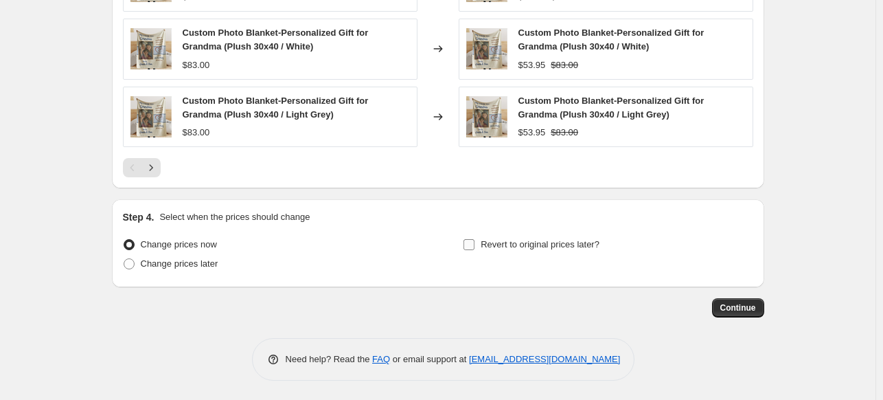
click at [468, 240] on input "Revert to original prices later?" at bounding box center [469, 244] width 11 height 11
checkbox input "true"
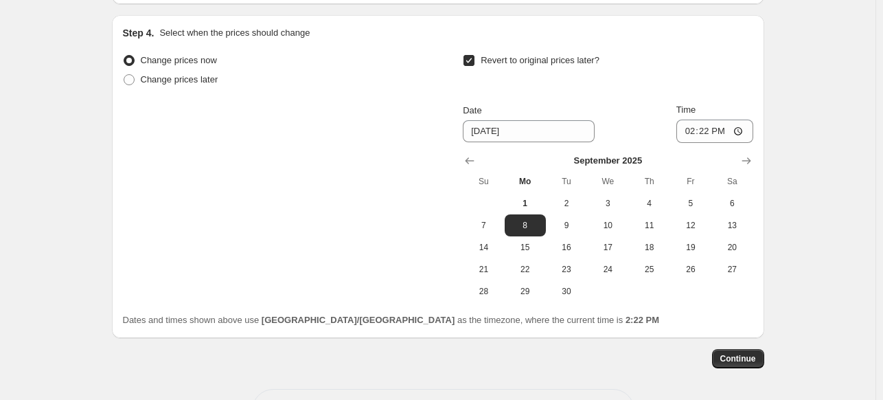
scroll to position [1467, 0]
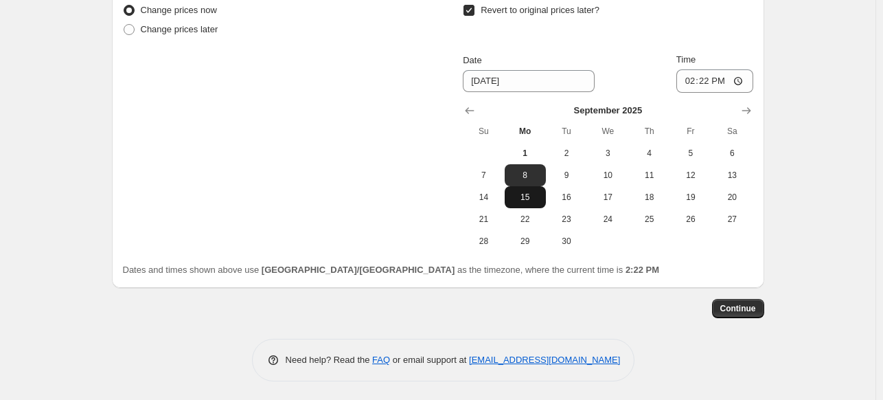
click at [536, 196] on span "15" at bounding box center [525, 197] width 30 height 11
type input "9/15/2025"
click at [739, 305] on span "Continue" at bounding box center [738, 308] width 36 height 11
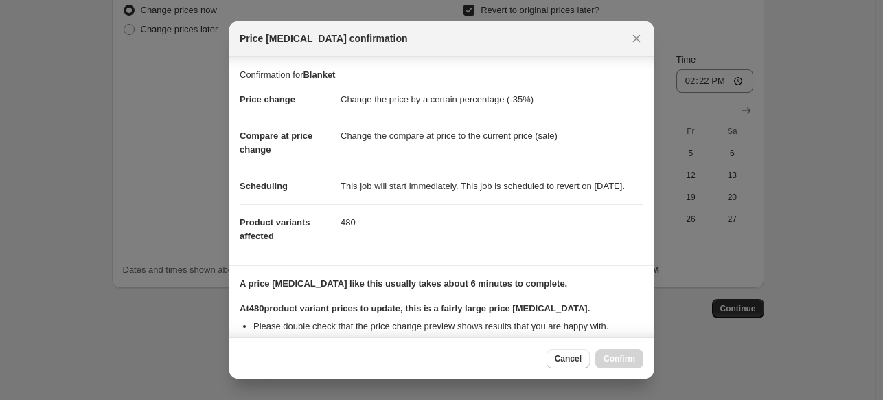
scroll to position [244, 0]
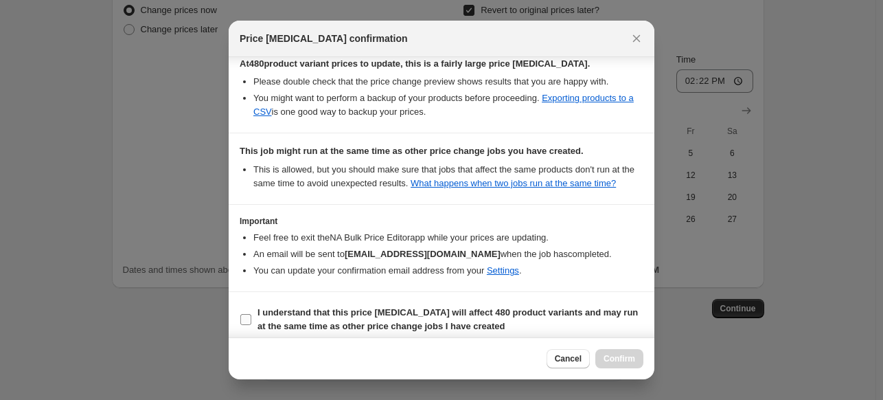
click at [248, 325] on input "I understand that this price change job will affect 480 product variants and ma…" at bounding box center [245, 319] width 11 height 11
checkbox input "true"
click at [607, 360] on span "Confirm" at bounding box center [620, 358] width 32 height 11
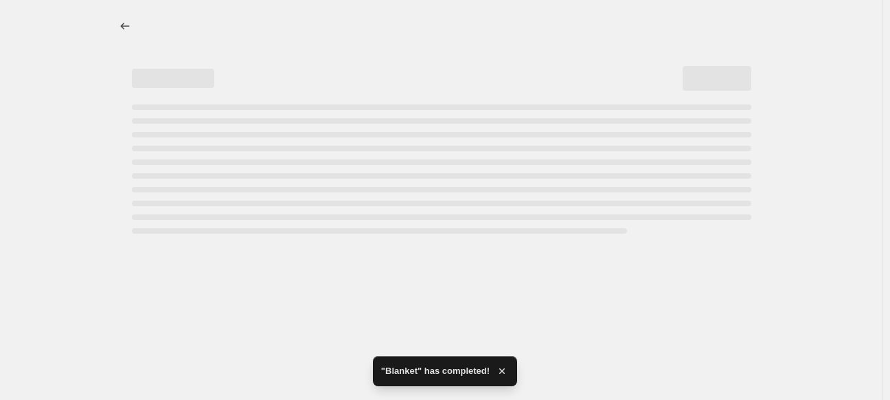
select select "percentage"
select select "collection"
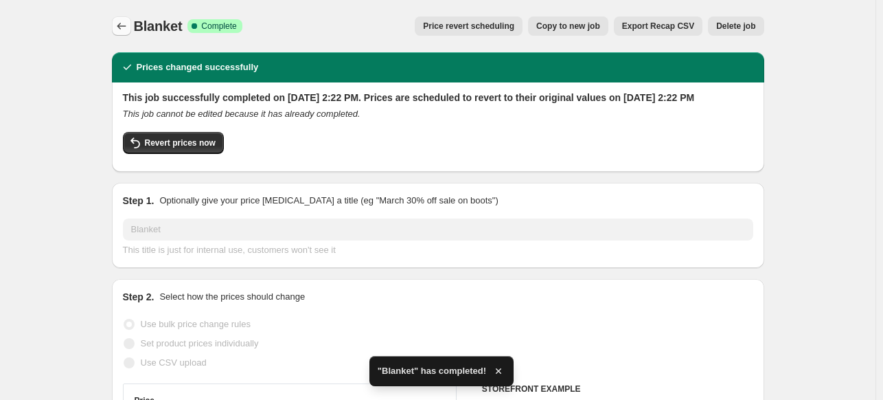
click at [119, 28] on icon "Price change jobs" at bounding box center [122, 26] width 14 height 14
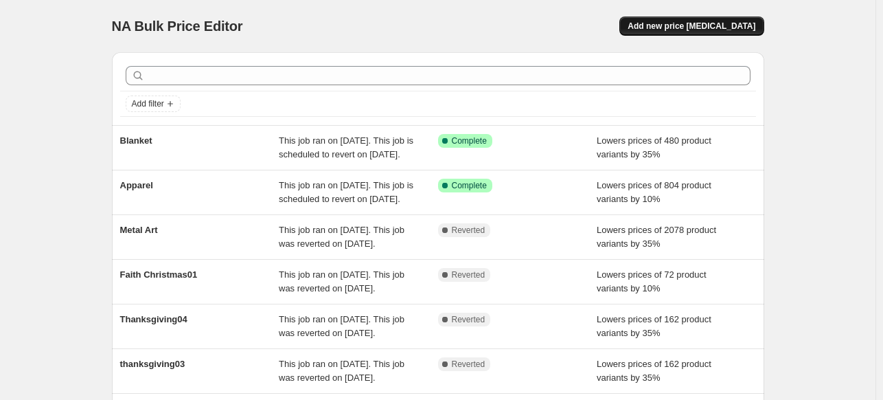
click at [689, 27] on span "Add new price [MEDICAL_DATA]" at bounding box center [692, 26] width 128 height 11
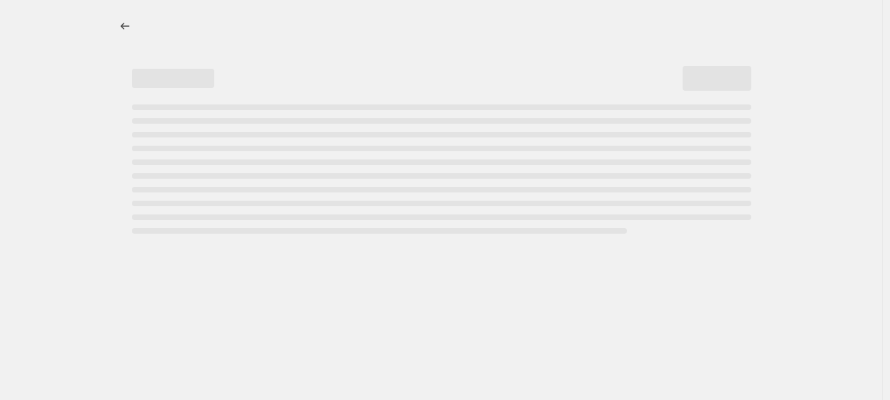
select select "percentage"
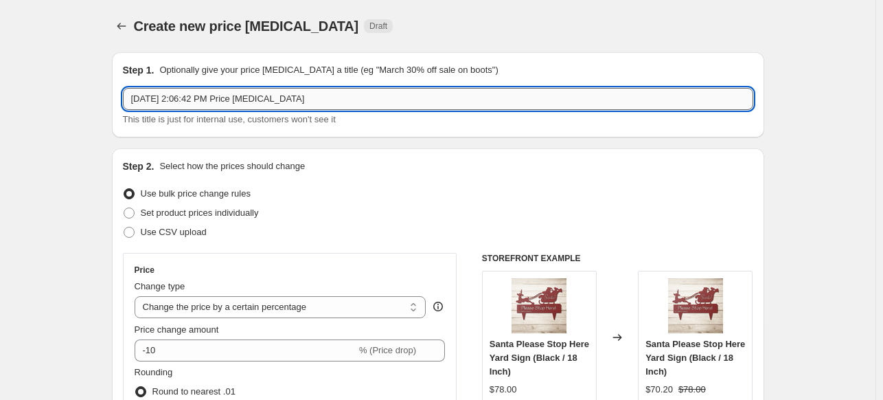
drag, startPoint x: 293, startPoint y: 100, endPoint x: 135, endPoint y: 99, distance: 158.6
click at [135, 99] on input "Sep 1, 2025, 2:06:42 PM Price change job" at bounding box center [438, 99] width 630 height 22
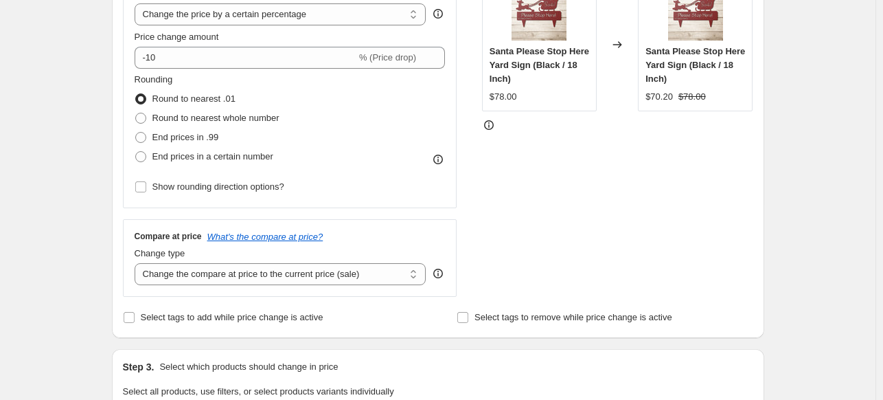
scroll to position [316, 0]
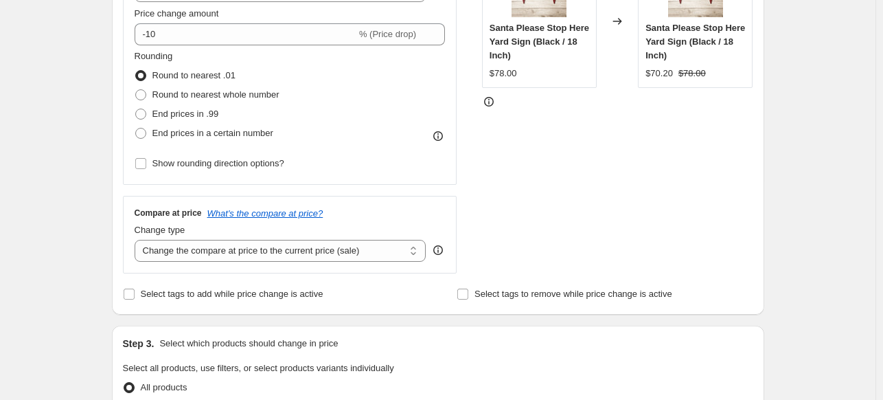
type input "Chopping Boards"
click at [139, 161] on input "Show rounding direction options?" at bounding box center [140, 163] width 11 height 11
checkbox input "true"
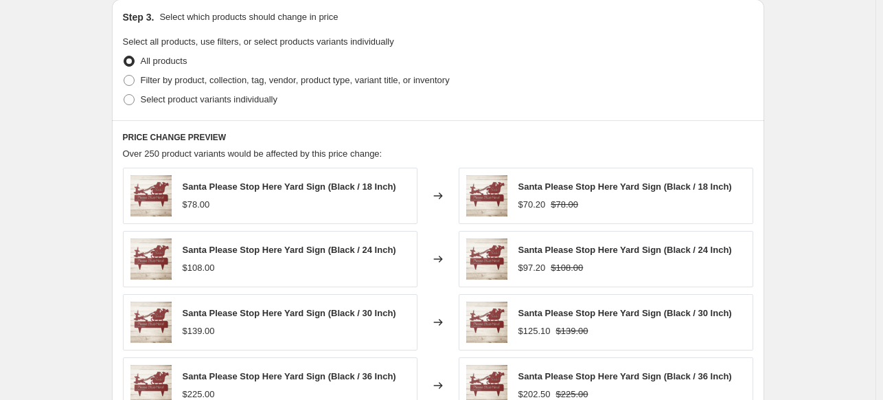
scroll to position [725, 0]
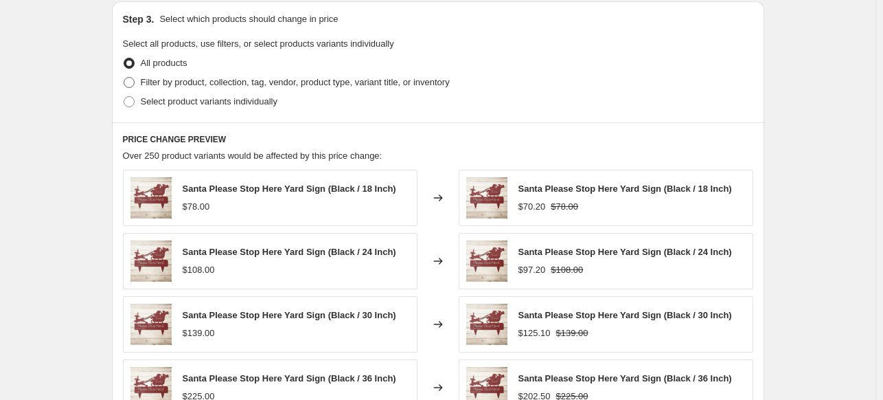
click at [128, 80] on span at bounding box center [129, 82] width 11 height 11
click at [124, 78] on input "Filter by product, collection, tag, vendor, product type, variant title, or inv…" at bounding box center [124, 77] width 1 height 1
radio input "true"
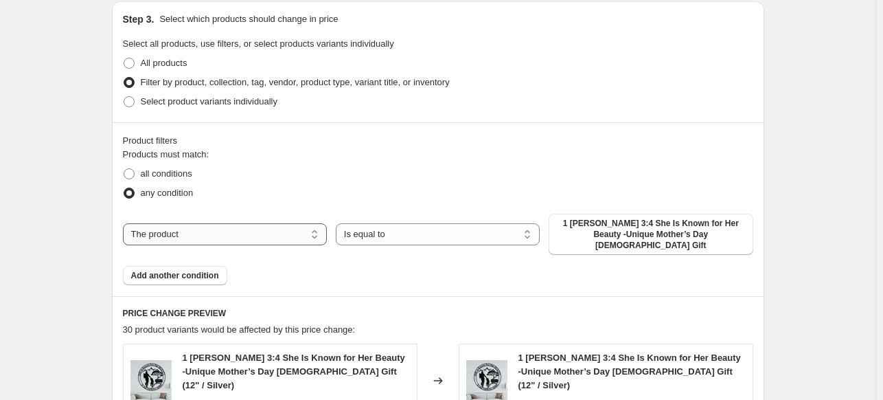
click at [277, 226] on select "The product The product's collection The product's tag The product's vendor The…" at bounding box center [225, 234] width 204 height 22
select select "collection"
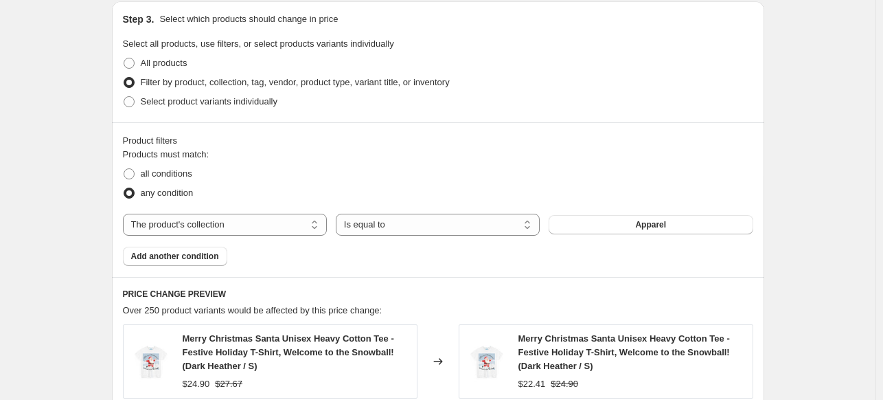
click at [665, 229] on span "Apparel" at bounding box center [650, 224] width 31 height 11
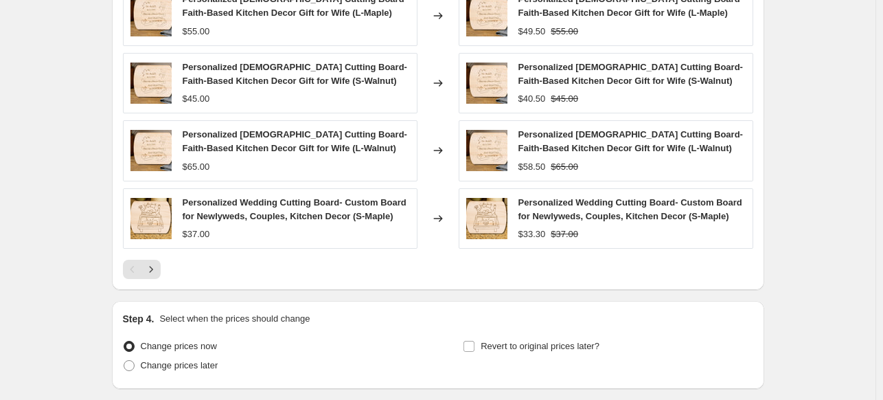
scroll to position [1233, 0]
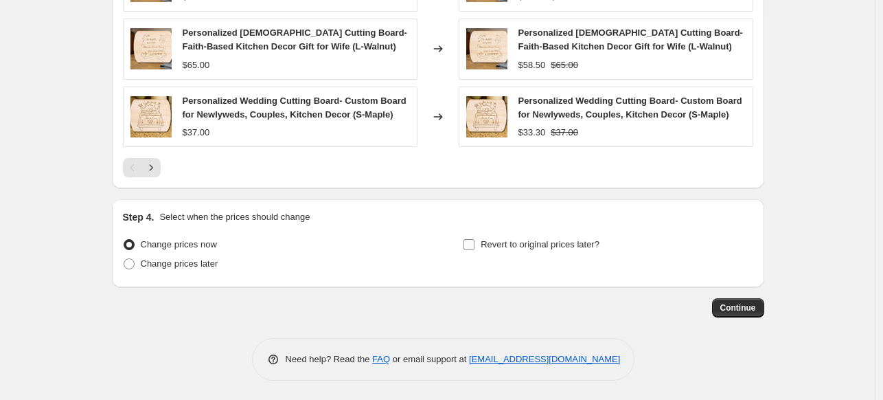
click at [472, 240] on input "Revert to original prices later?" at bounding box center [469, 244] width 11 height 11
checkbox input "true"
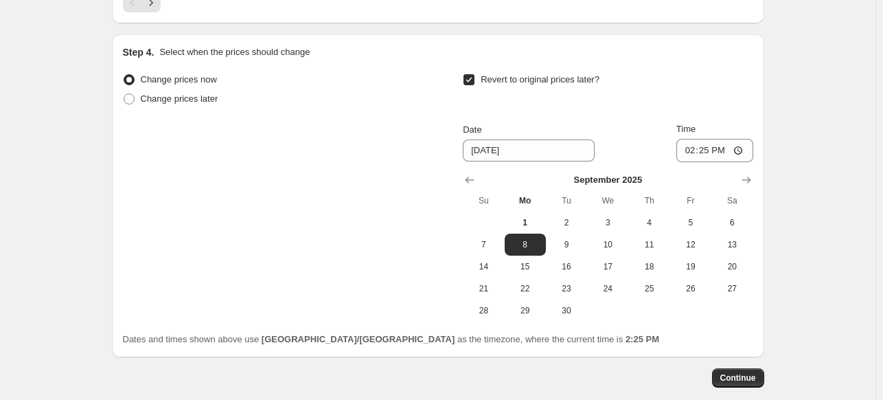
scroll to position [1404, 0]
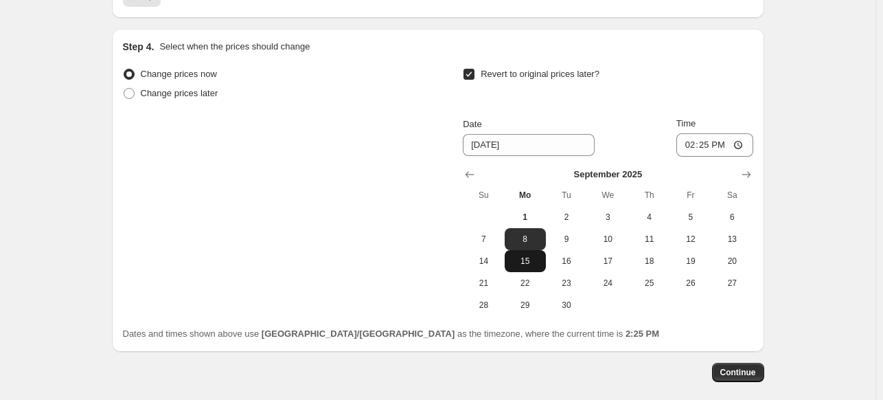
click at [539, 259] on span "15" at bounding box center [525, 260] width 30 height 11
type input "9/15/2025"
click at [752, 369] on span "Continue" at bounding box center [738, 372] width 36 height 11
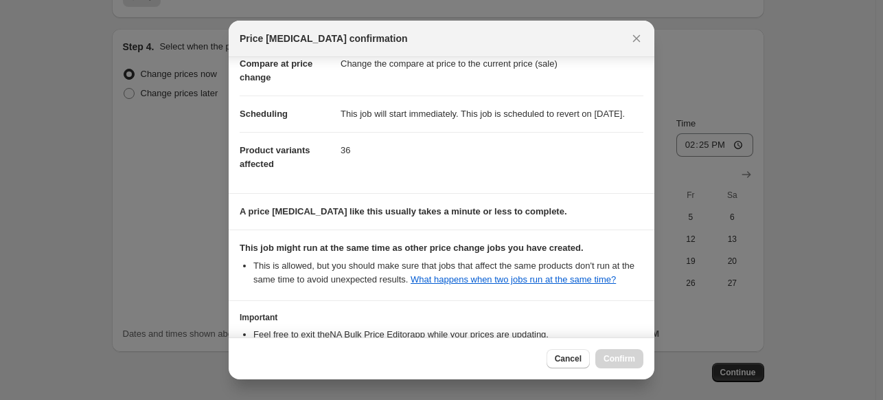
scroll to position [191, 0]
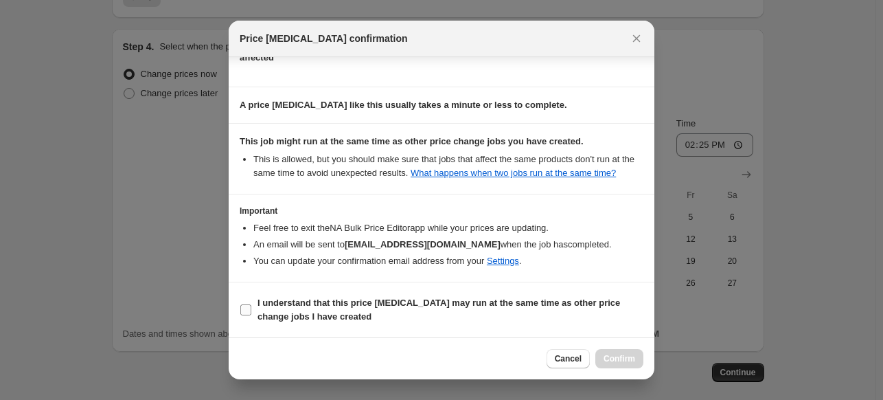
click at [240, 308] on input "I understand that this price change job may run at the same time as other price…" at bounding box center [245, 309] width 11 height 11
checkbox input "true"
click at [637, 356] on button "Confirm" at bounding box center [619, 358] width 48 height 19
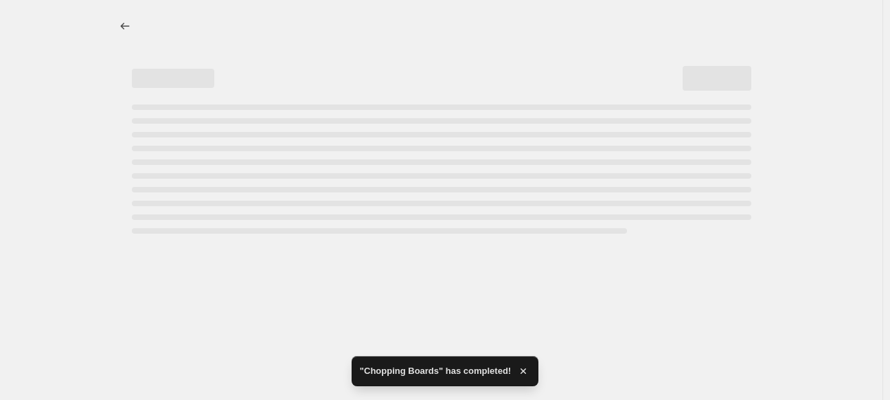
select select "percentage"
select select "collection"
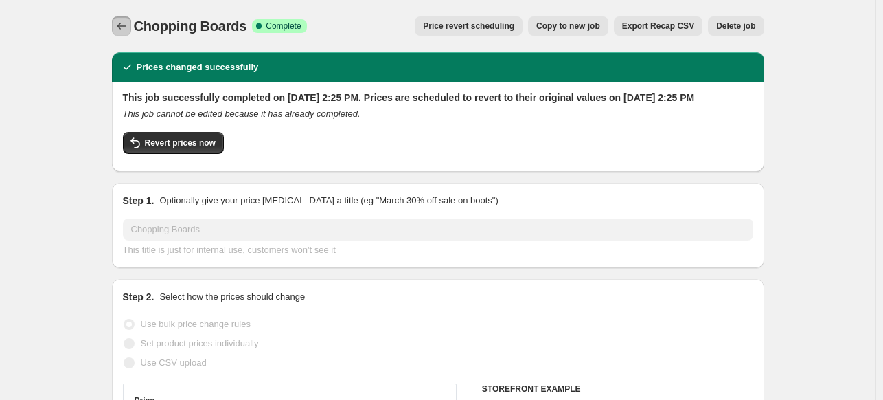
click at [127, 30] on icon "Price change jobs" at bounding box center [122, 26] width 14 height 14
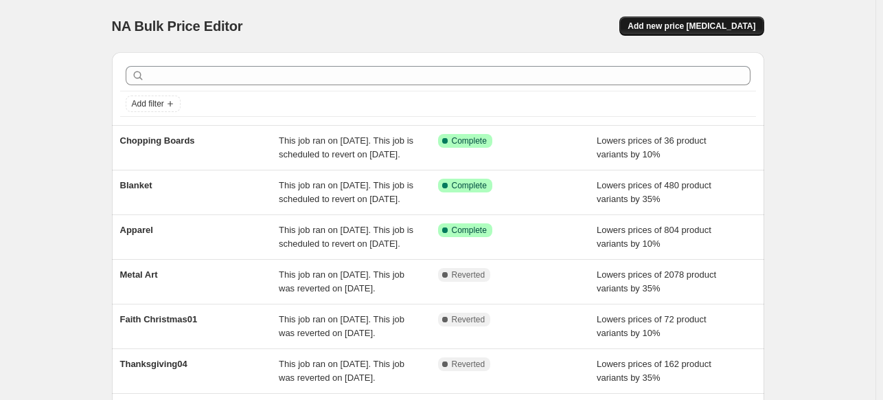
click at [720, 25] on span "Add new price [MEDICAL_DATA]" at bounding box center [692, 26] width 128 height 11
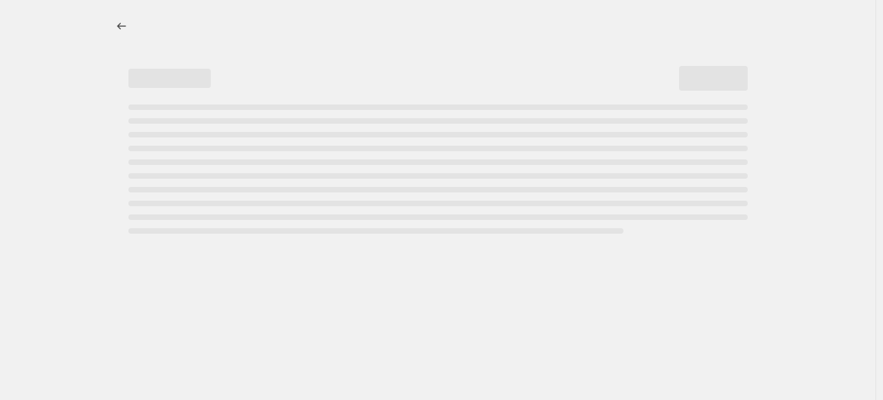
select select "percentage"
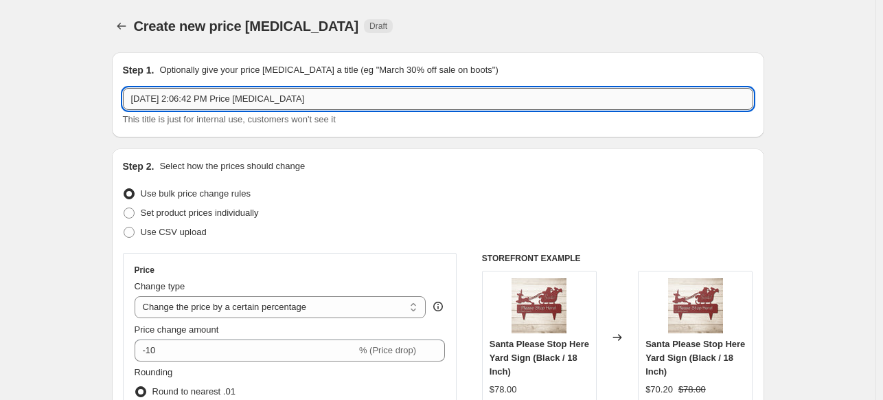
drag, startPoint x: 299, startPoint y: 99, endPoint x: 129, endPoint y: 93, distance: 169.7
click at [129, 93] on input "Sep 1, 2025, 2:06:42 PM Price change job" at bounding box center [438, 99] width 630 height 22
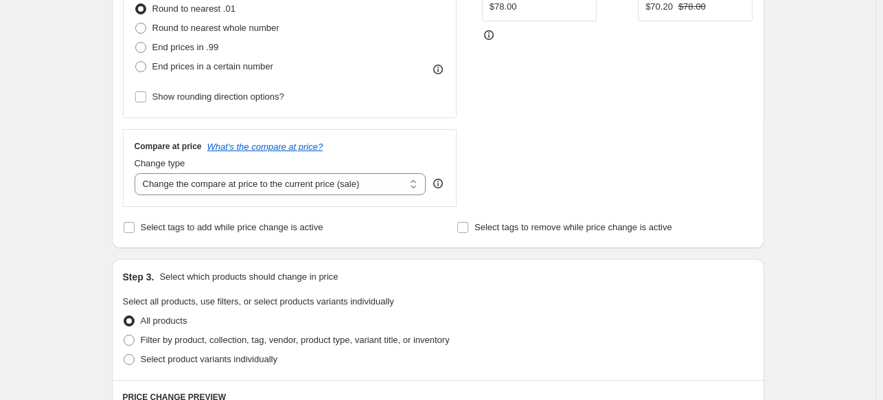
scroll to position [415, 0]
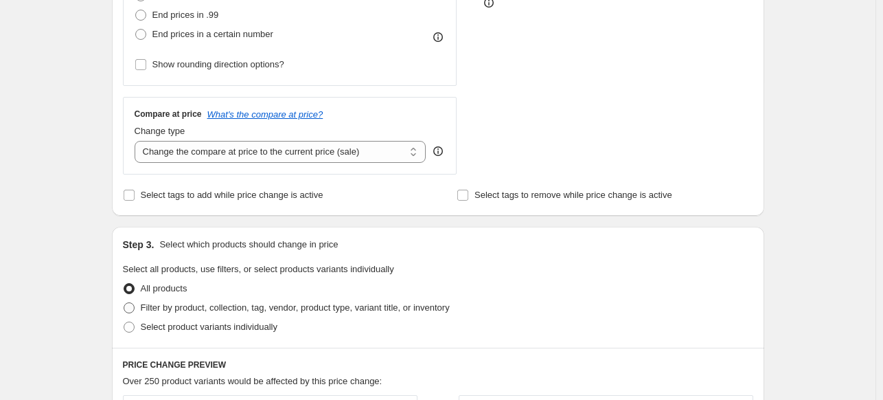
type input "Mugs"
click at [135, 308] on span at bounding box center [129, 307] width 11 height 11
click at [124, 303] on input "Filter by product, collection, tag, vendor, product type, variant title, or inv…" at bounding box center [124, 302] width 1 height 1
radio input "true"
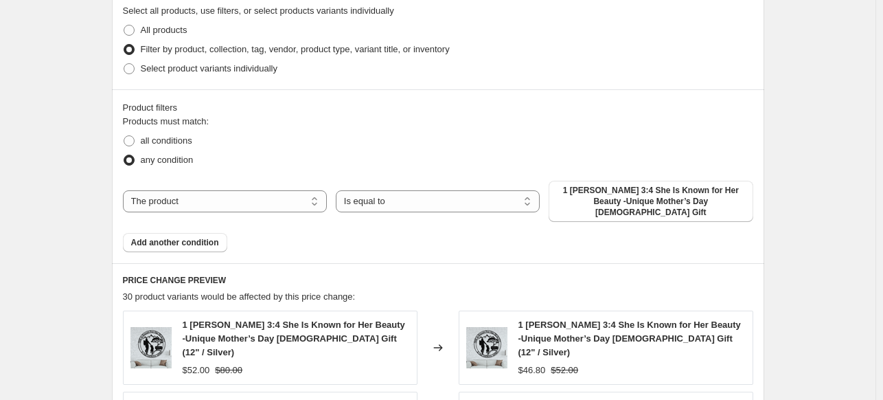
scroll to position [718, 0]
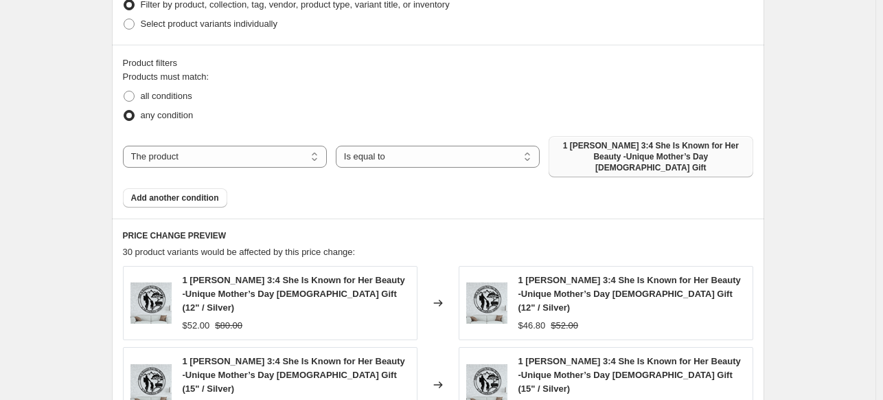
click at [638, 160] on span "1 Peter 3:4 She Is Known for Her Beauty -Unique Mother’s Day Christian Gift" at bounding box center [650, 156] width 187 height 33
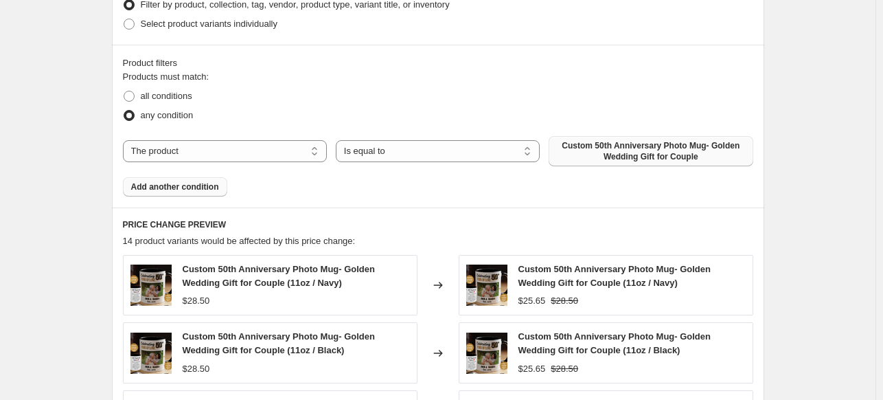
click at [155, 188] on span "Add another condition" at bounding box center [175, 186] width 88 height 11
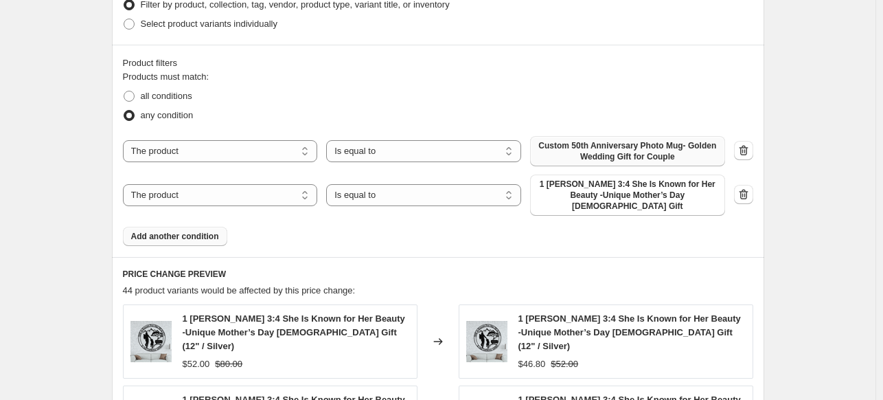
click at [632, 191] on span "1 Peter 3:4 She Is Known for Her Beauty -Unique Mother’s Day Christian Gift" at bounding box center [627, 195] width 179 height 33
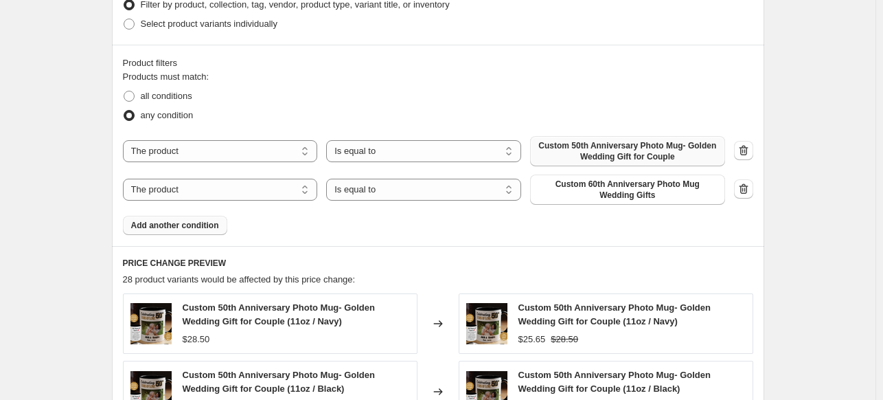
click at [196, 229] on span "Add another condition" at bounding box center [175, 225] width 88 height 11
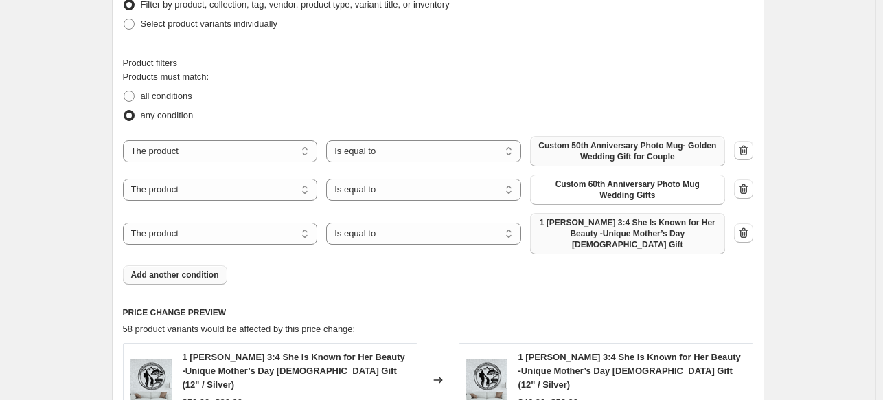
click at [640, 232] on span "1 Peter 3:4 She Is Known for Her Beauty -Unique Mother’s Day Christian Gift" at bounding box center [627, 233] width 179 height 33
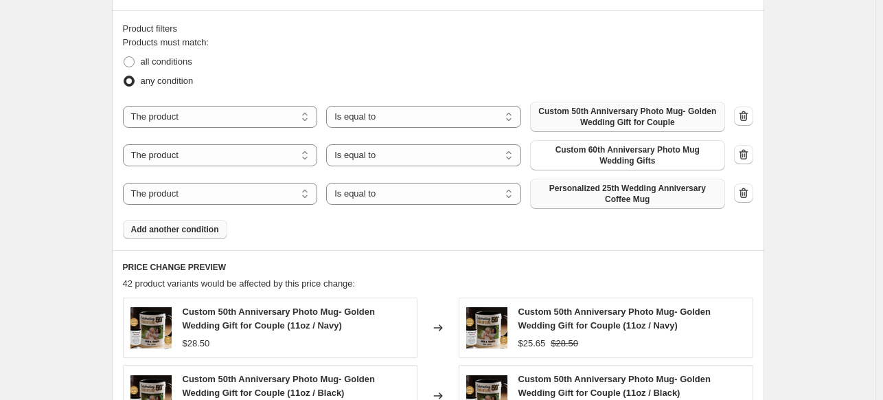
scroll to position [777, 0]
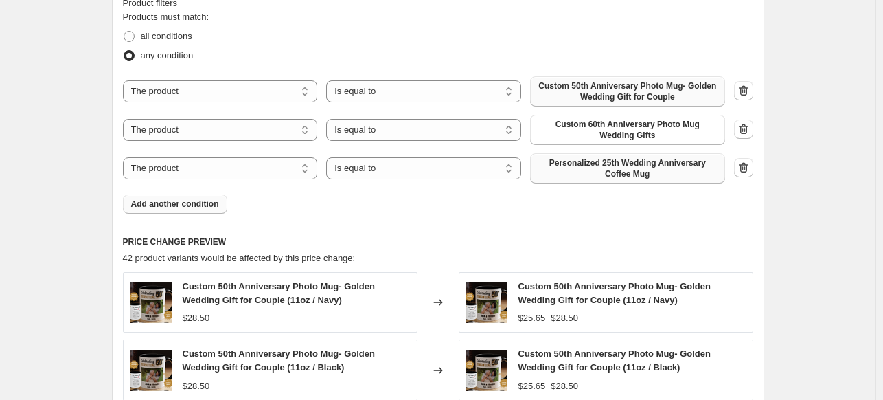
click at [193, 209] on button "Add another condition" at bounding box center [175, 203] width 104 height 19
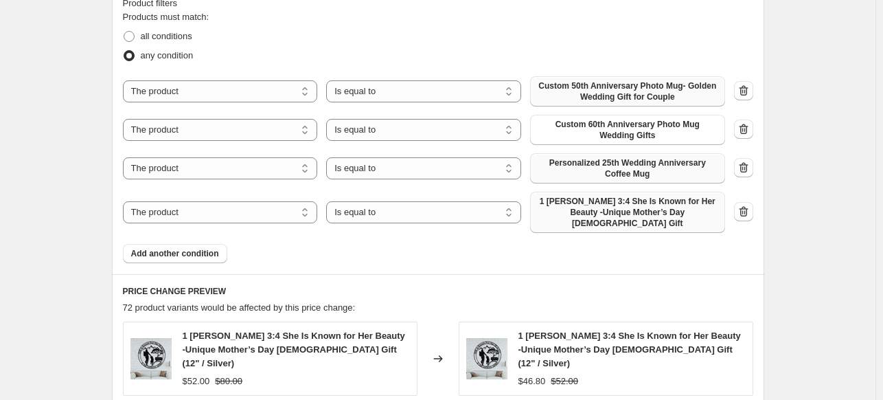
click at [678, 214] on span "1 Peter 3:4 She Is Known for Her Beauty -Unique Mother’s Day Christian Gift" at bounding box center [627, 212] width 179 height 33
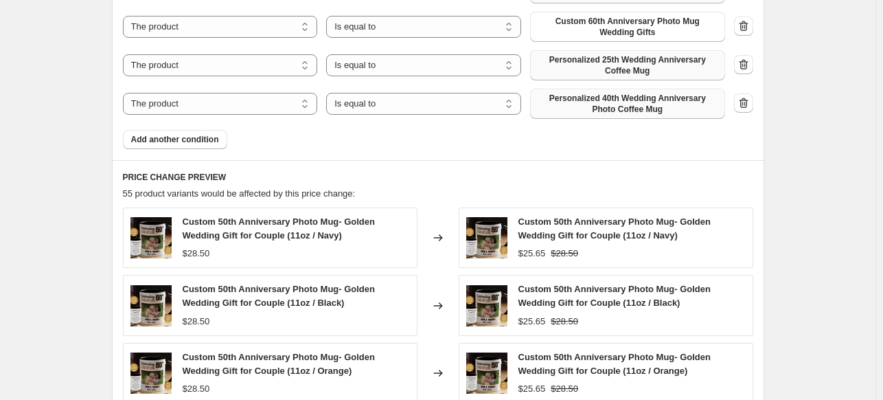
scroll to position [895, 0]
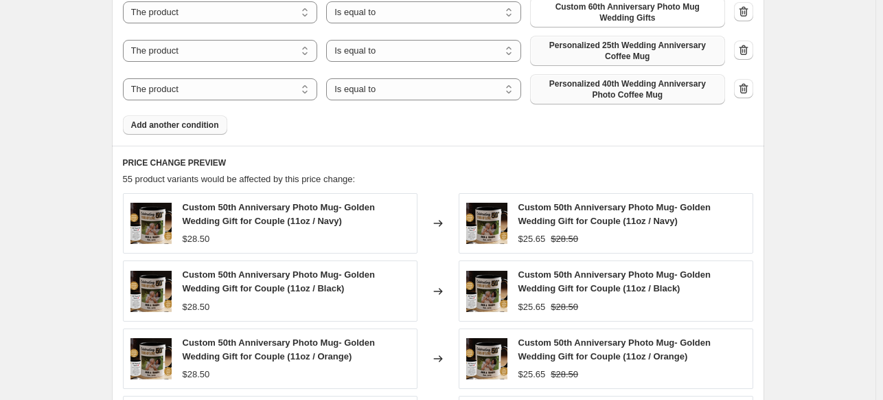
click at [175, 127] on span "Add another condition" at bounding box center [175, 124] width 88 height 11
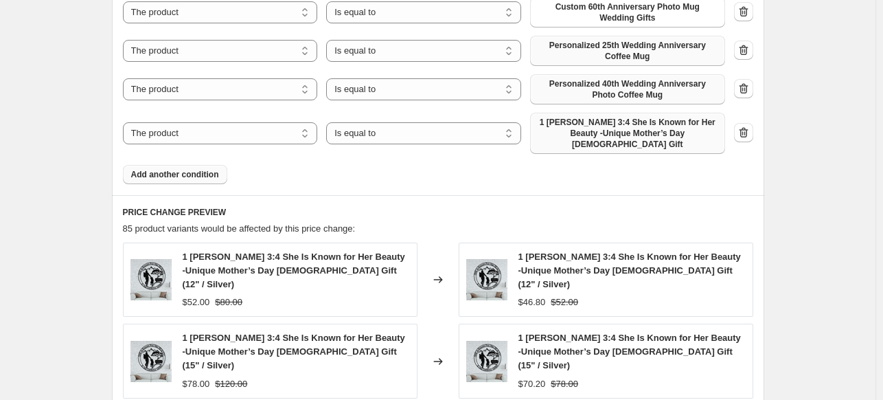
click at [635, 129] on span "1 Peter 3:4 She Is Known for Her Beauty -Unique Mother’s Day Christian Gift" at bounding box center [627, 133] width 179 height 33
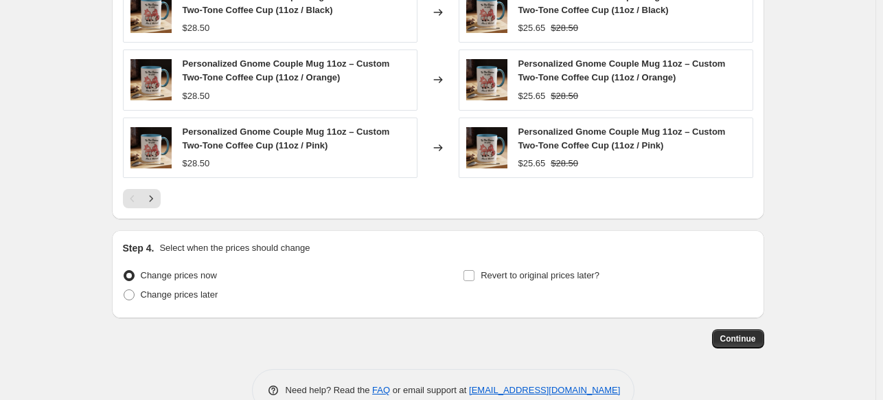
scroll to position [1284, 0]
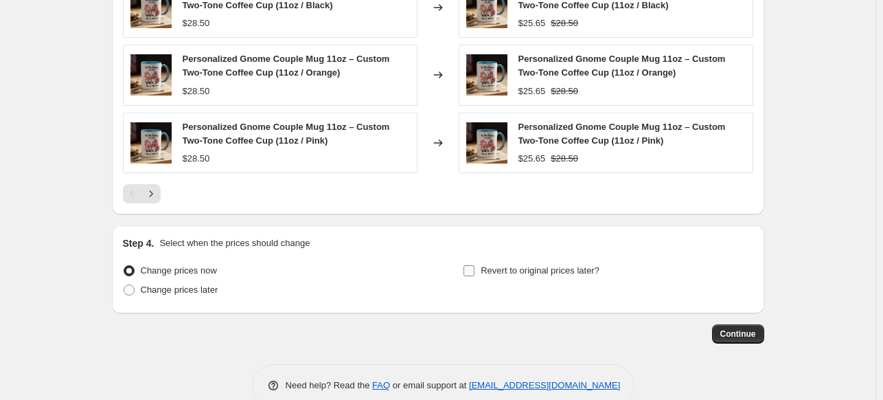
click at [466, 270] on span at bounding box center [469, 270] width 12 height 12
click at [466, 270] on input "Revert to original prices later?" at bounding box center [469, 270] width 11 height 11
checkbox input "true"
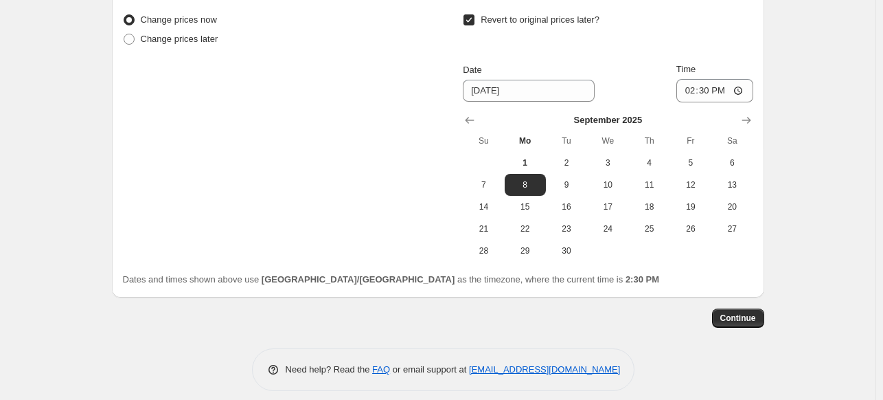
scroll to position [1544, 0]
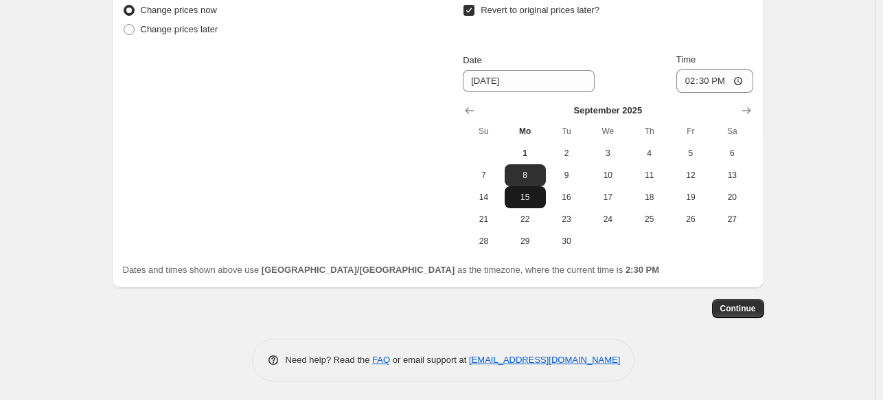
click at [532, 196] on span "15" at bounding box center [525, 197] width 30 height 11
type input "9/15/2025"
click at [759, 313] on button "Continue" at bounding box center [738, 308] width 52 height 19
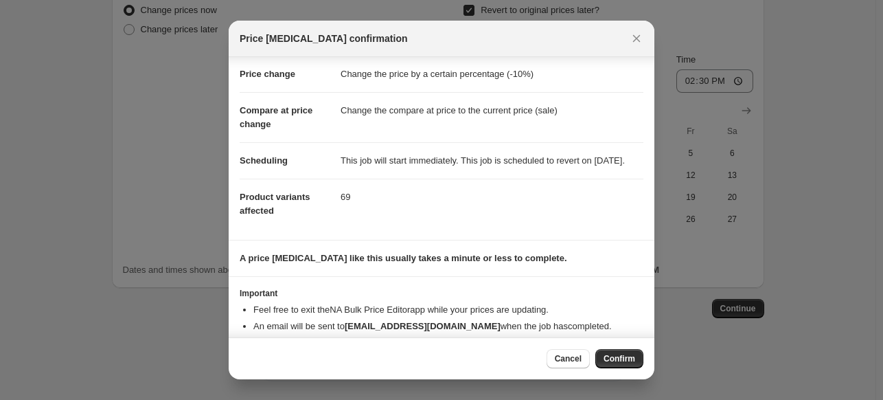
scroll to position [65, 0]
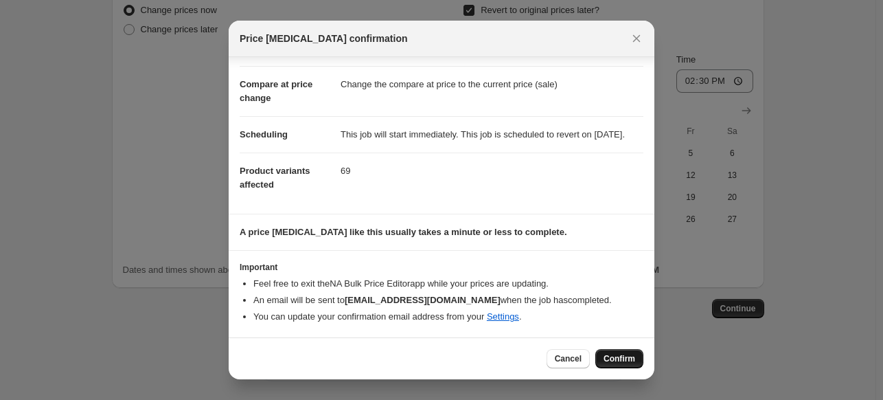
click at [621, 367] on button "Confirm" at bounding box center [619, 358] width 48 height 19
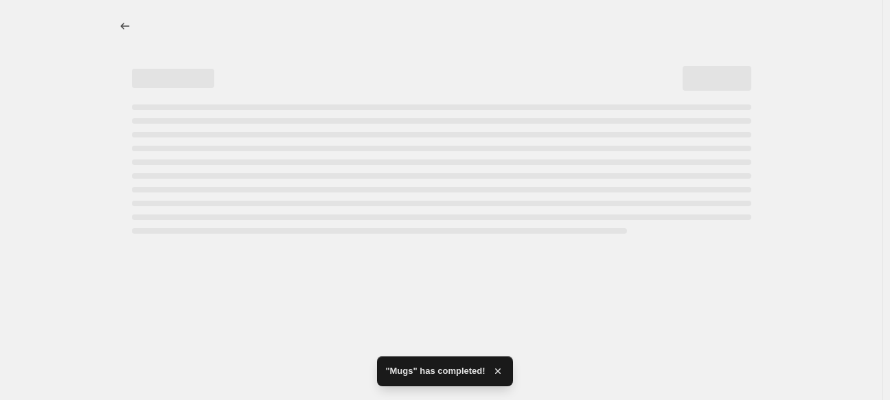
select select "percentage"
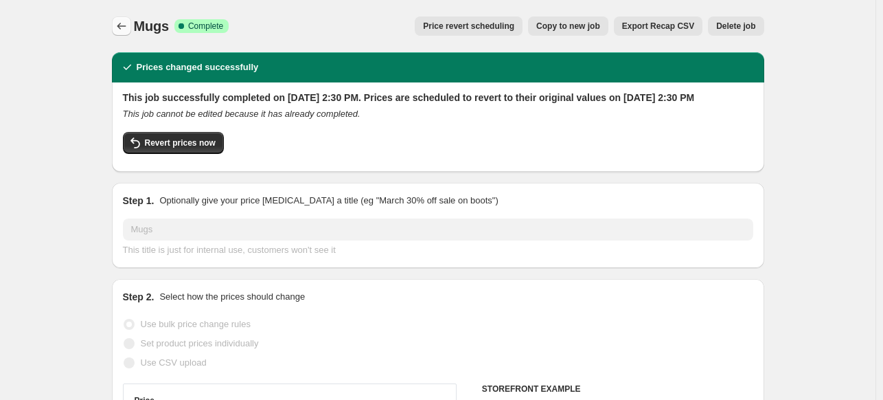
click at [126, 30] on icon "Price change jobs" at bounding box center [122, 26] width 14 height 14
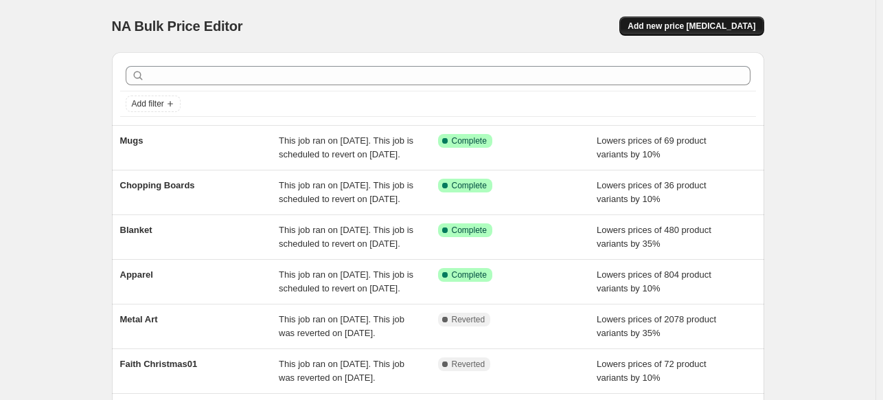
click at [681, 27] on span "Add new price [MEDICAL_DATA]" at bounding box center [692, 26] width 128 height 11
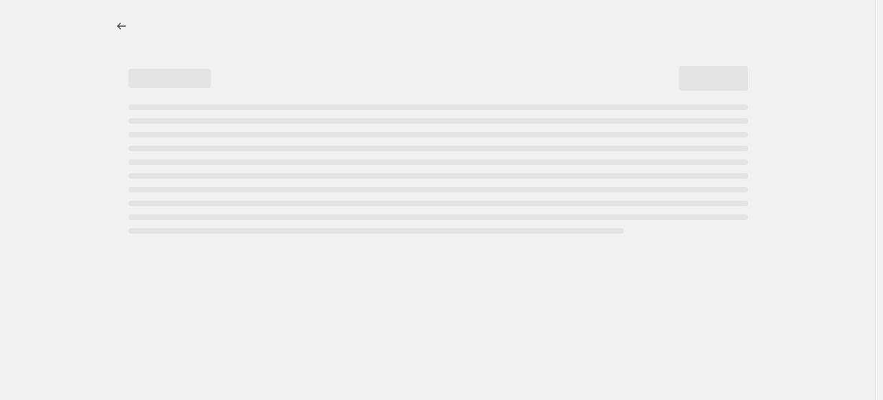
select select "percentage"
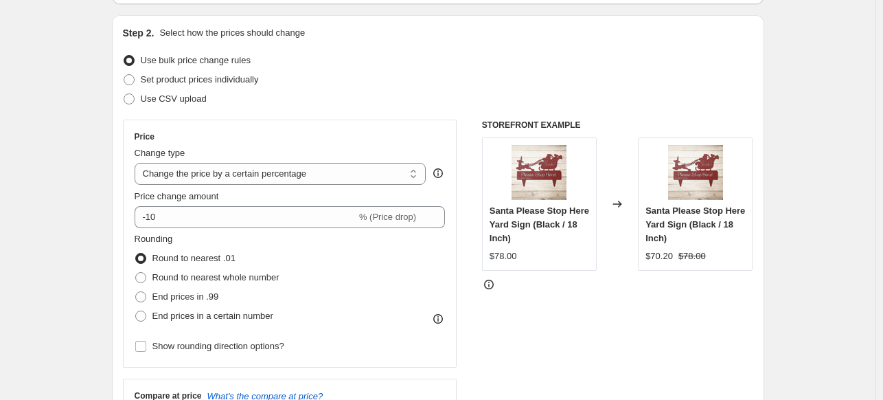
scroll to position [135, 0]
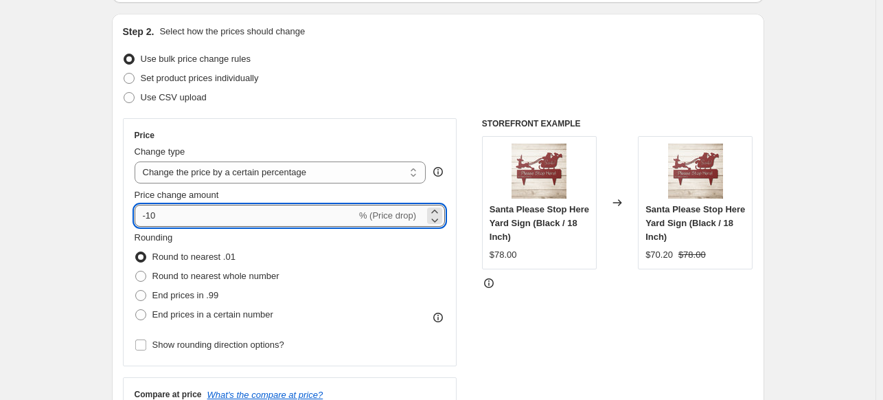
drag, startPoint x: 159, startPoint y: 216, endPoint x: 150, endPoint y: 216, distance: 8.9
click at [150, 216] on input "-10" at bounding box center [246, 216] width 222 height 22
type input "-35"
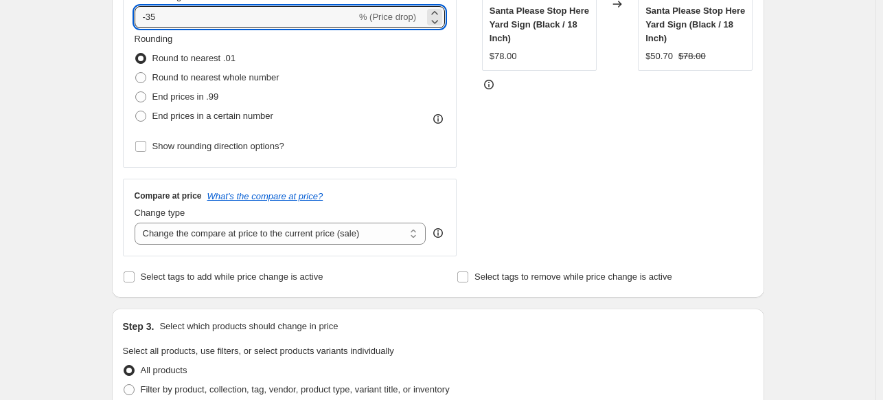
scroll to position [349, 0]
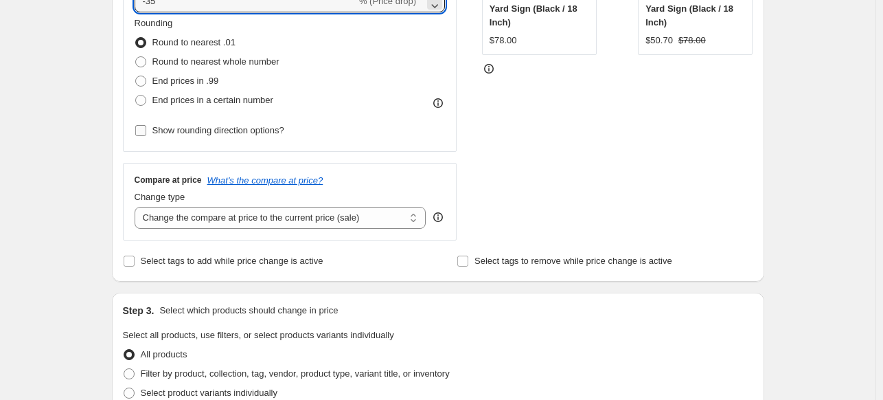
click at [146, 131] on input "Show rounding direction options?" at bounding box center [140, 130] width 11 height 11
checkbox input "true"
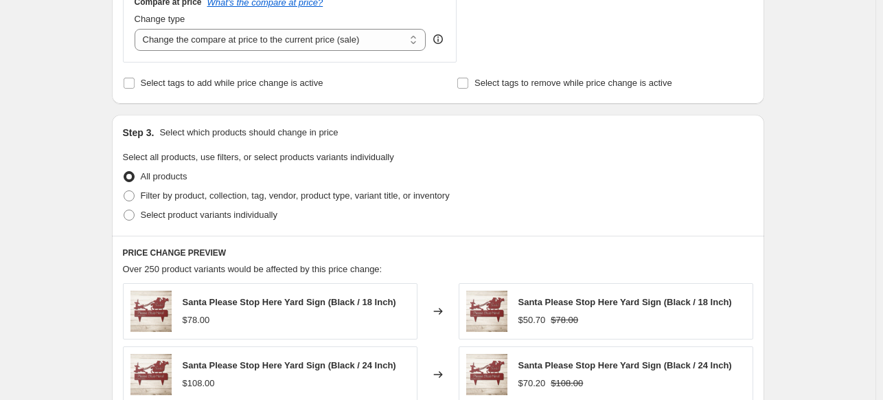
scroll to position [605, 0]
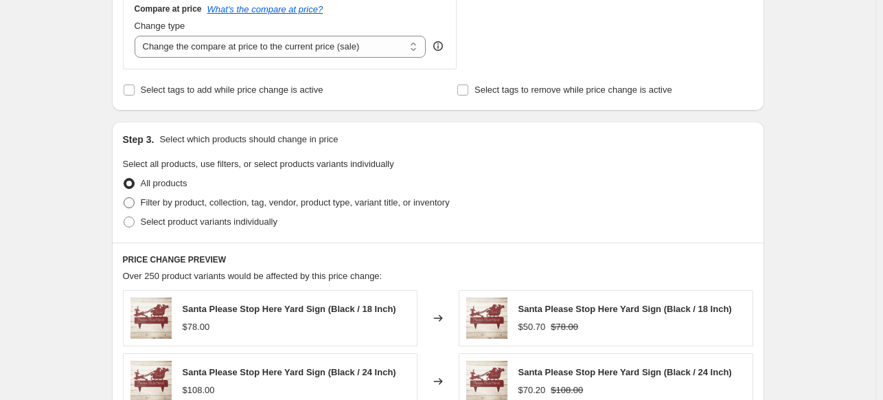
click at [134, 205] on span at bounding box center [129, 202] width 11 height 11
click at [124, 198] on input "Filter by product, collection, tag, vendor, product type, variant title, or inv…" at bounding box center [124, 197] width 1 height 1
radio input "true"
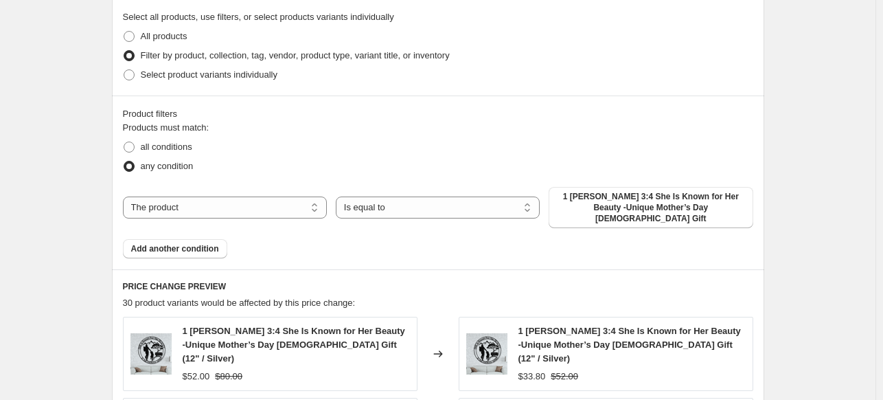
scroll to position [761, 0]
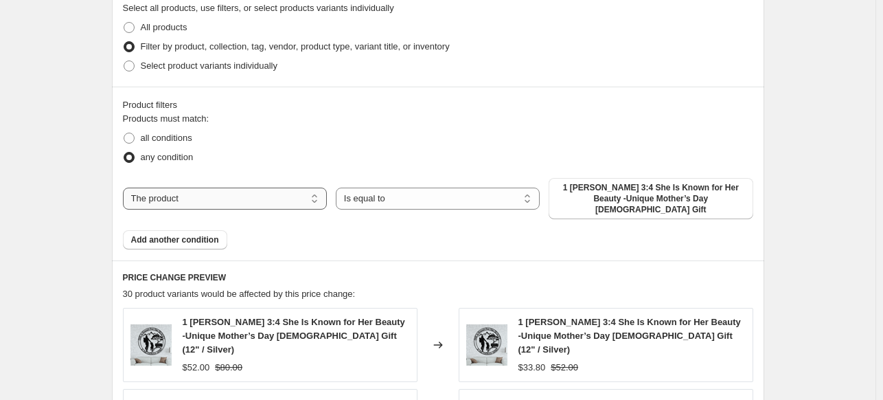
click at [283, 190] on select "The product The product's collection The product's tag The product's vendor The…" at bounding box center [225, 198] width 204 height 22
select select "collection"
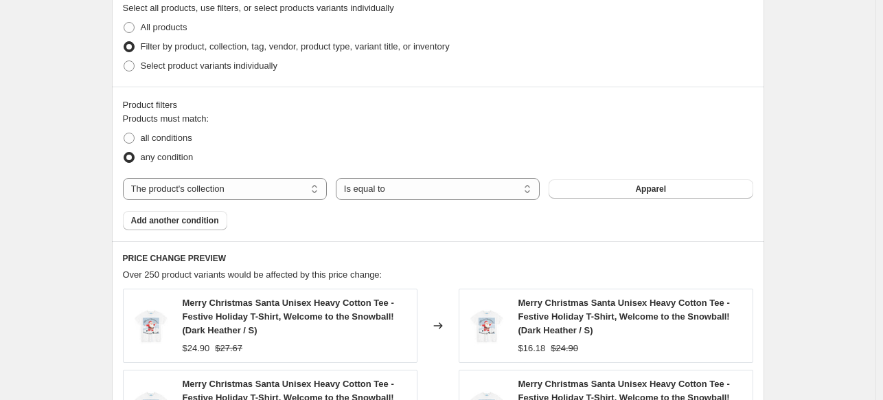
click at [662, 194] on button "Apparel" at bounding box center [651, 188] width 204 height 19
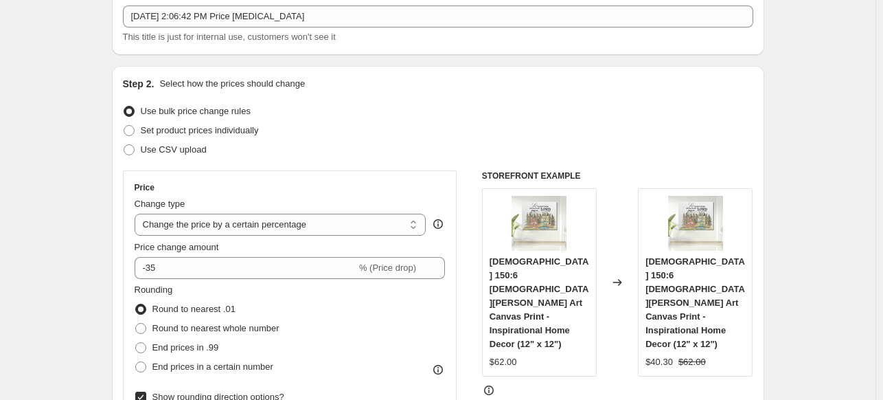
scroll to position [75, 0]
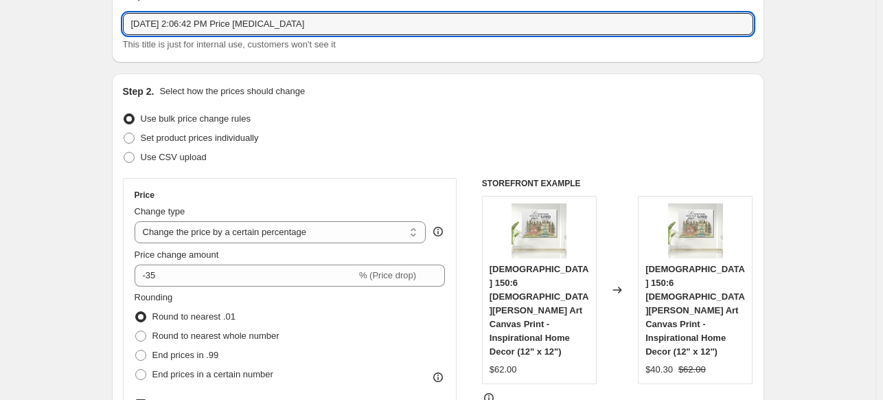
drag, startPoint x: 317, startPoint y: 25, endPoint x: 114, endPoint y: 23, distance: 202.6
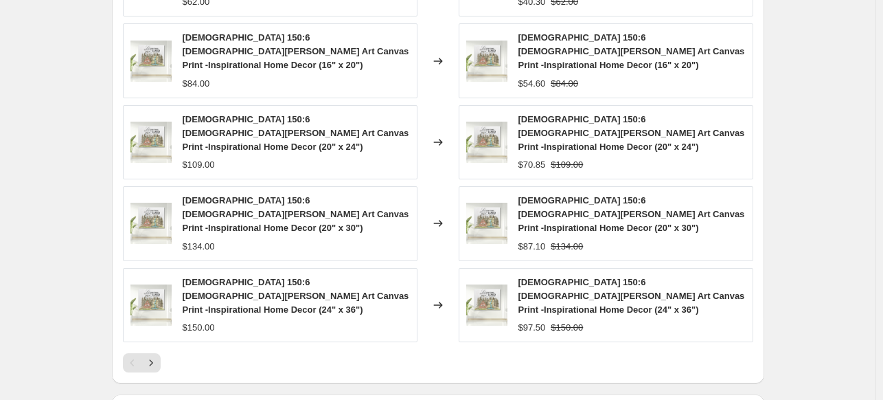
scroll to position [1233, 0]
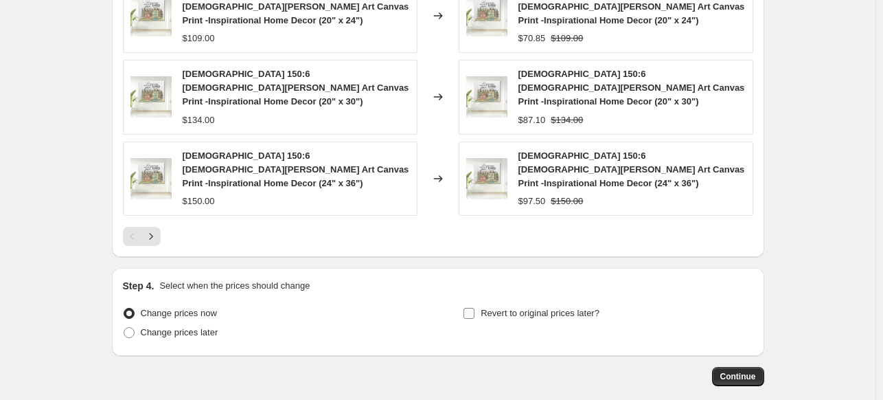
type input "Wall Art Canvas"
drag, startPoint x: 470, startPoint y: 242, endPoint x: 889, endPoint y: 305, distance: 424.2
click at [470, 308] on input "Revert to original prices later?" at bounding box center [469, 313] width 11 height 11
checkbox input "true"
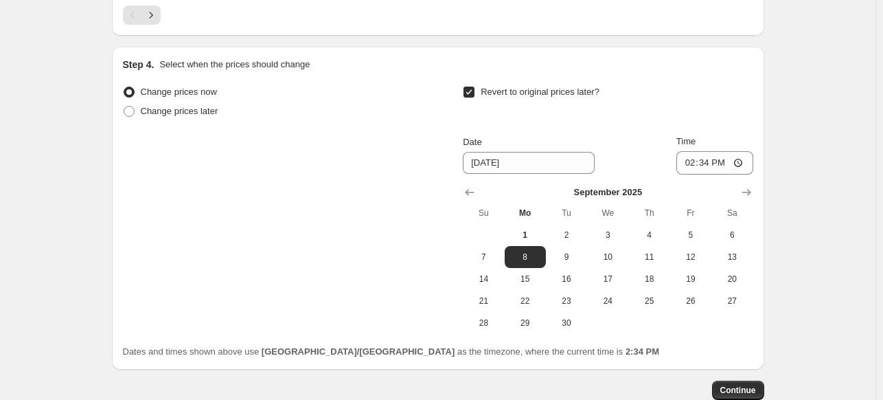
scroll to position [1467, 0]
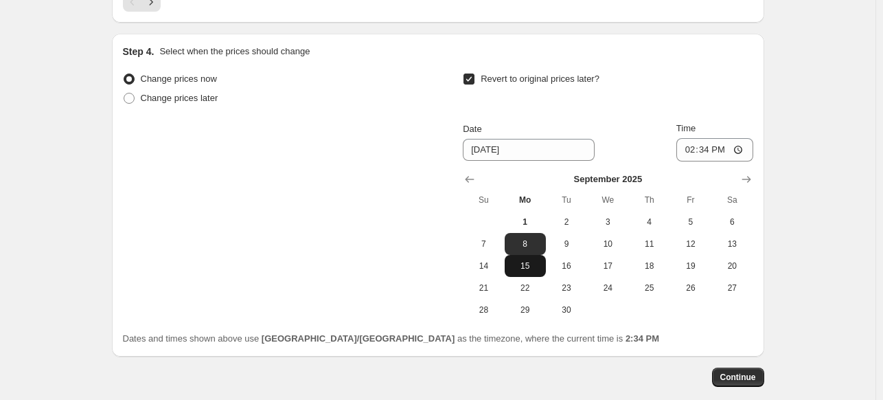
click at [536, 255] on button "15" at bounding box center [525, 266] width 41 height 22
type input "9/15/2025"
click at [758, 367] on button "Continue" at bounding box center [738, 376] width 52 height 19
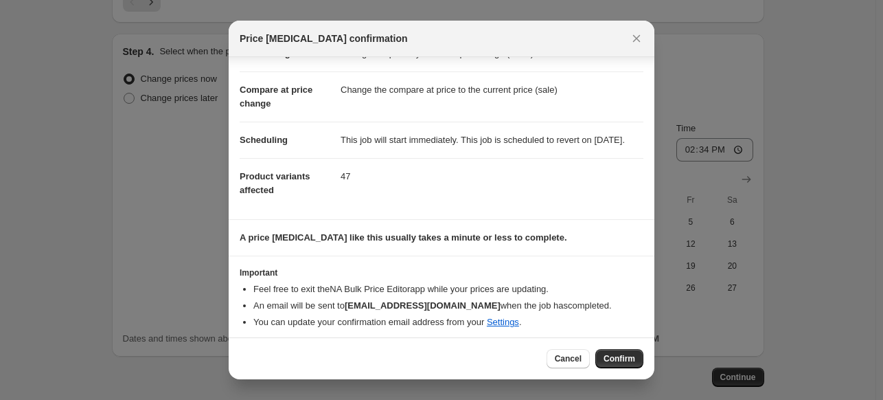
scroll to position [65, 0]
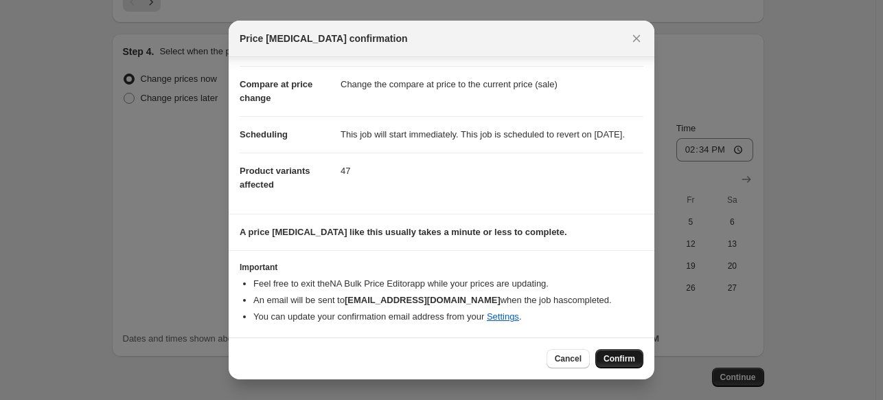
click at [632, 363] on span "Confirm" at bounding box center [620, 358] width 32 height 11
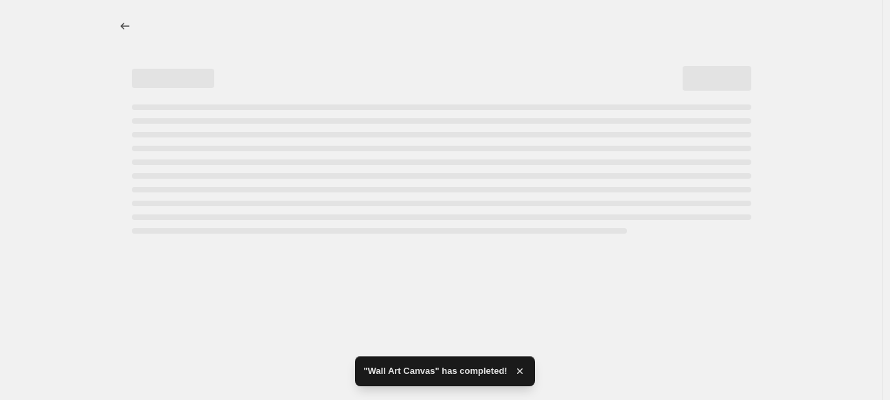
select select "percentage"
select select "collection"
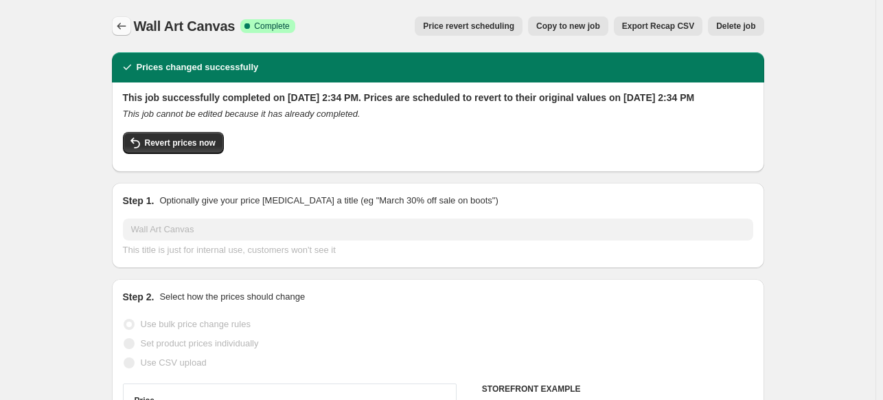
click at [122, 29] on icon "Price change jobs" at bounding box center [122, 26] width 14 height 14
